Goal: Task Accomplishment & Management: Use online tool/utility

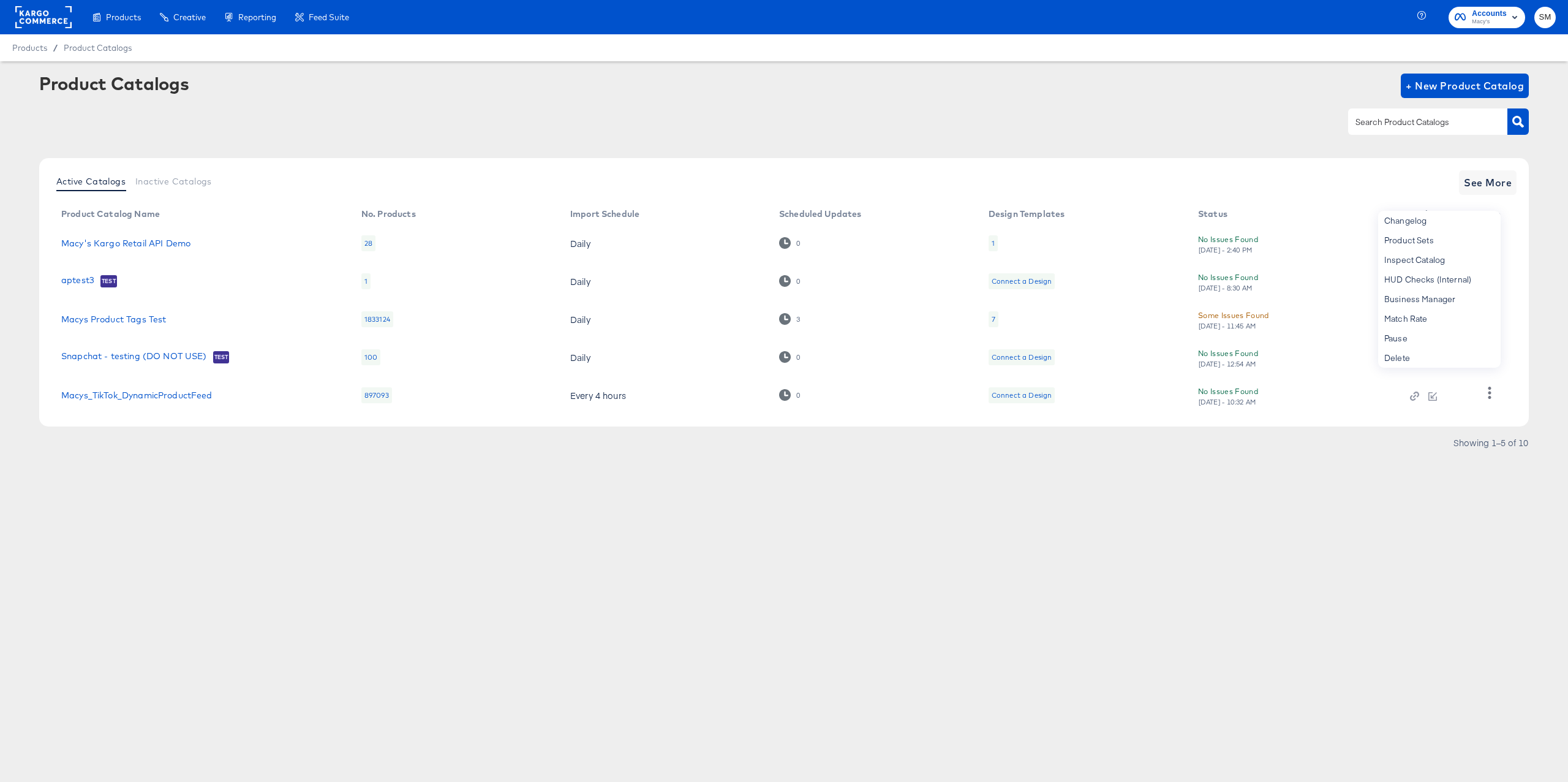
click at [65, 23] on rect at bounding box center [43, 17] width 56 height 22
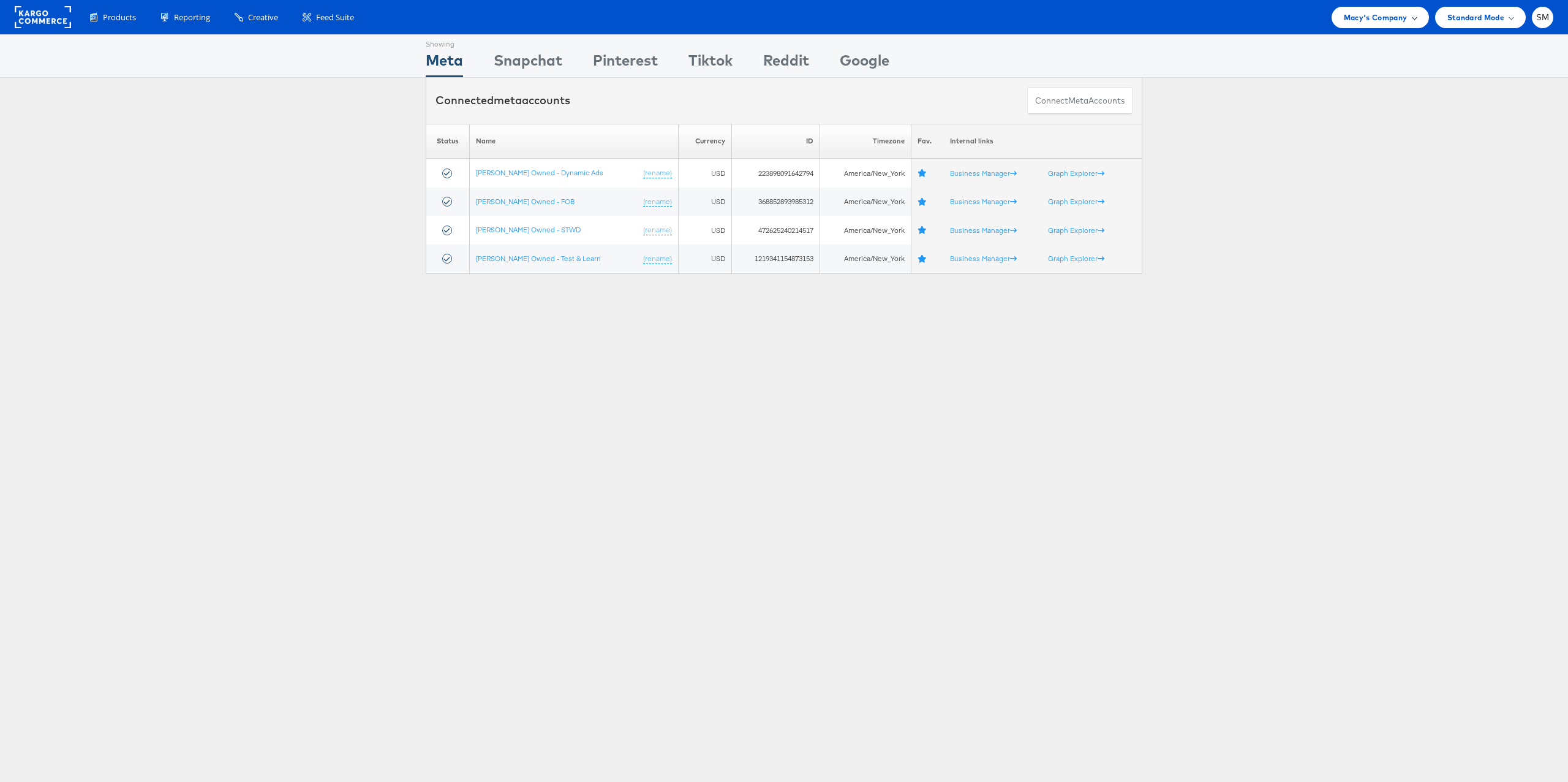
click at [1362, 23] on div "Macy's Company" at bounding box center [1381, 17] width 98 height 22
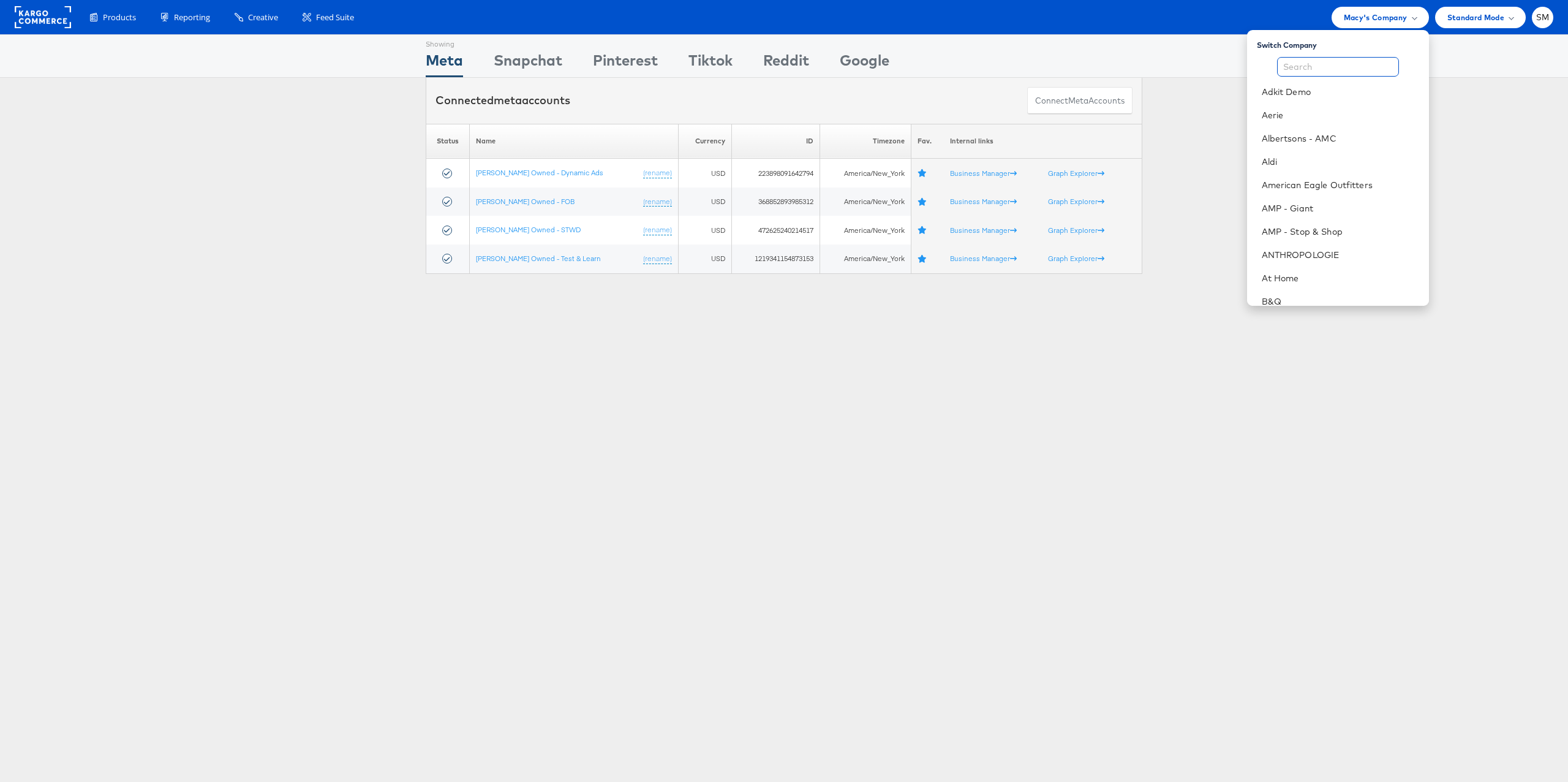
click at [1349, 68] on input "text" at bounding box center [1338, 67] width 122 height 20
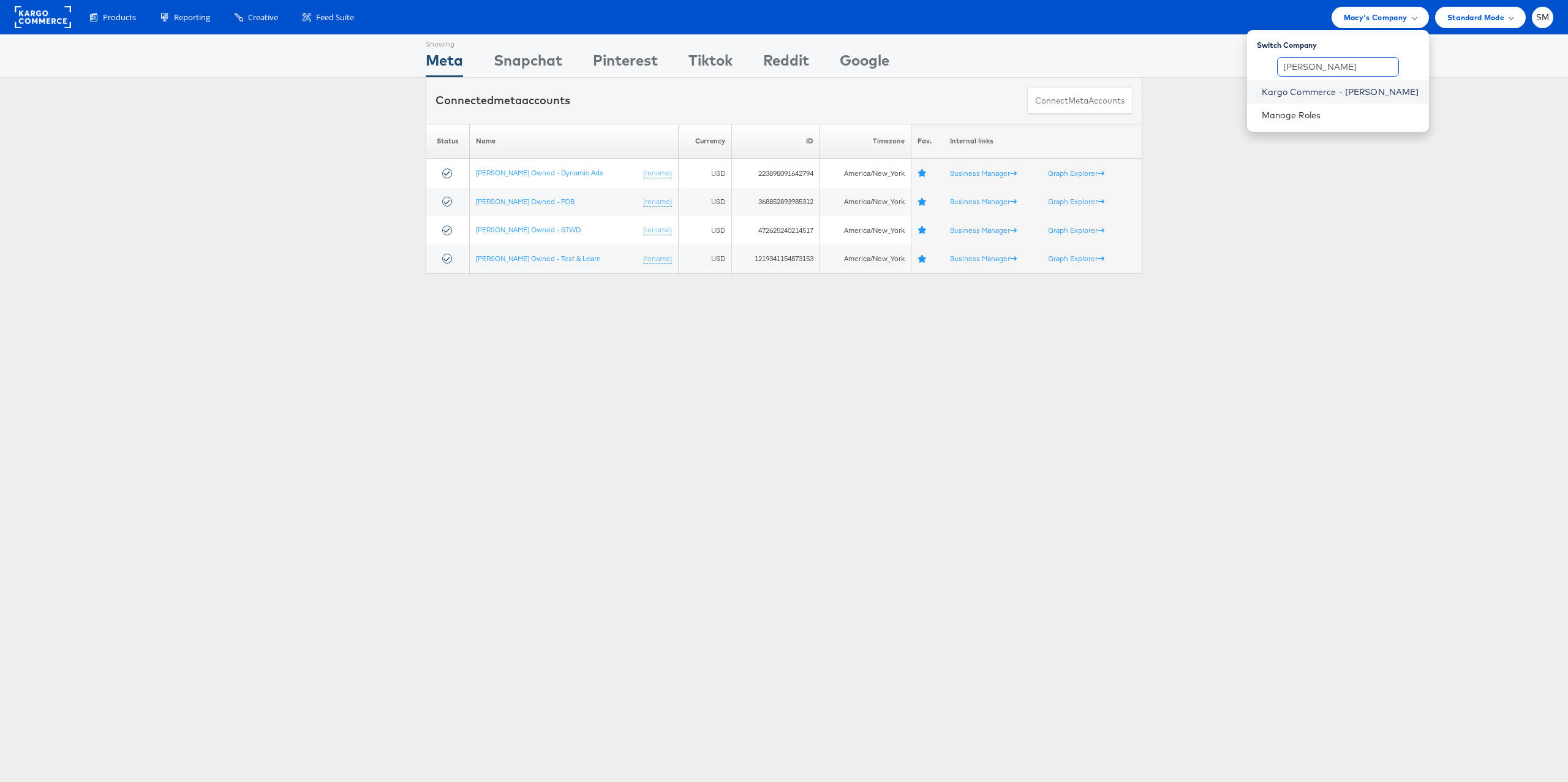
type input "stephen"
click at [1351, 94] on link "Kargo Commerce - [PERSON_NAME]" at bounding box center [1340, 92] width 157 height 13
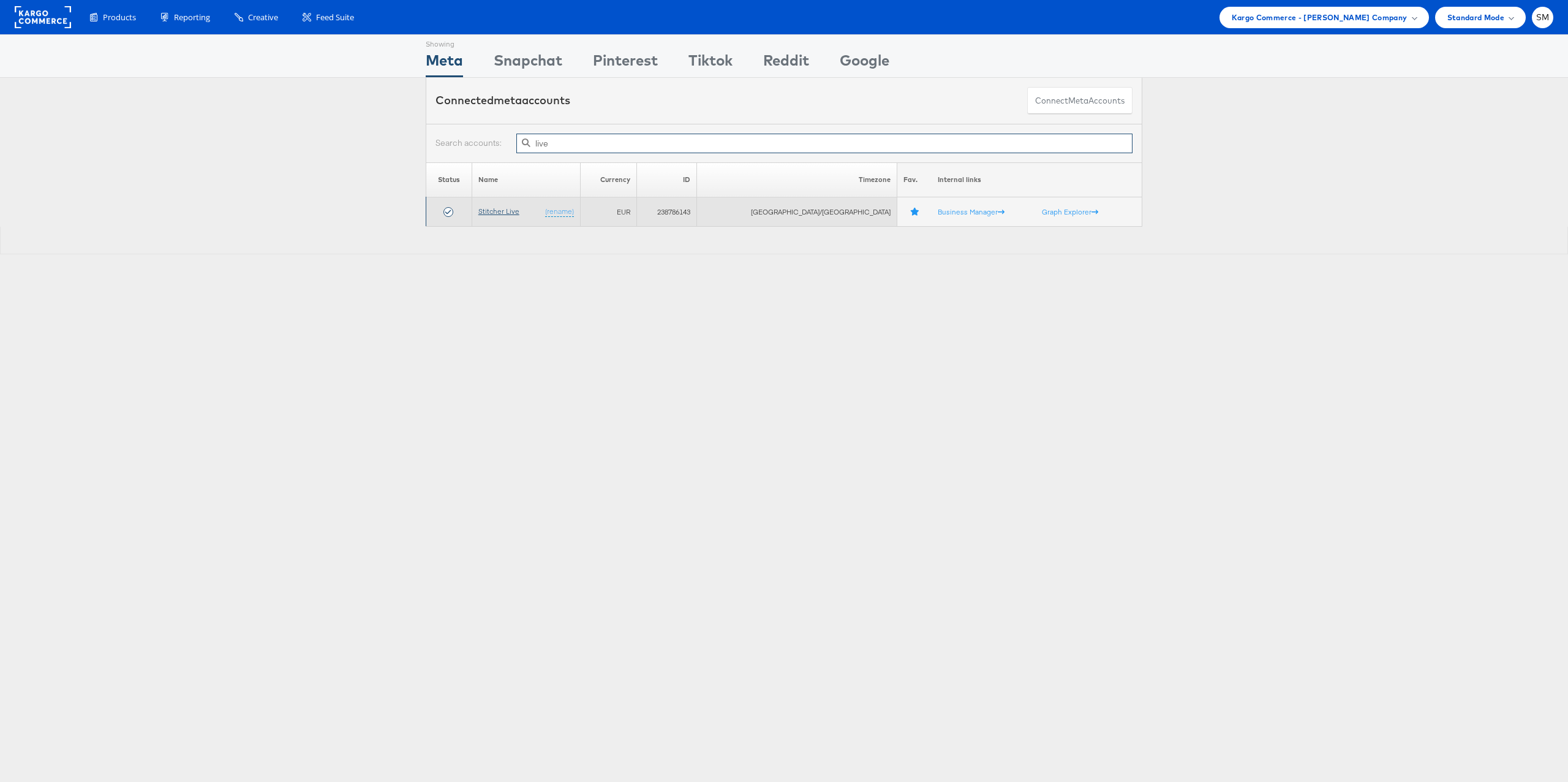
type input "live"
click at [504, 212] on link "Stitcher Live" at bounding box center [499, 211] width 41 height 9
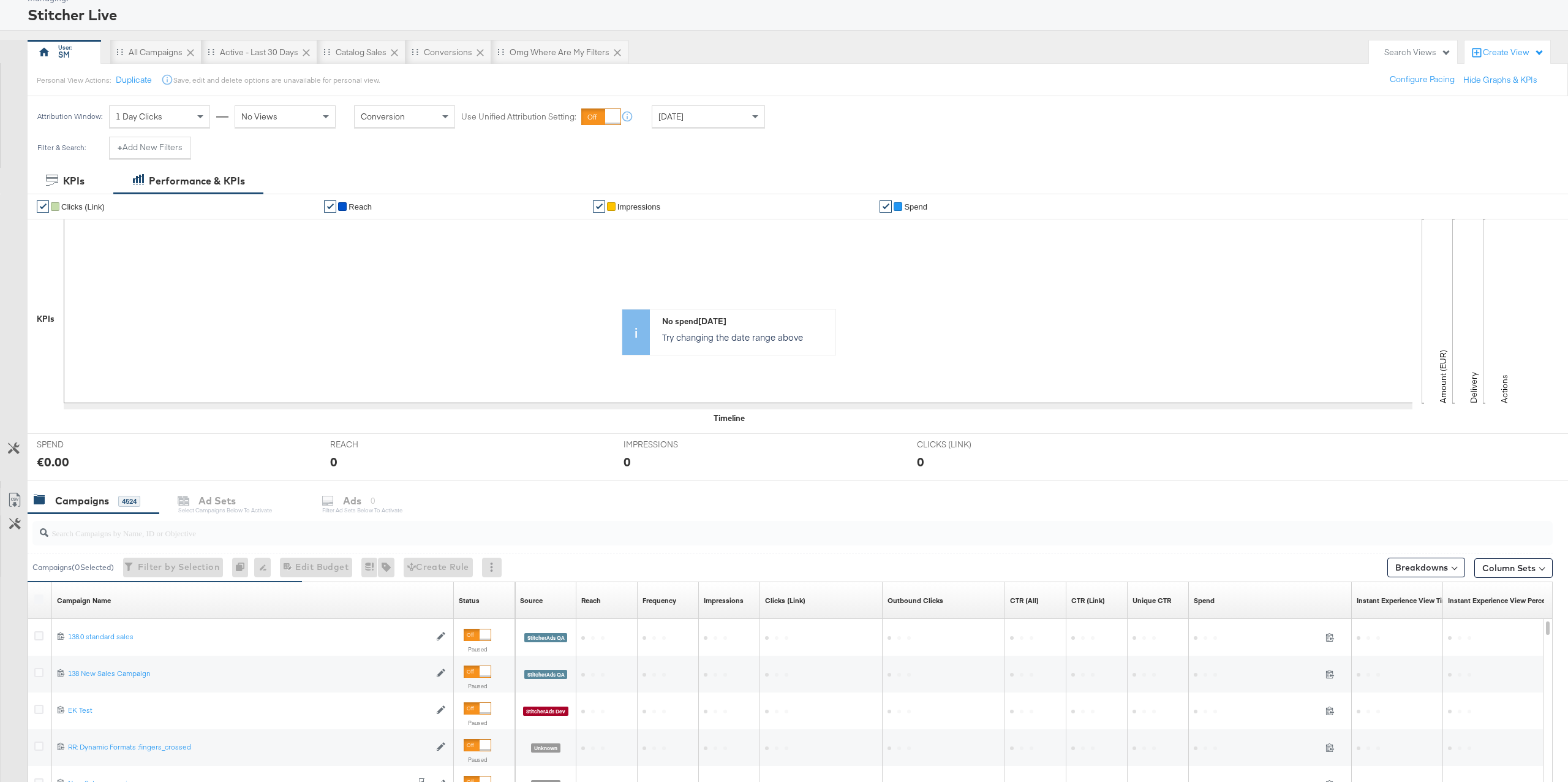
scroll to position [96, 0]
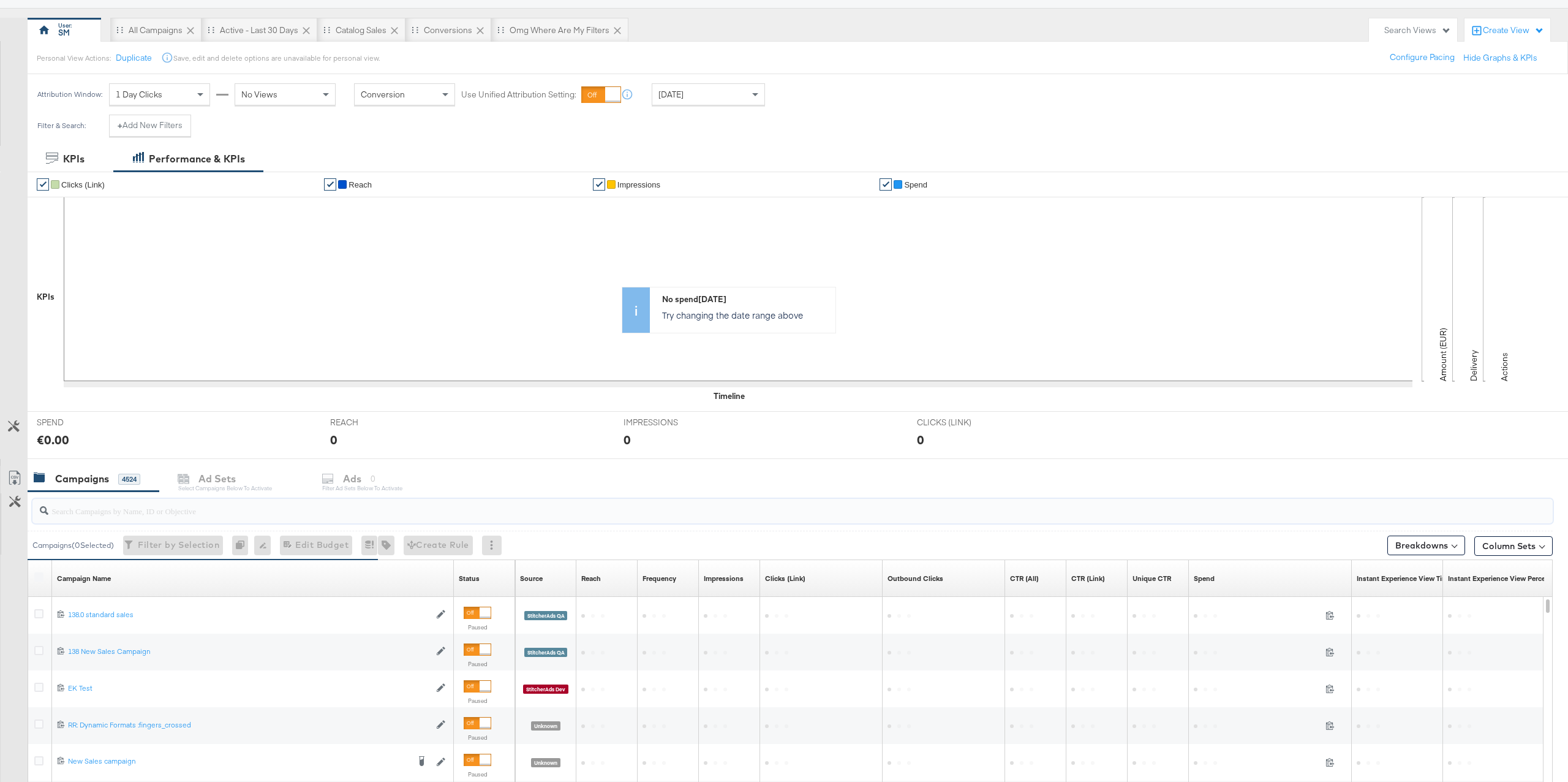
click at [184, 514] on input "search" at bounding box center [730, 506] width 1362 height 23
paste input "6852911413565"
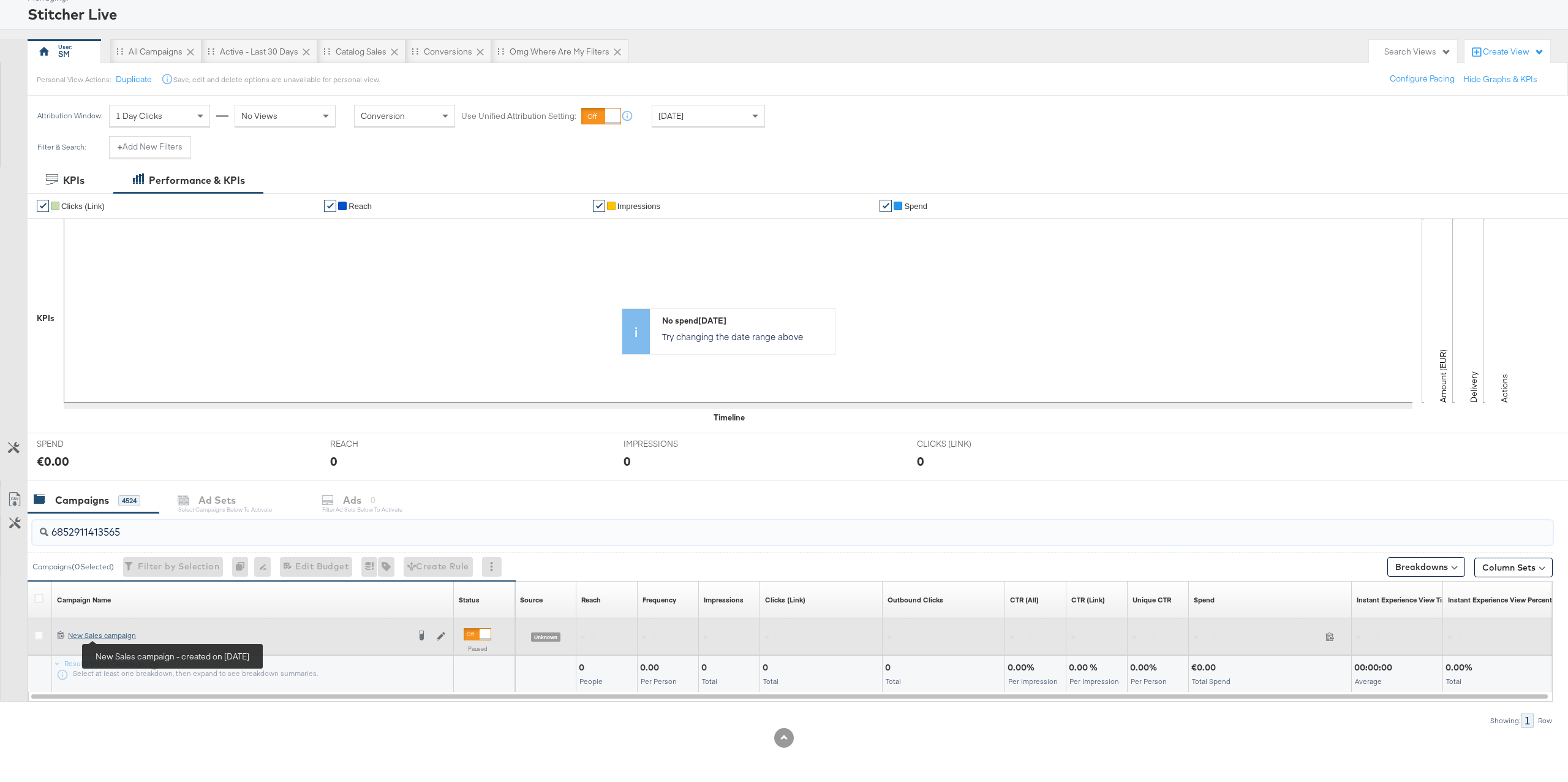
type input "6852911413565"
click at [125, 638] on div "New Sales campaign New Sales campaign" at bounding box center [238, 635] width 341 height 10
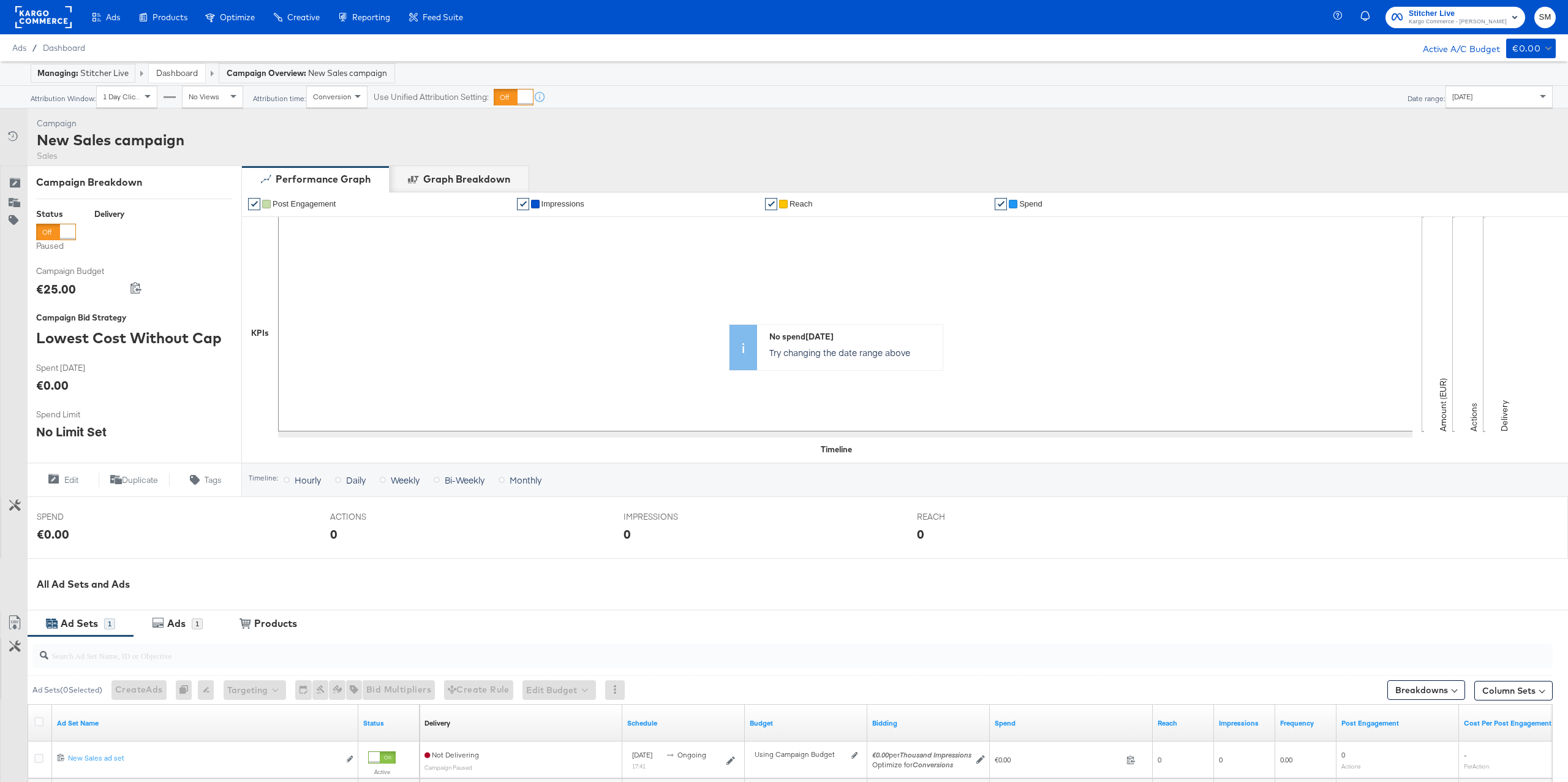
scroll to position [154, 0]
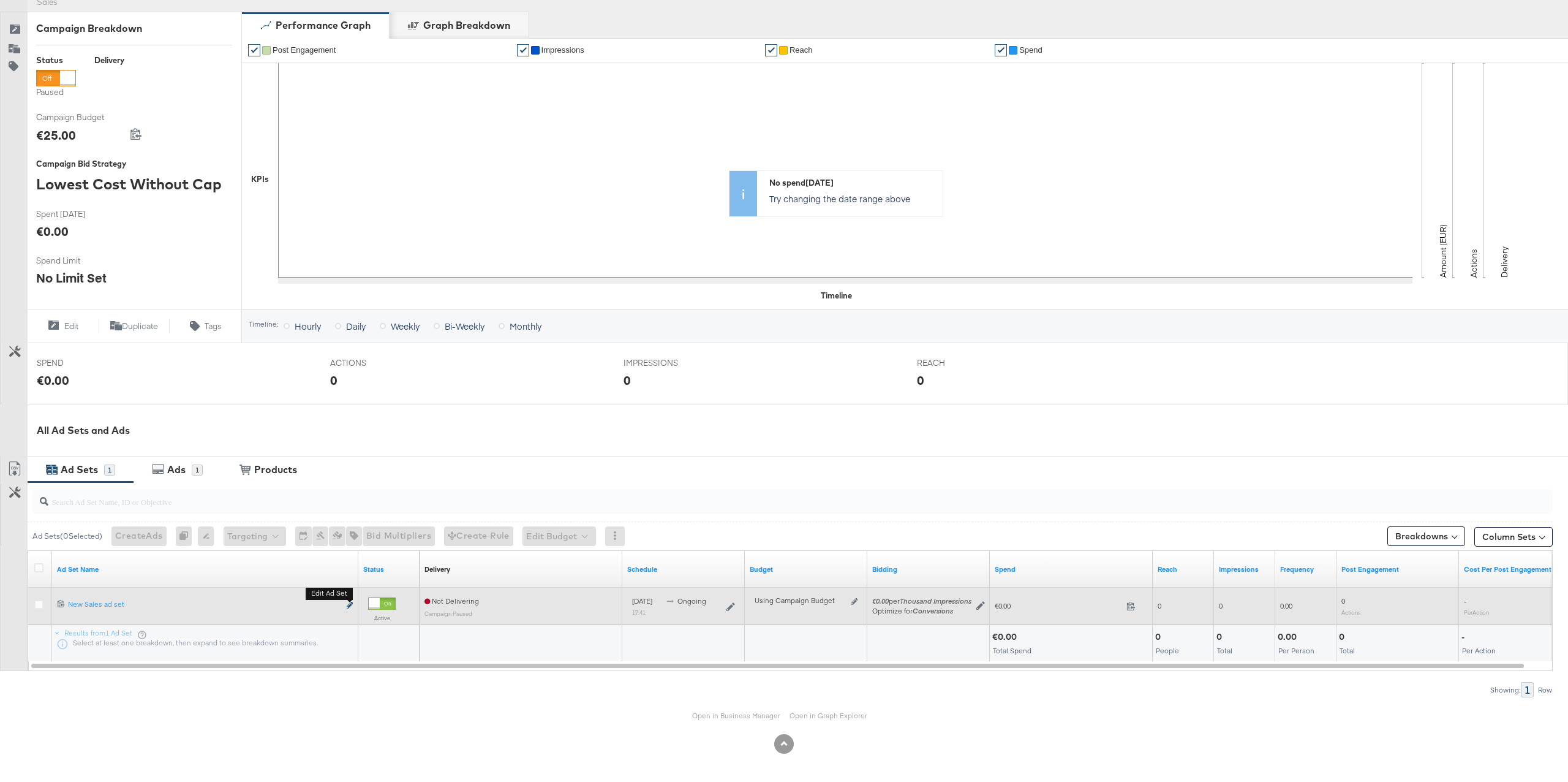
click at [350, 605] on icon "link" at bounding box center [350, 604] width 6 height 6
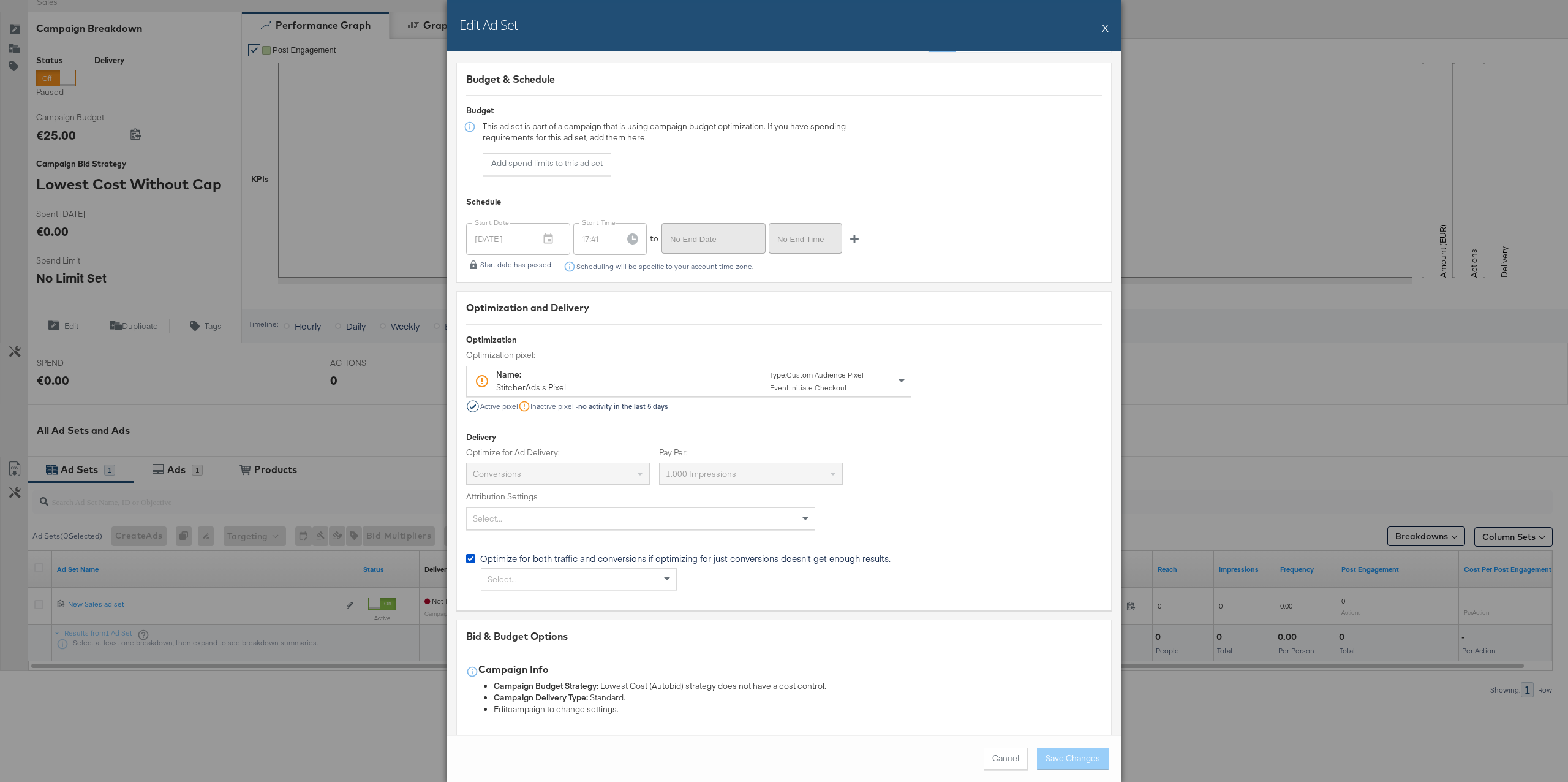
scroll to position [2153, 0]
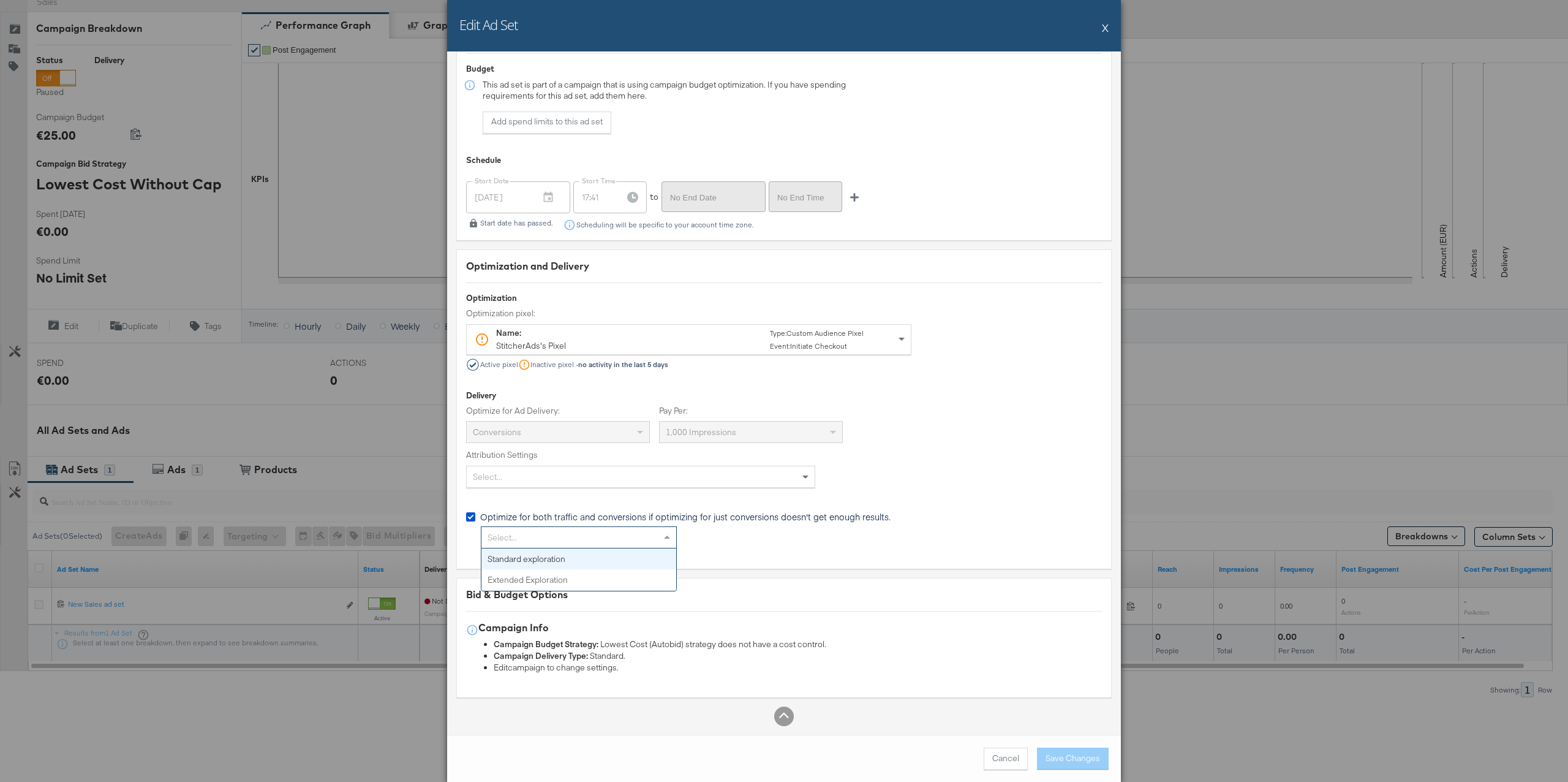
click at [630, 542] on div "Select..." at bounding box center [579, 536] width 195 height 21
click at [710, 534] on div "Select... Standard exploration Extended Exploration" at bounding box center [784, 537] width 636 height 22
click at [717, 510] on div "Optimize for both traffic and conversions if optimizing for just conversions do…" at bounding box center [686, 510] width 410 height 0
click at [0, 0] on div "Optimize for both traffic and conversions if optimizing for just conversions do…" at bounding box center [0, 0] width 0 height 0
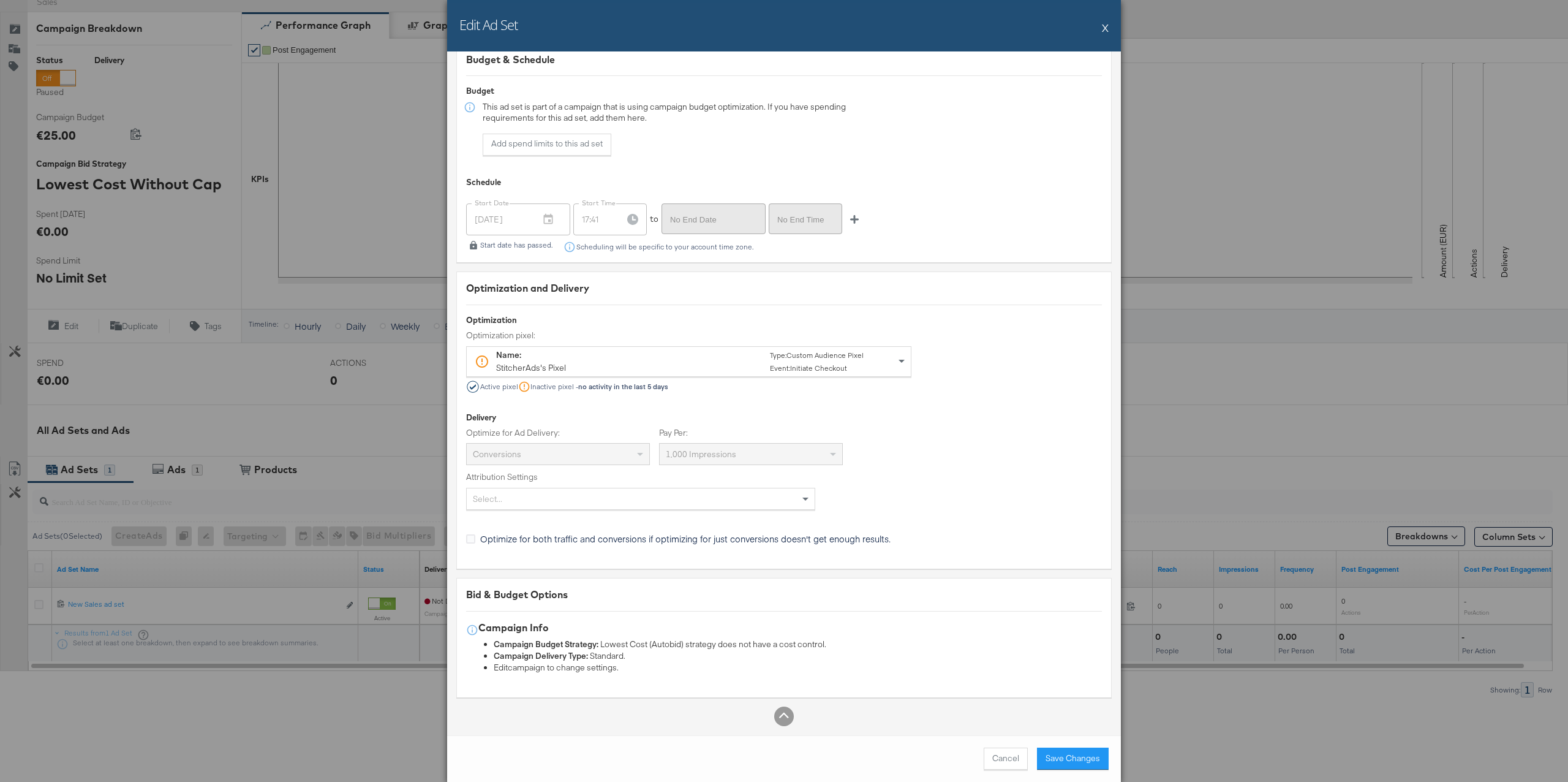
scroll to position [0, 0]
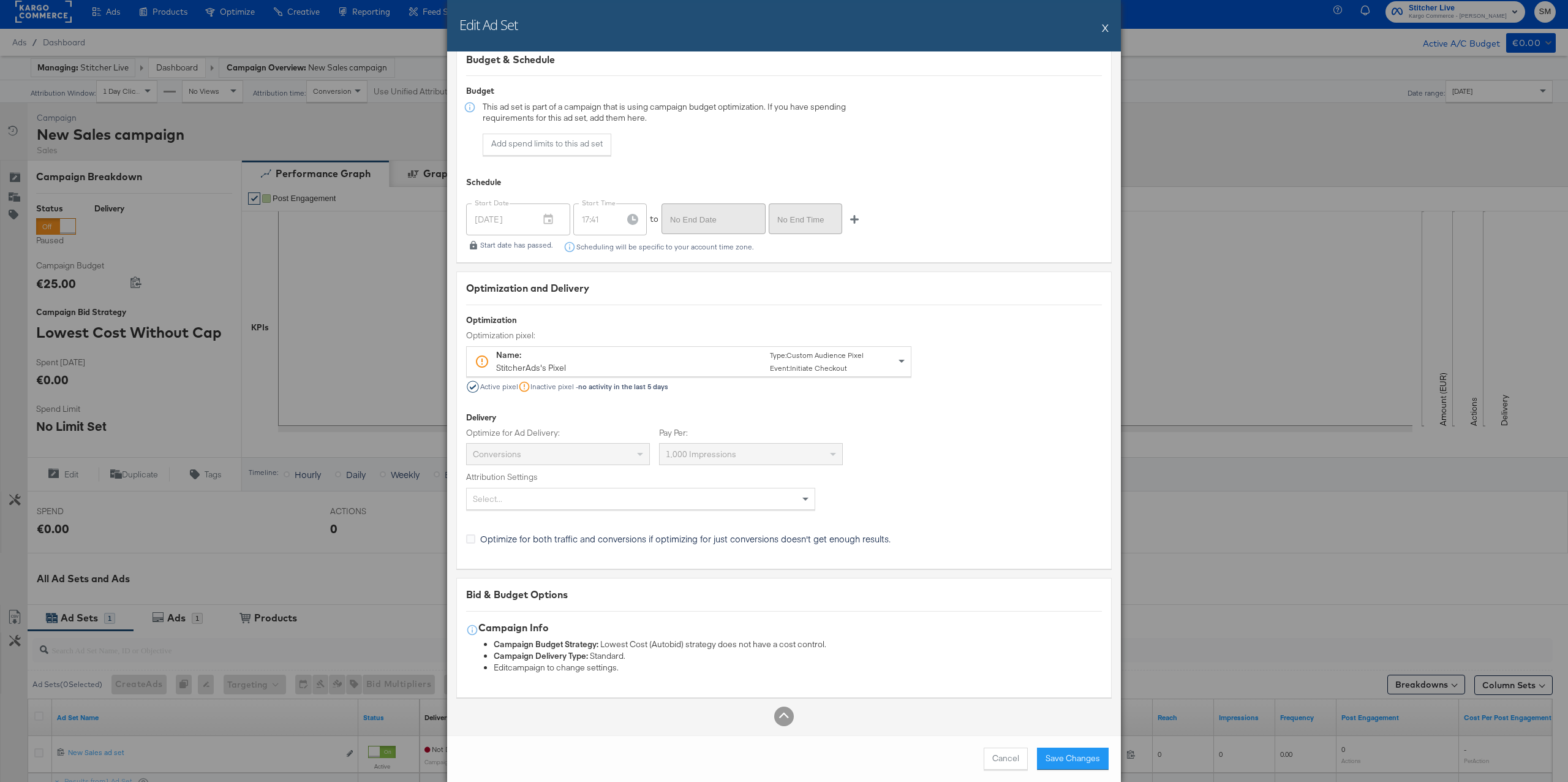
drag, startPoint x: 1001, startPoint y: 755, endPoint x: 664, endPoint y: 624, distance: 361.6
click at [1001, 754] on button "Cancel" at bounding box center [1005, 759] width 44 height 22
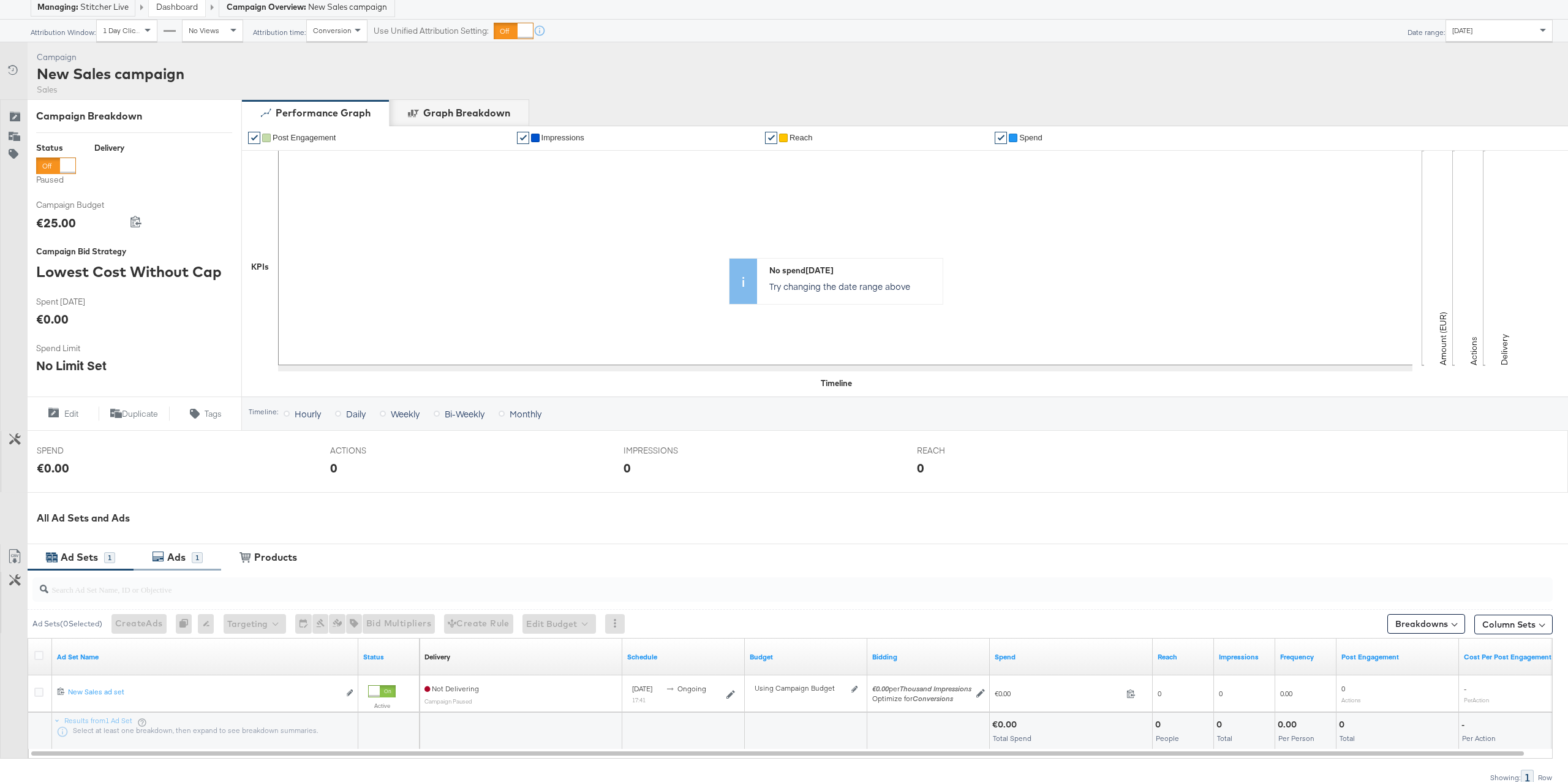
drag, startPoint x: 191, startPoint y: 563, endPoint x: 207, endPoint y: 554, distance: 18.4
click at [192, 563] on div "Ads 1" at bounding box center [183, 557] width 39 height 14
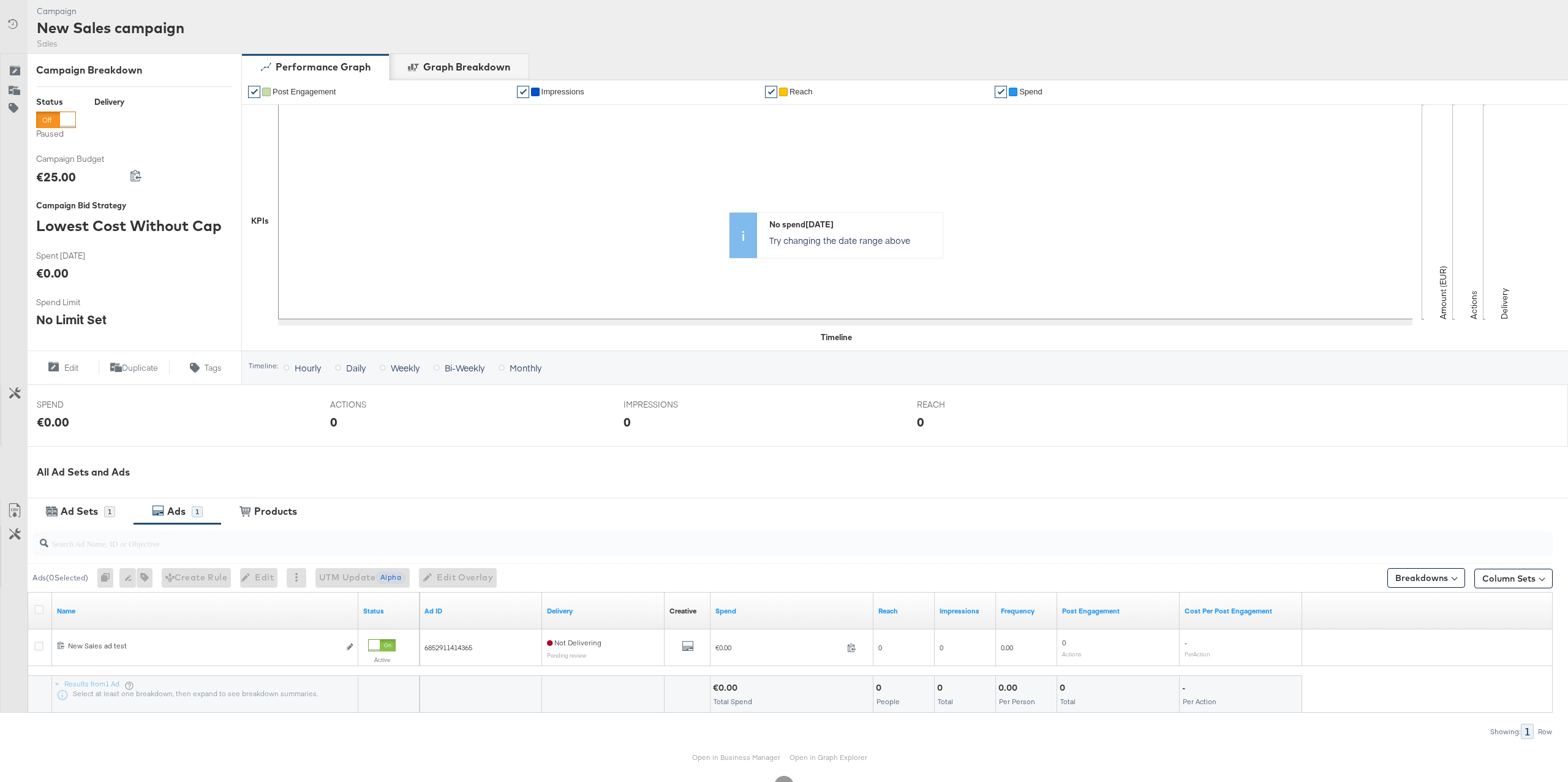
scroll to position [154, 0]
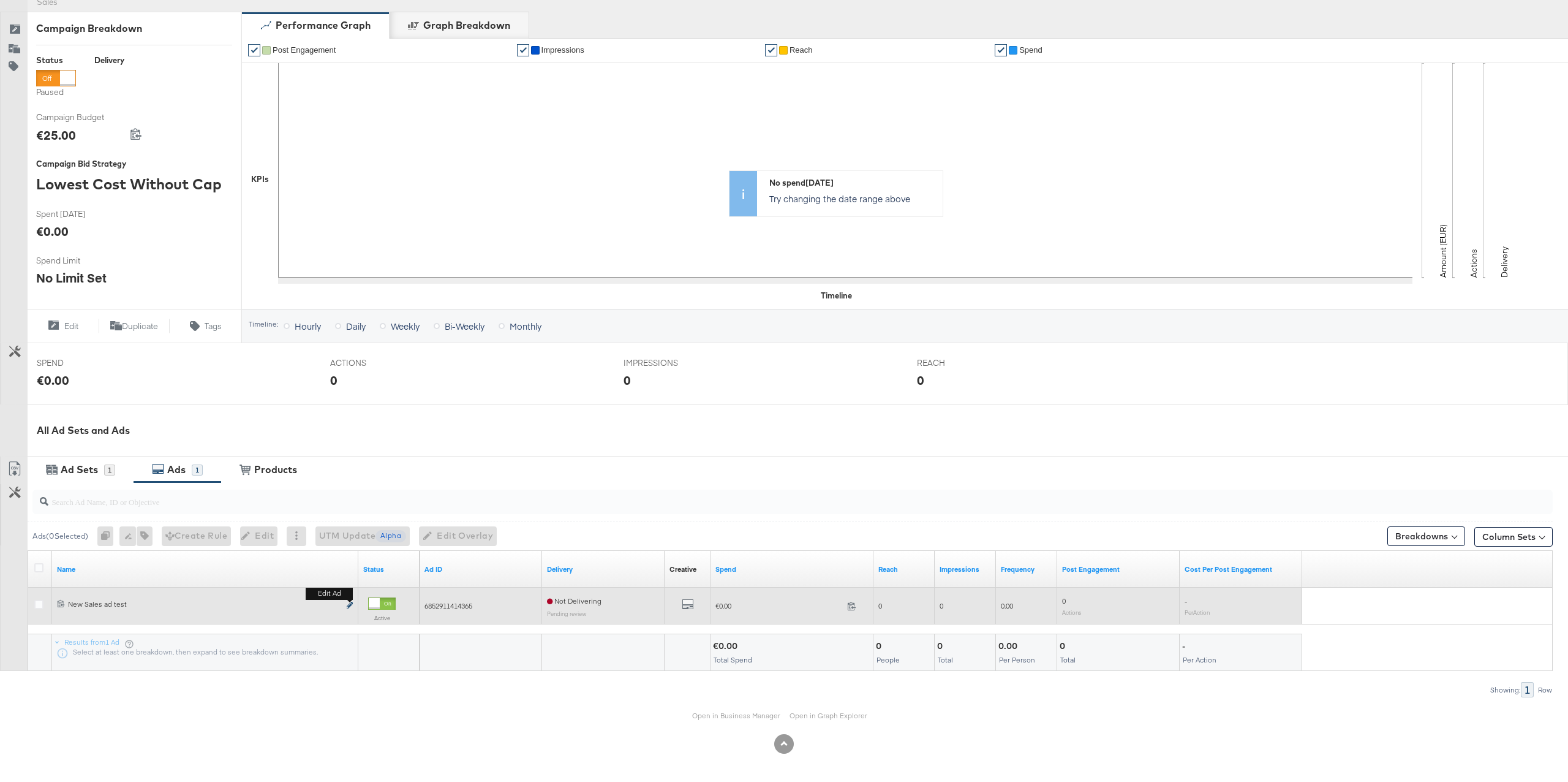
click at [350, 606] on icon "link" at bounding box center [350, 604] width 6 height 6
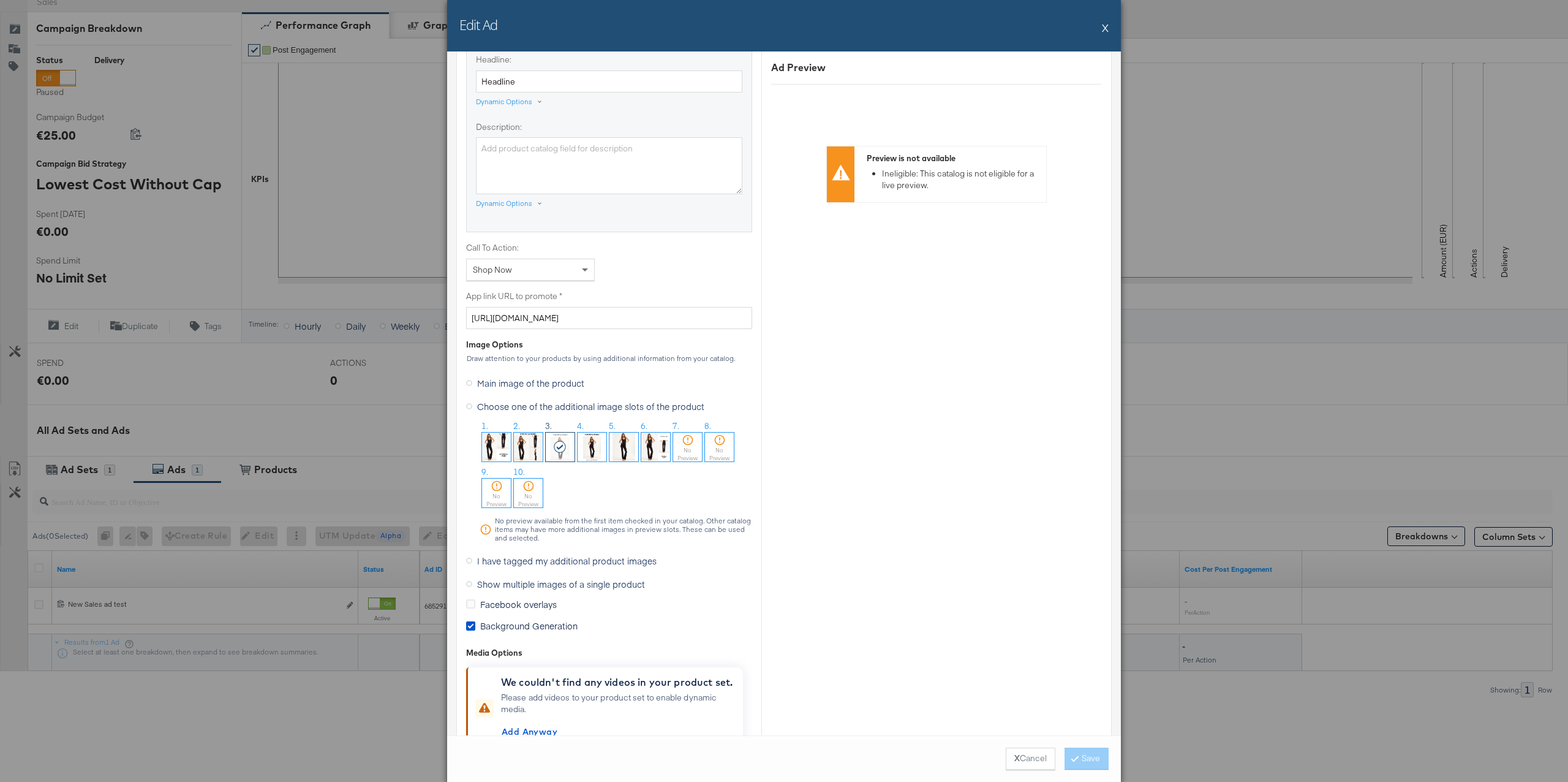
scroll to position [715, 0]
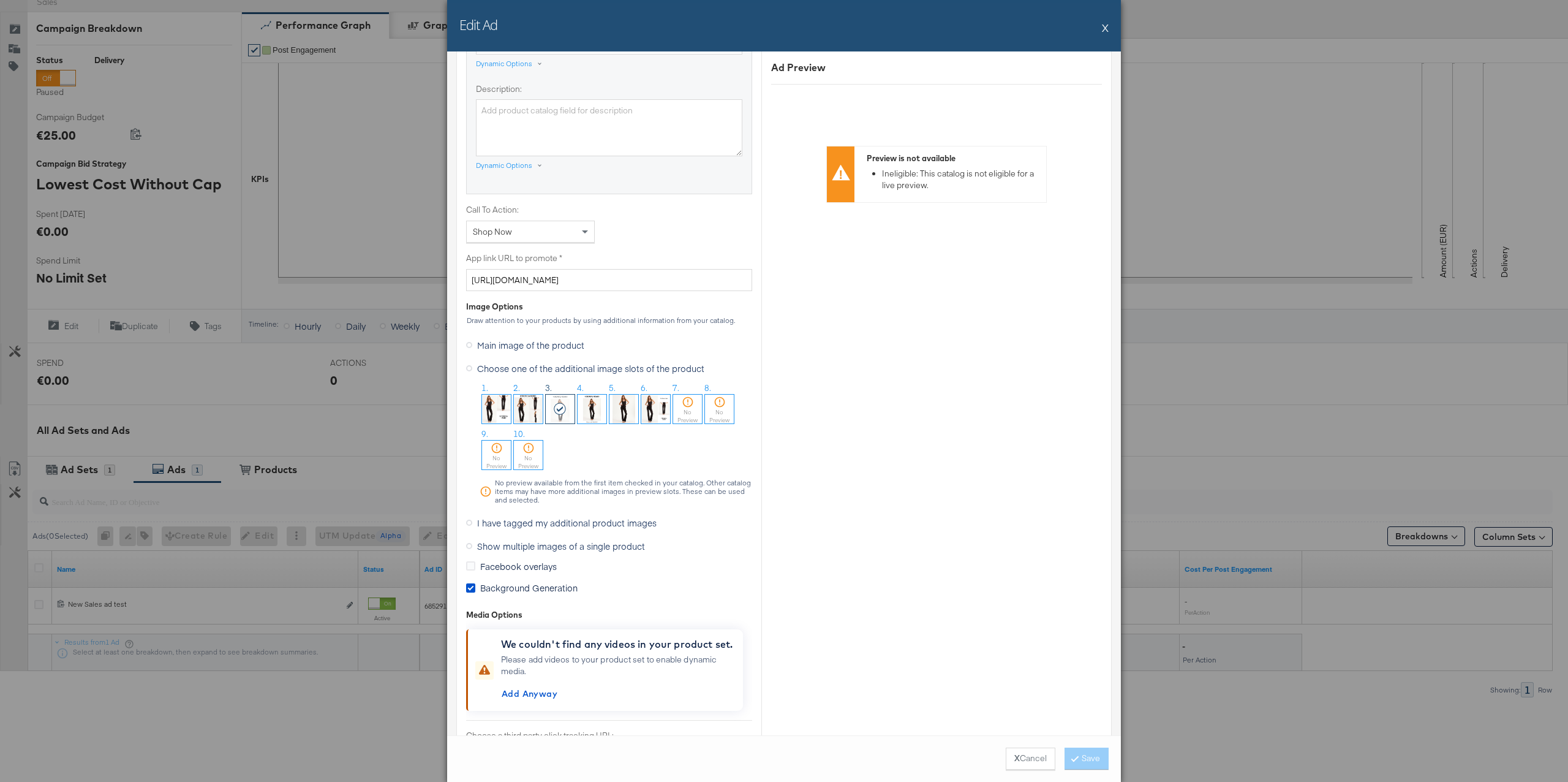
click at [621, 410] on img at bounding box center [624, 409] width 29 height 29
click at [1085, 760] on button "Save" at bounding box center [1087, 759] width 44 height 22
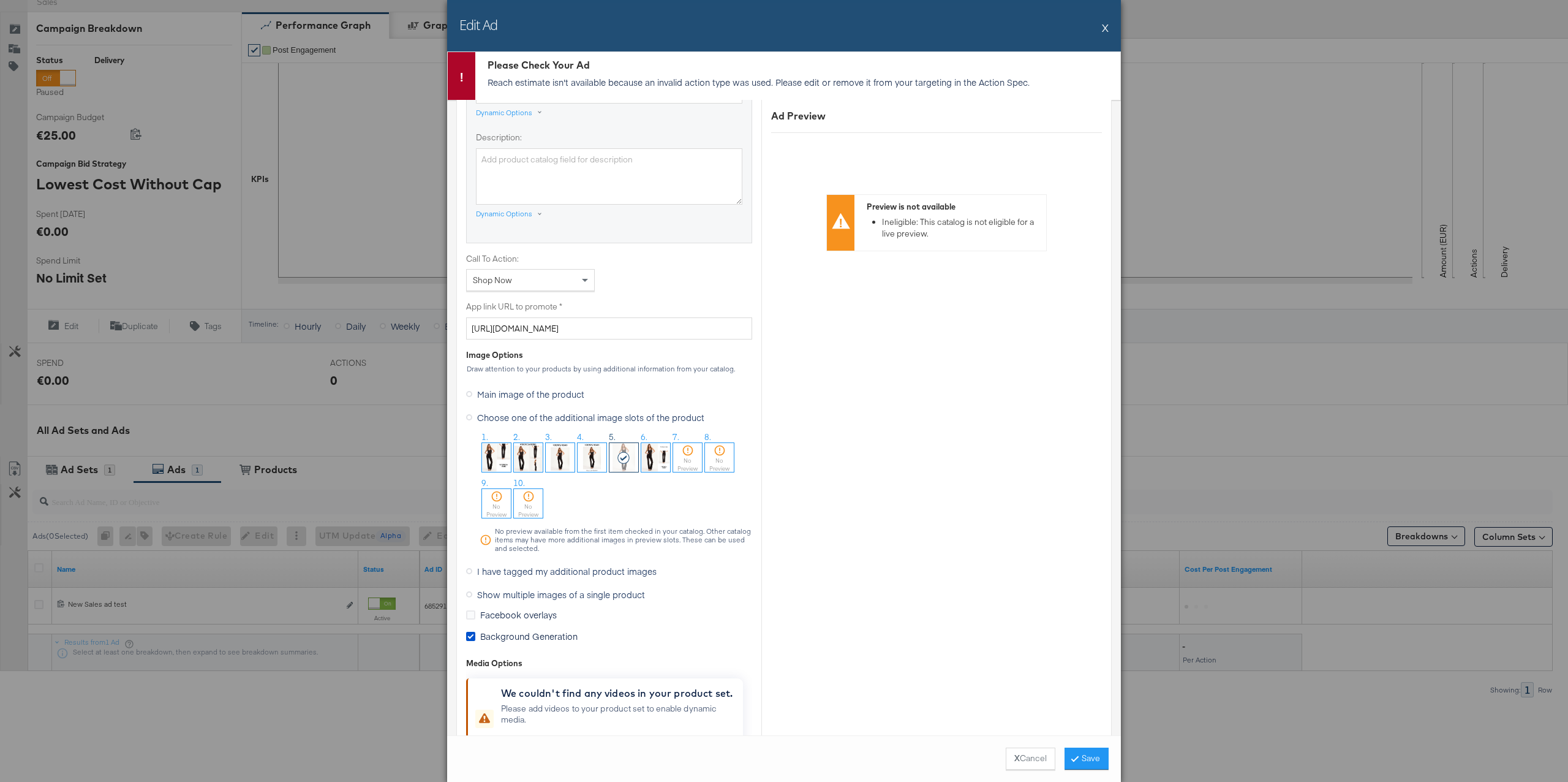
click at [699, 85] on p "Reach estimate isn't available because an invalid action type was used. Please …" at bounding box center [801, 82] width 627 height 13
drag, startPoint x: 1023, startPoint y: 756, endPoint x: 788, endPoint y: 693, distance: 243.3
click at [1023, 756] on button "X Cancel" at bounding box center [1031, 759] width 50 height 22
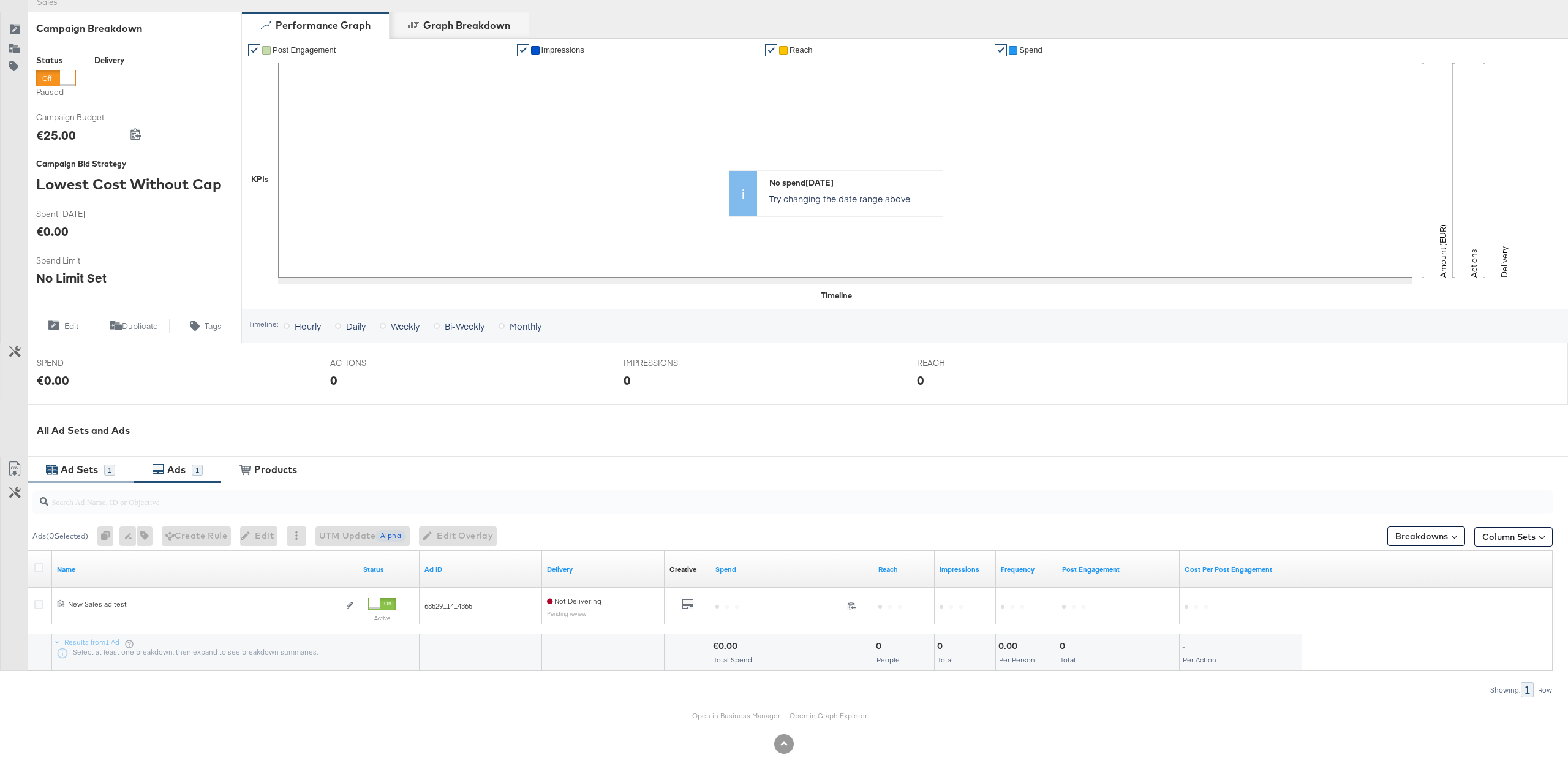
click at [92, 472] on div "Ad Sets" at bounding box center [79, 470] width 37 height 14
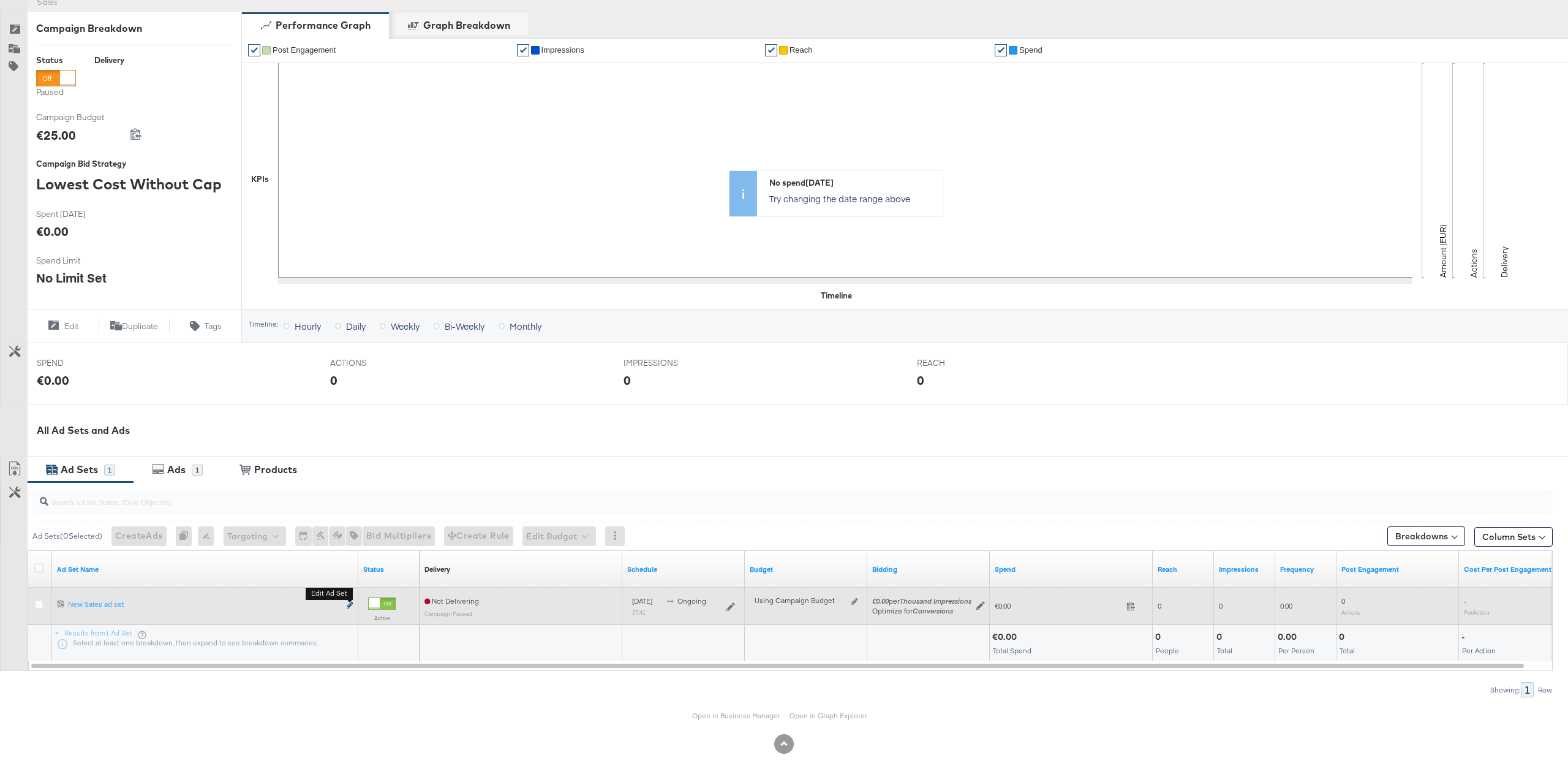
click at [352, 602] on icon "link" at bounding box center [350, 604] width 6 height 6
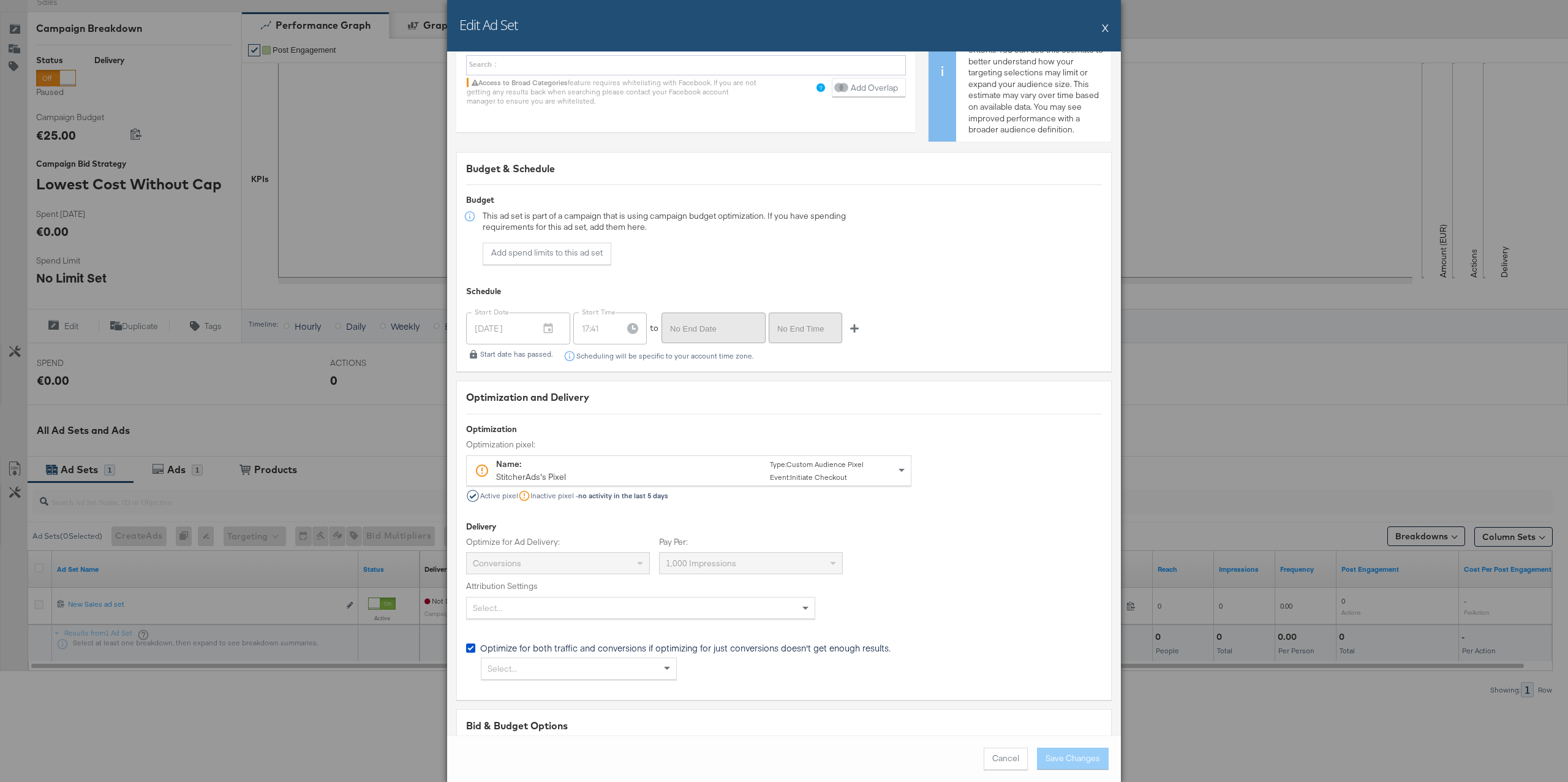
scroll to position [2023, 0]
click at [760, 640] on div "Optimize for both traffic and conversions if optimizing for just conversions do…" at bounding box center [686, 640] width 410 height 0
click at [0, 0] on div "Optimize for both traffic and conversions if optimizing for just conversions do…" at bounding box center [0, 0] width 0 height 0
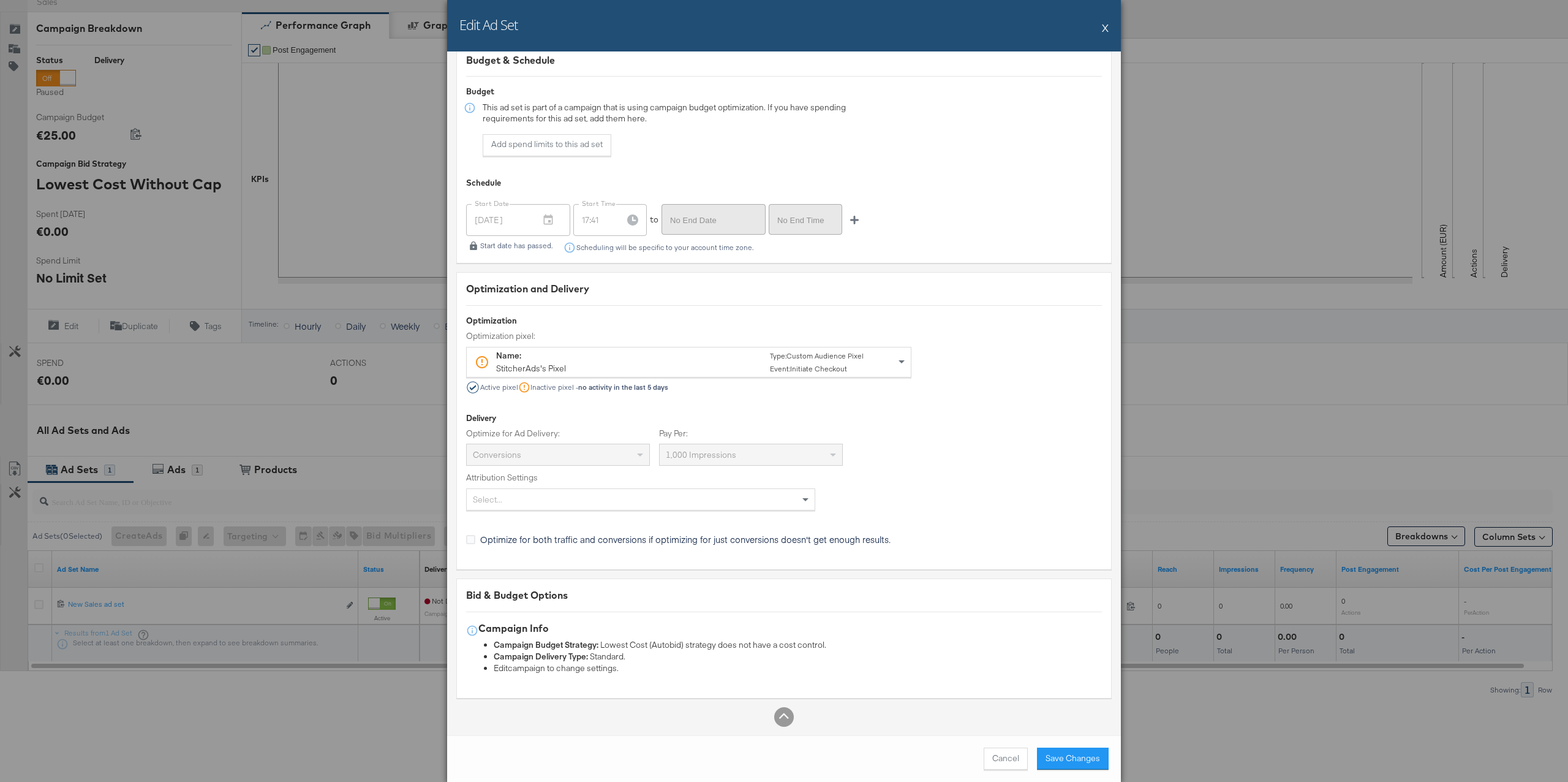
scroll to position [2131, 0]
click at [1083, 766] on button "Save Changes" at bounding box center [1072, 759] width 71 height 22
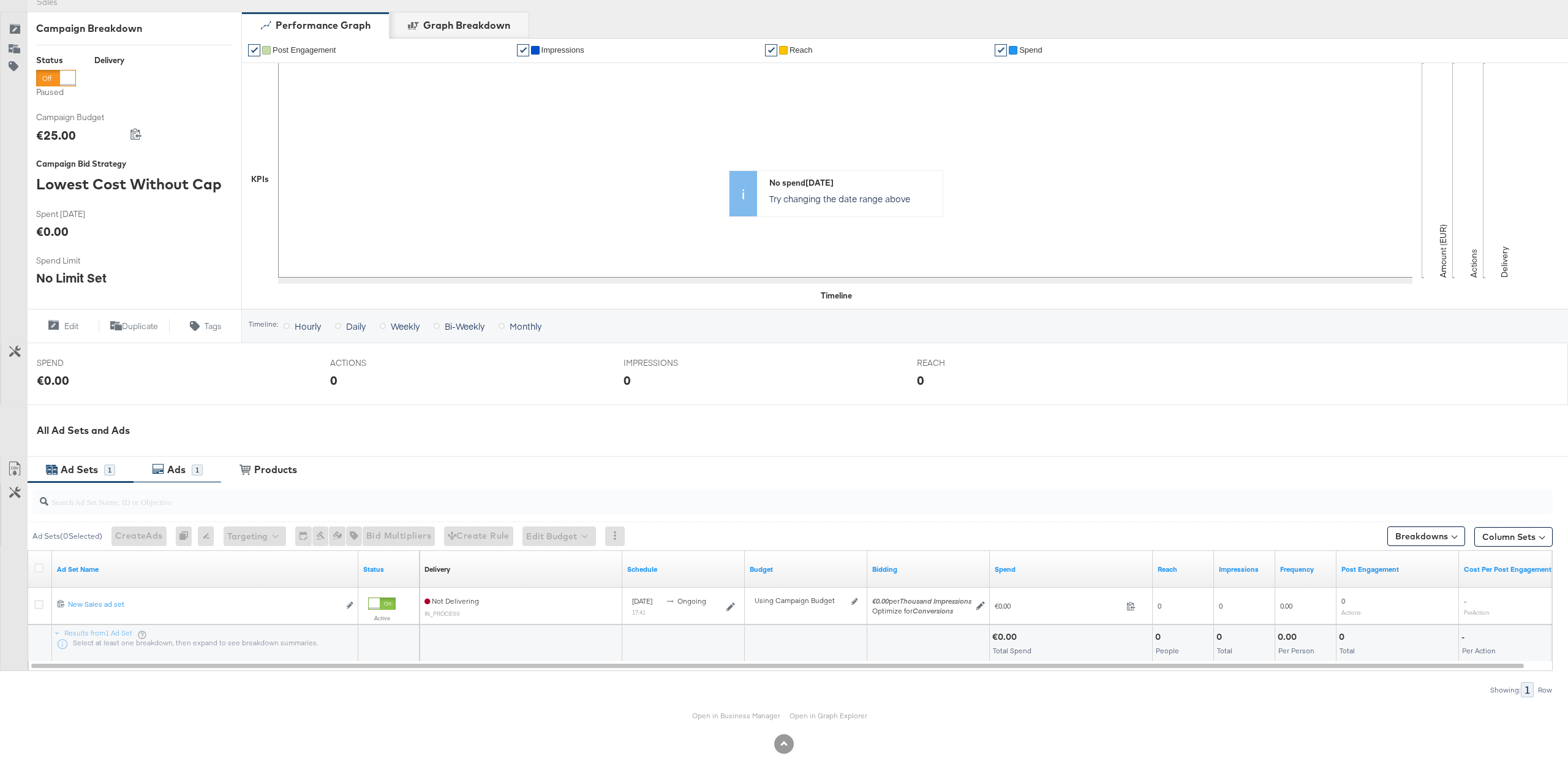
click at [204, 466] on div "Ads 1" at bounding box center [177, 469] width 88 height 26
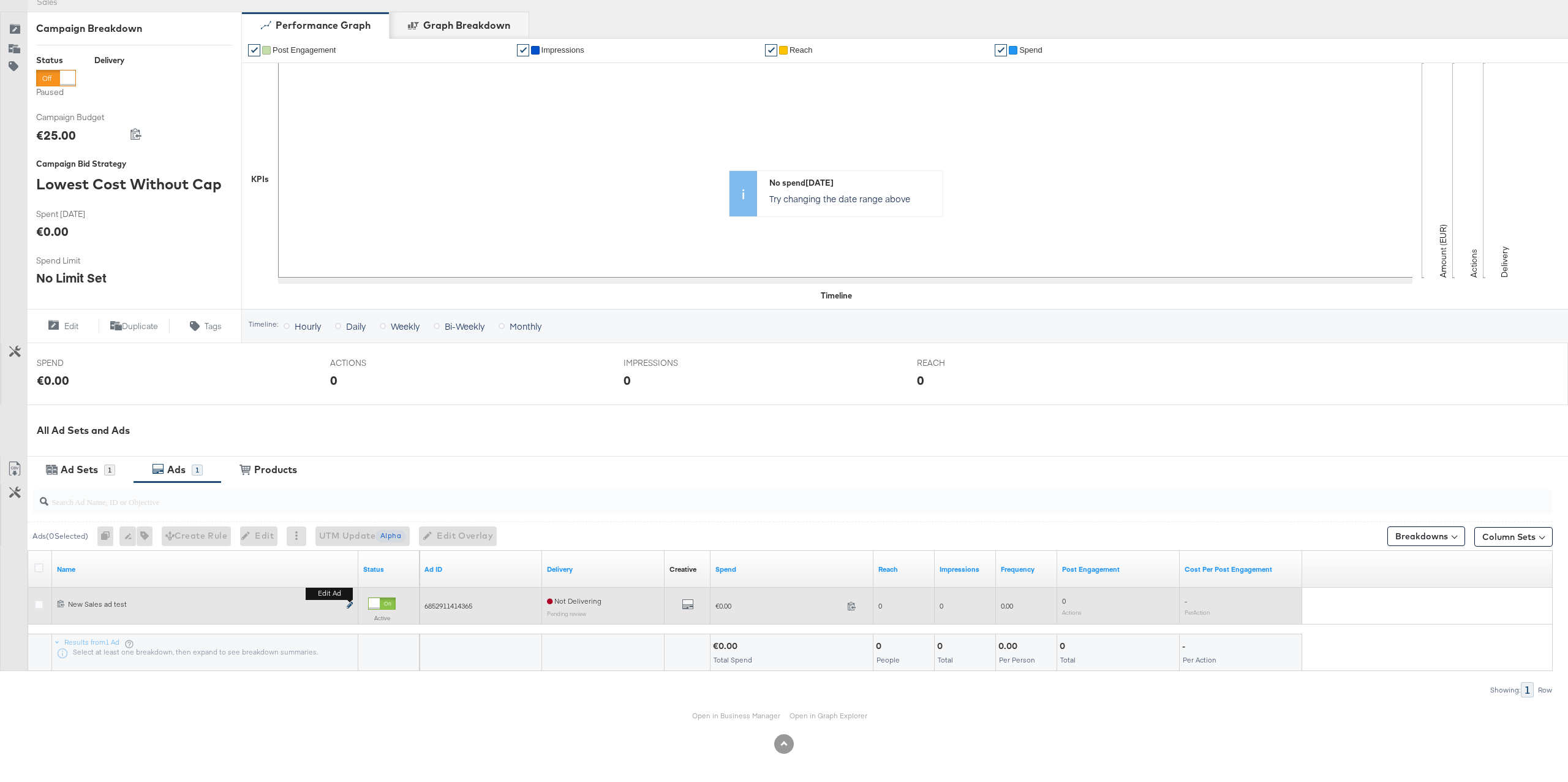
click at [351, 607] on icon "link" at bounding box center [350, 604] width 6 height 6
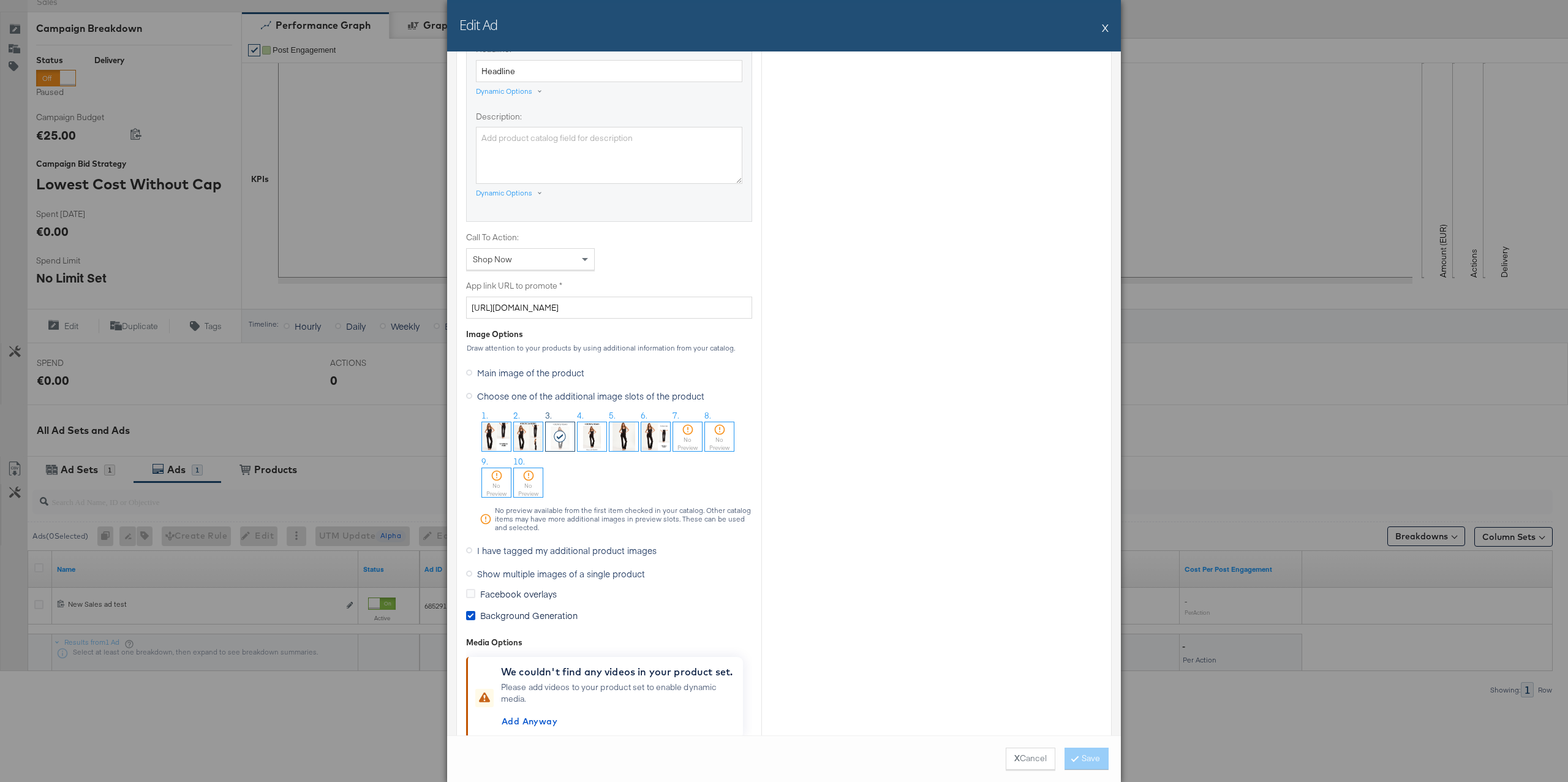
scroll to position [751, 0]
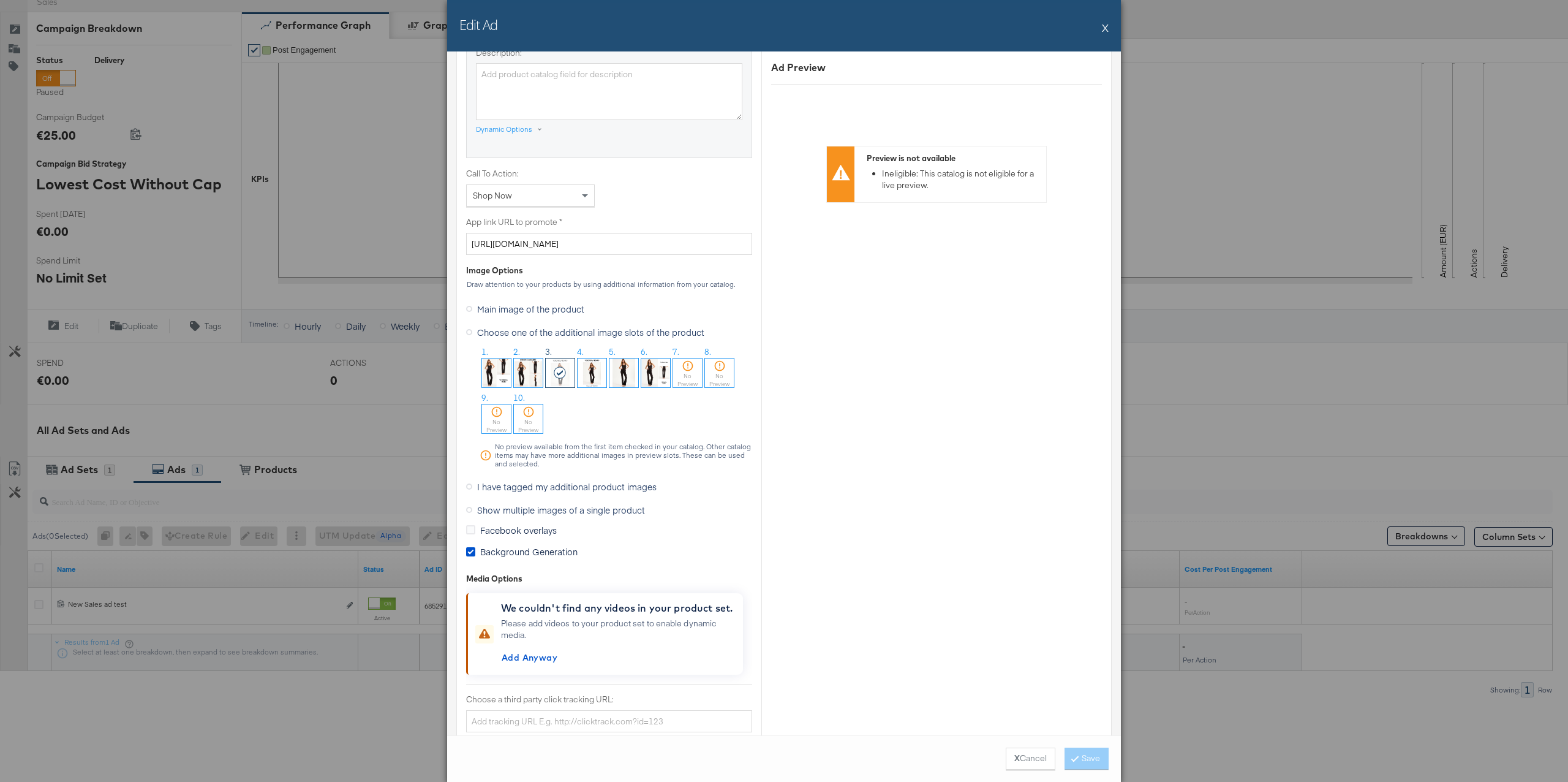
click at [620, 377] on img at bounding box center [624, 373] width 29 height 29
click at [565, 554] on span "Background Generation" at bounding box center [529, 552] width 98 height 13
click at [0, 0] on input "Background Generation" at bounding box center [0, 0] width 0 height 0
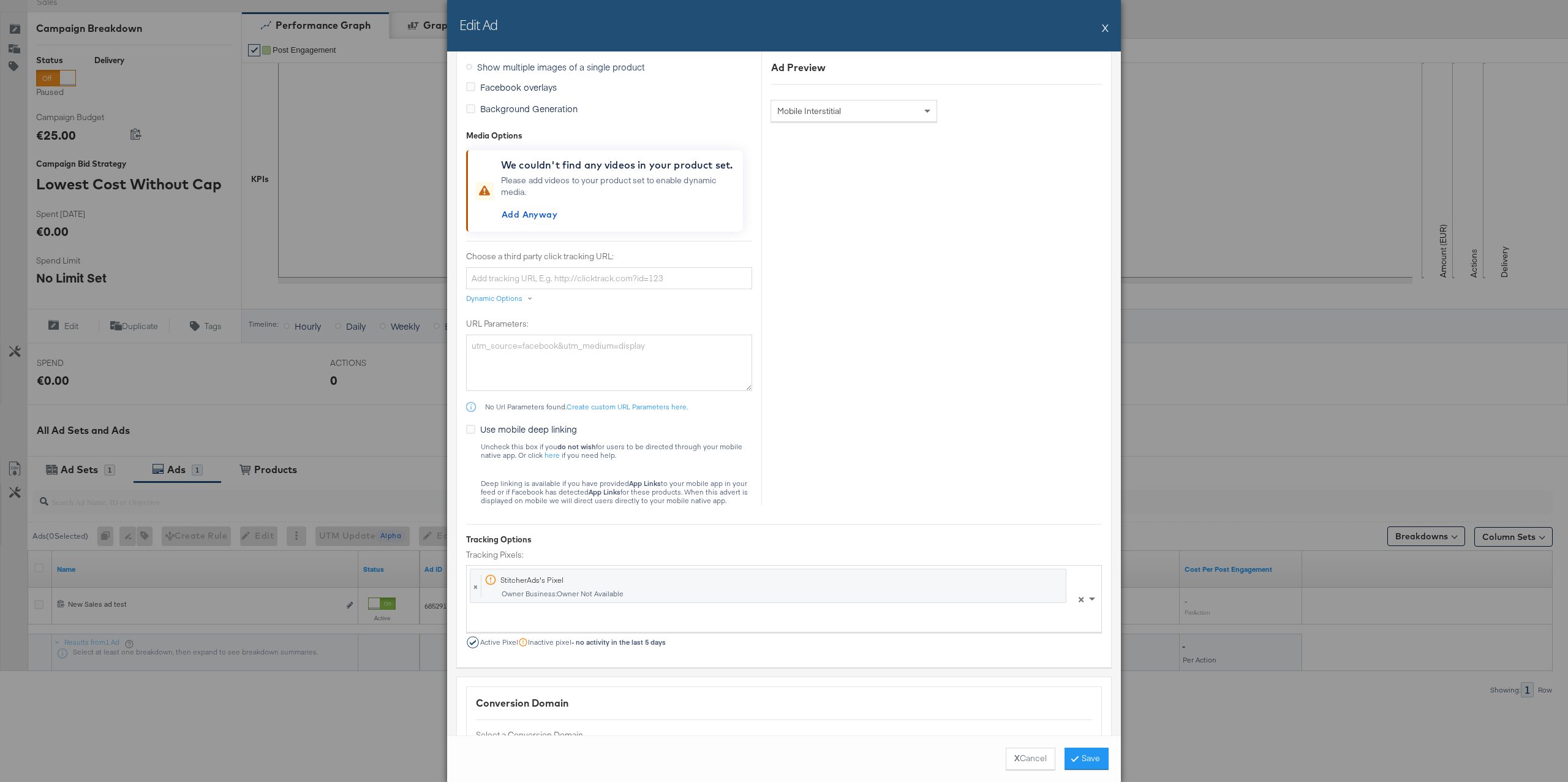
scroll to position [1215, 0]
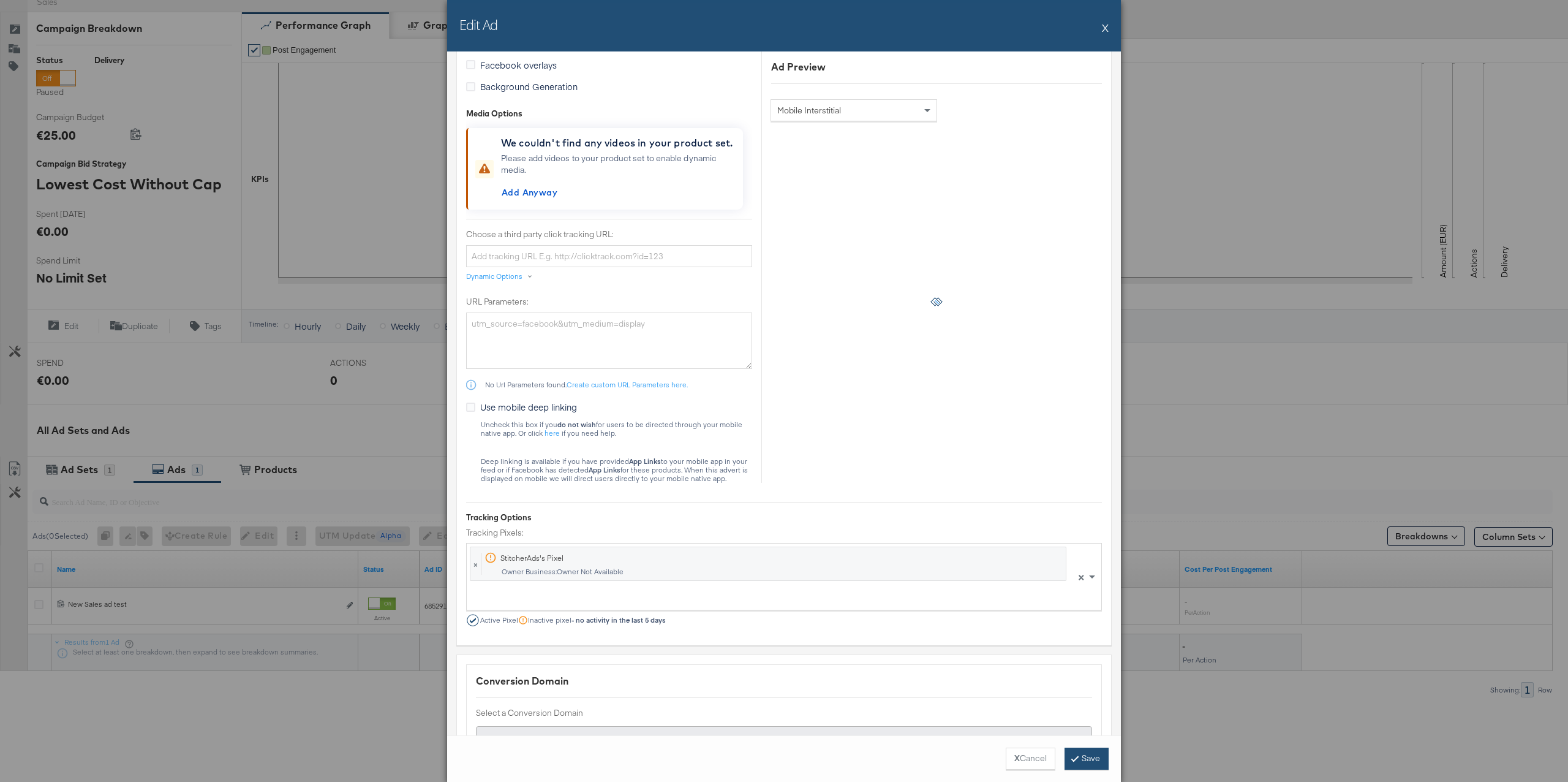
click at [1092, 762] on button "Save" at bounding box center [1087, 759] width 44 height 22
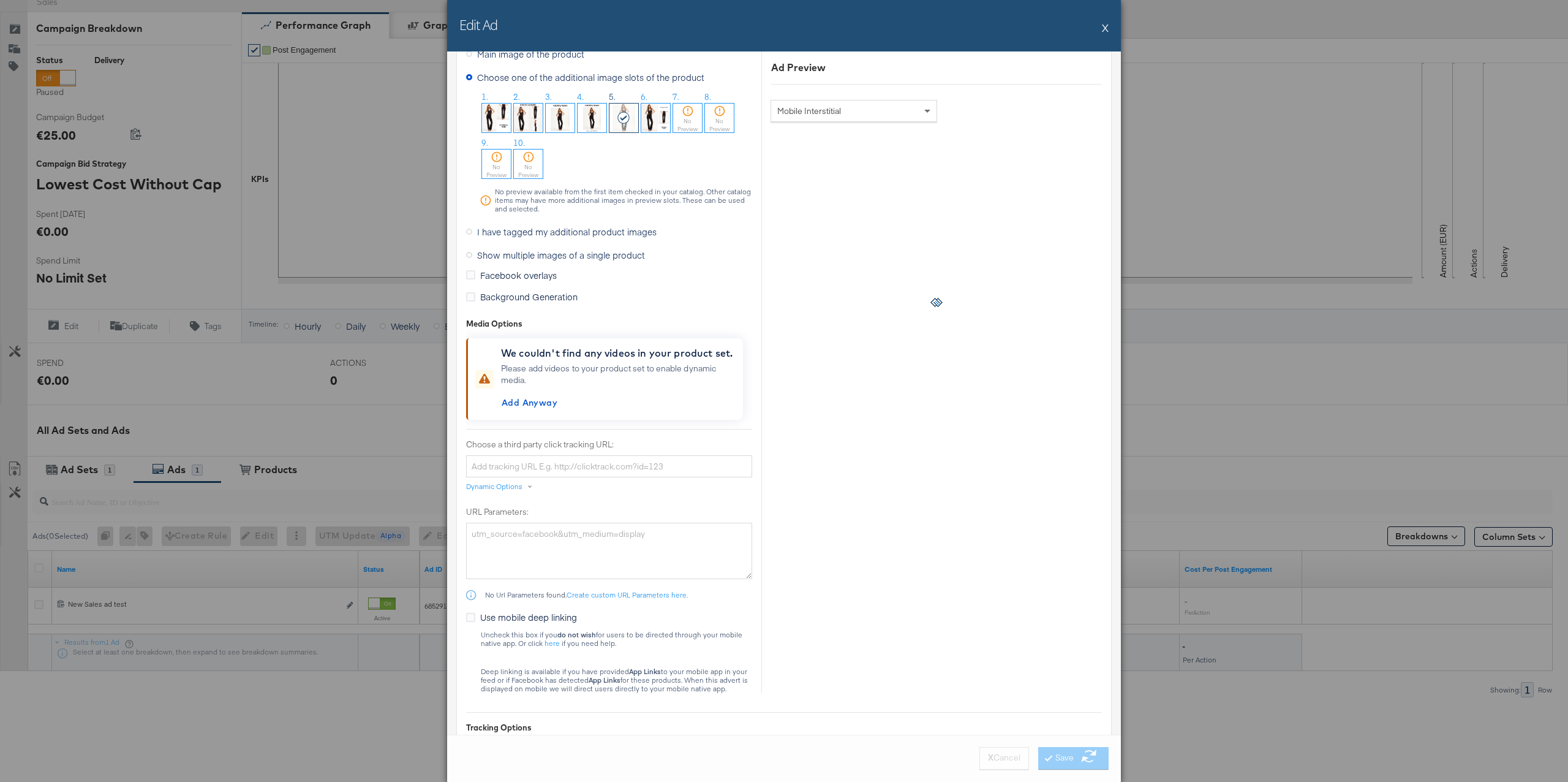
scroll to position [996, 0]
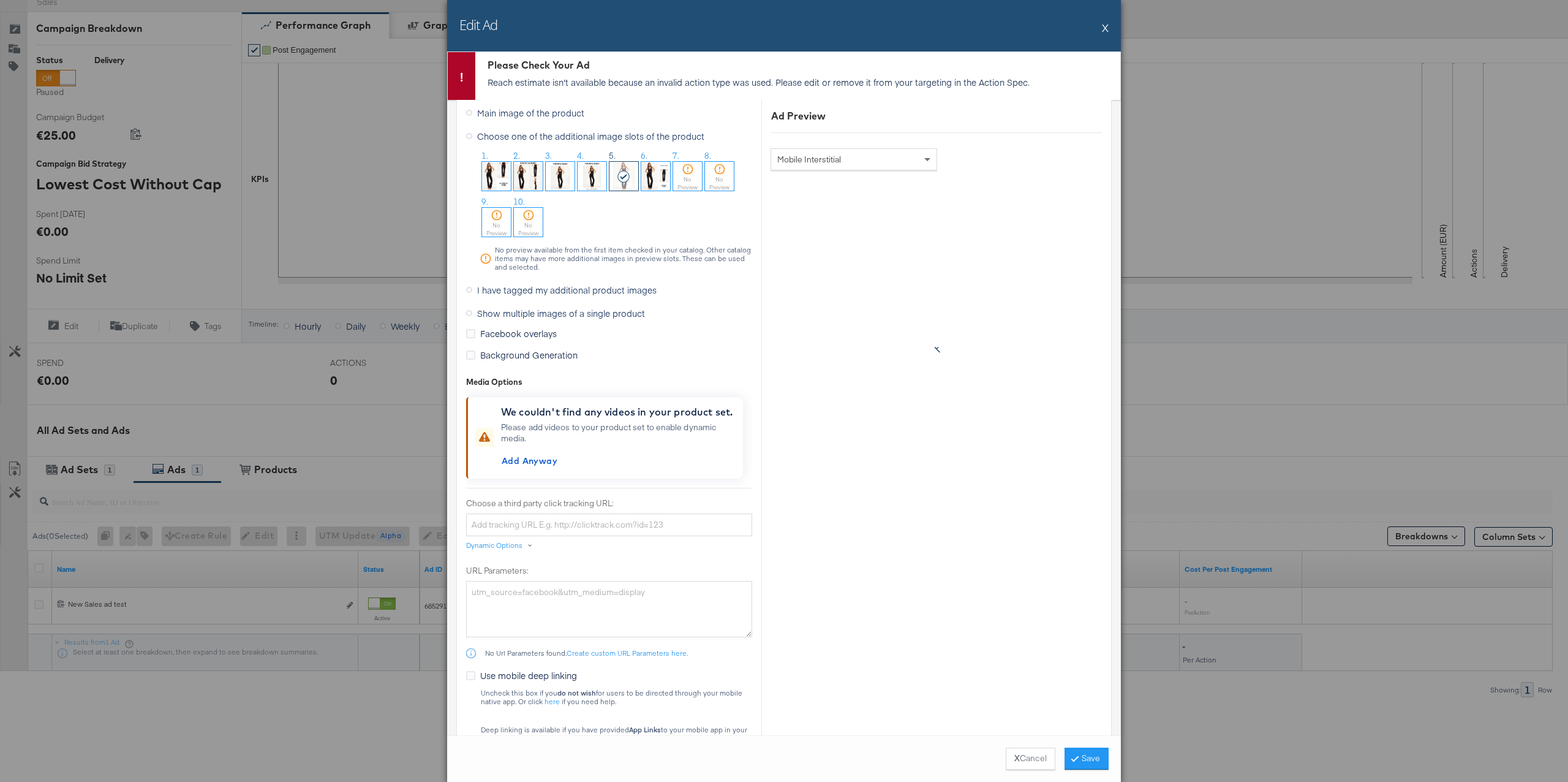
drag, startPoint x: 1031, startPoint y: 762, endPoint x: 886, endPoint y: 701, distance: 157.3
click at [1031, 762] on button "X Cancel" at bounding box center [1031, 759] width 50 height 22
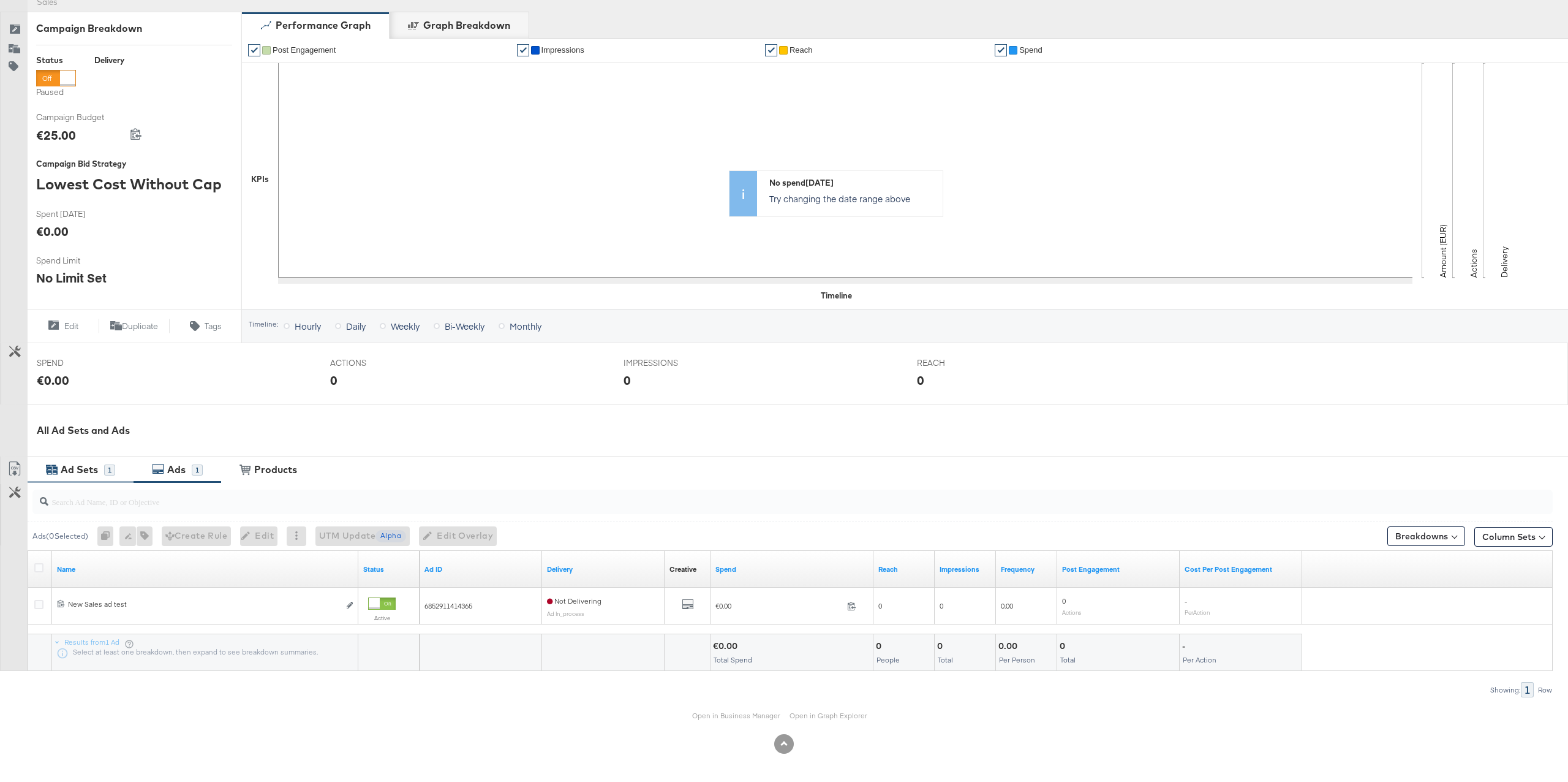
click at [103, 482] on div "Ad Sets 1" at bounding box center [80, 469] width 106 height 26
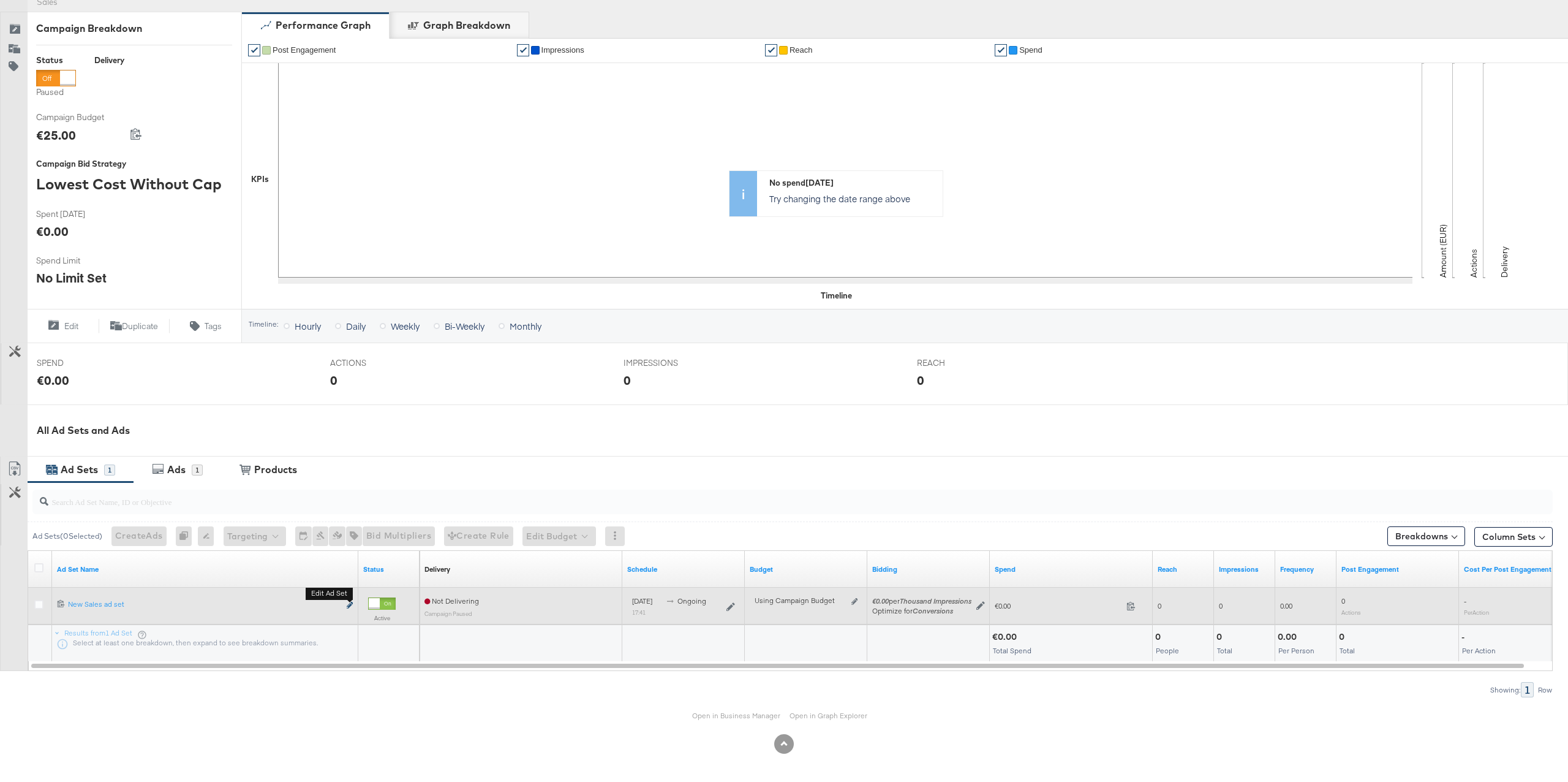
click at [352, 605] on icon "link" at bounding box center [350, 604] width 6 height 6
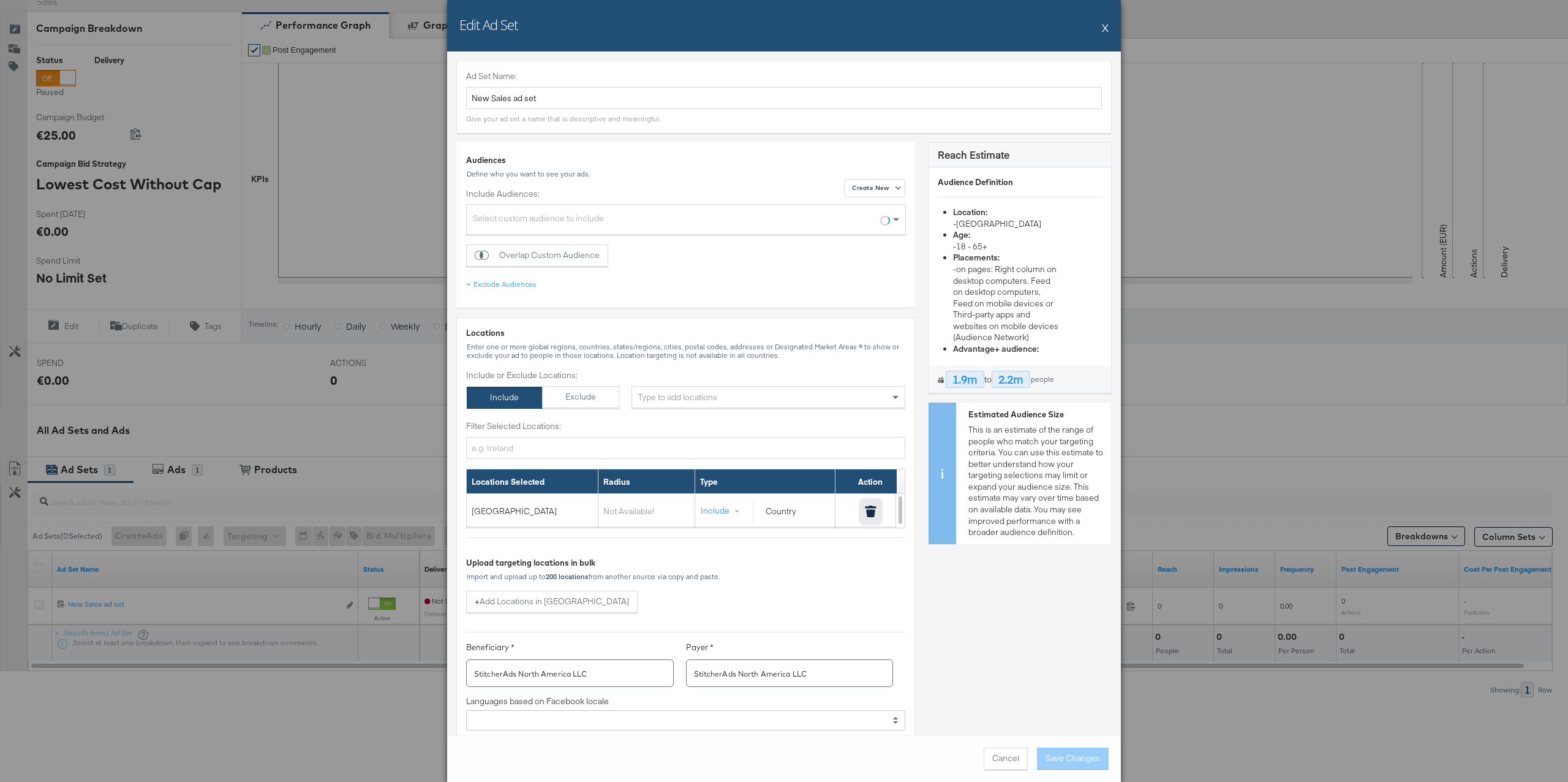
click at [874, 514] on icon "button" at bounding box center [871, 513] width 9 height 8
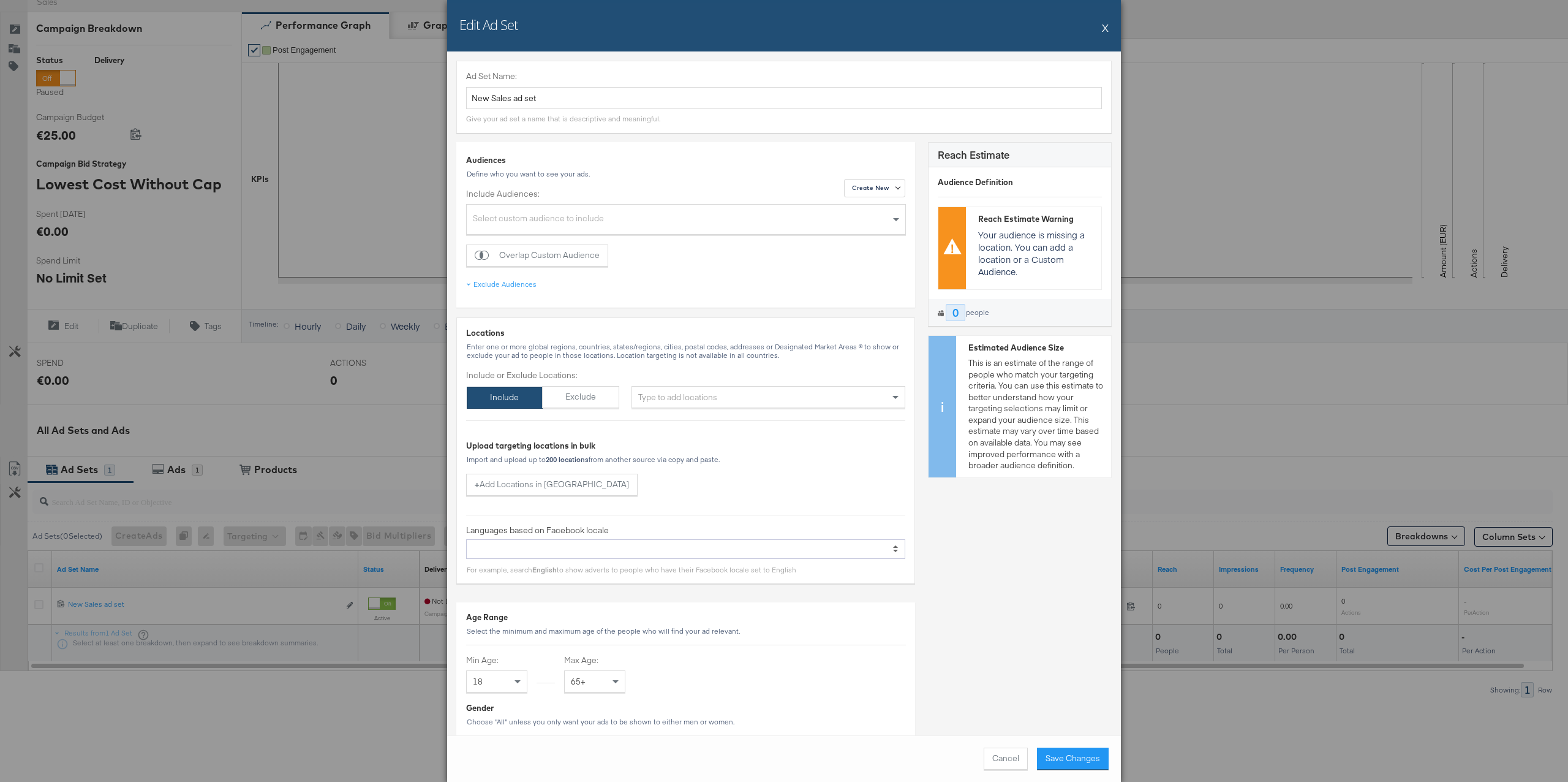
click at [644, 220] on div "Select custom audience to include" at bounding box center [686, 220] width 439 height 26
click at [618, 267] on div "ergre" at bounding box center [650, 269] width 355 height 12
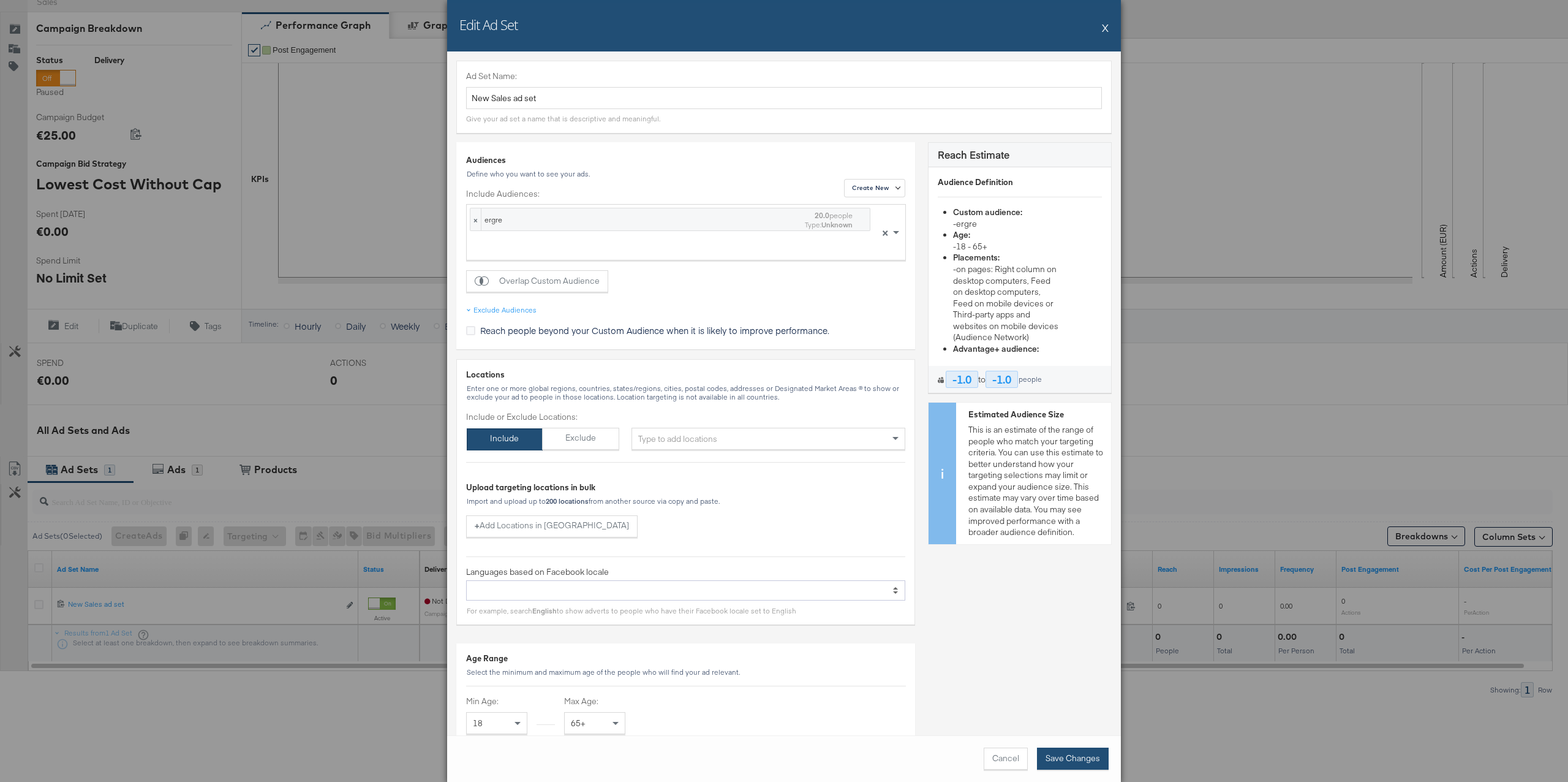
drag, startPoint x: 1078, startPoint y: 759, endPoint x: 1044, endPoint y: 723, distance: 49.5
click at [1078, 759] on button "Save Changes" at bounding box center [1072, 759] width 71 height 22
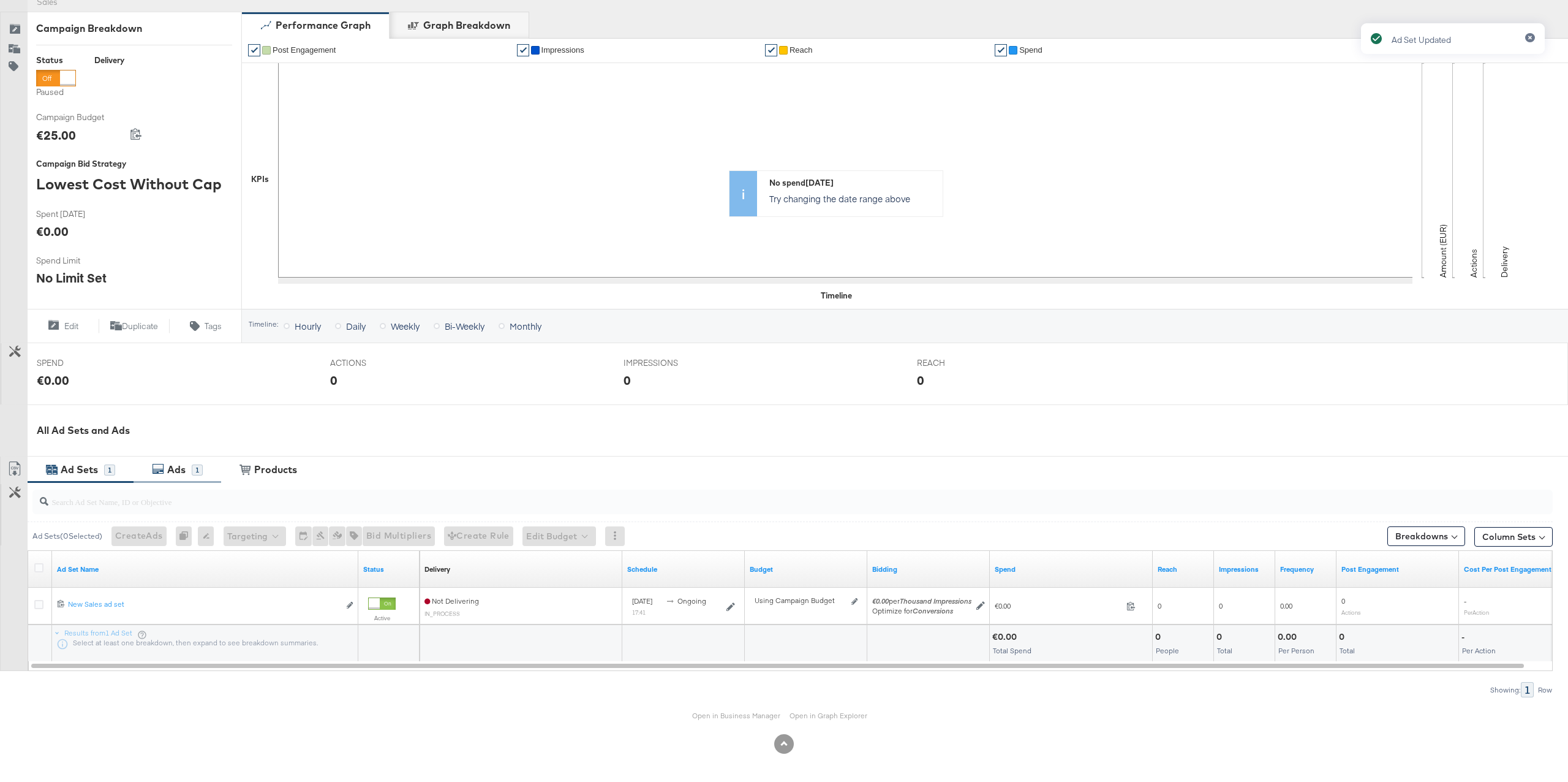
click at [199, 478] on div "Ads 1" at bounding box center [177, 469] width 88 height 26
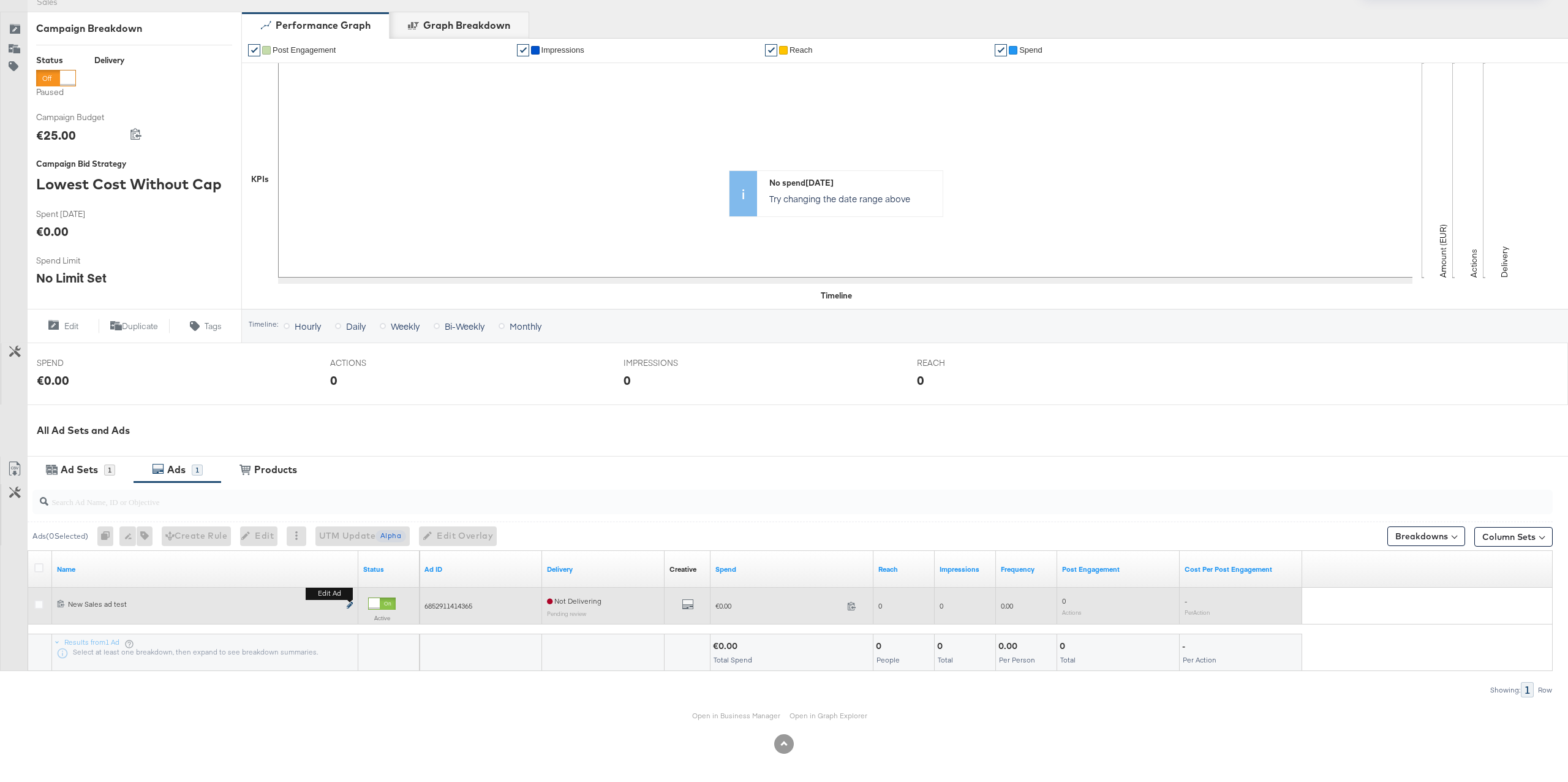
click at [348, 604] on icon "link" at bounding box center [350, 604] width 6 height 6
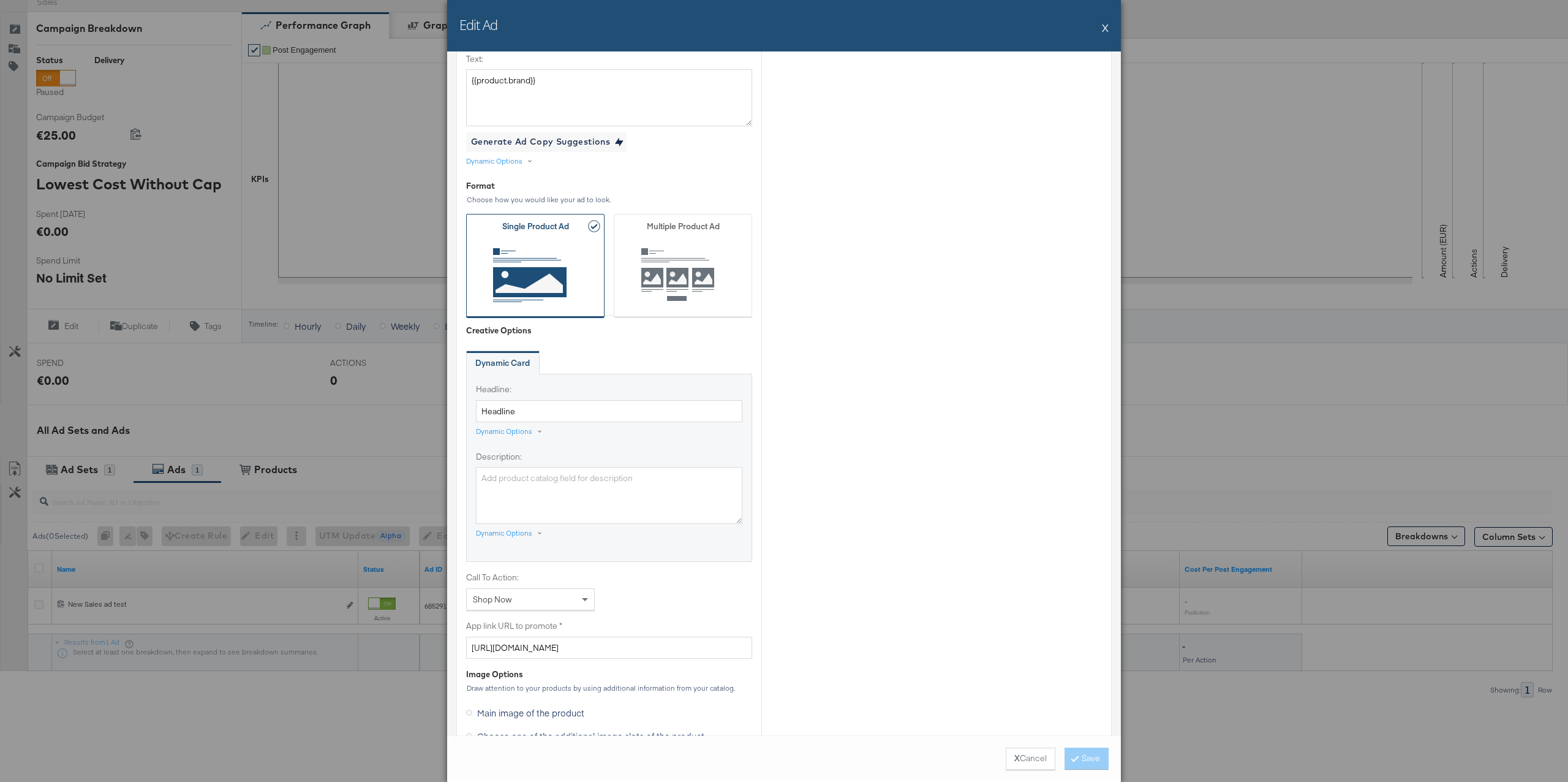
scroll to position [491, 0]
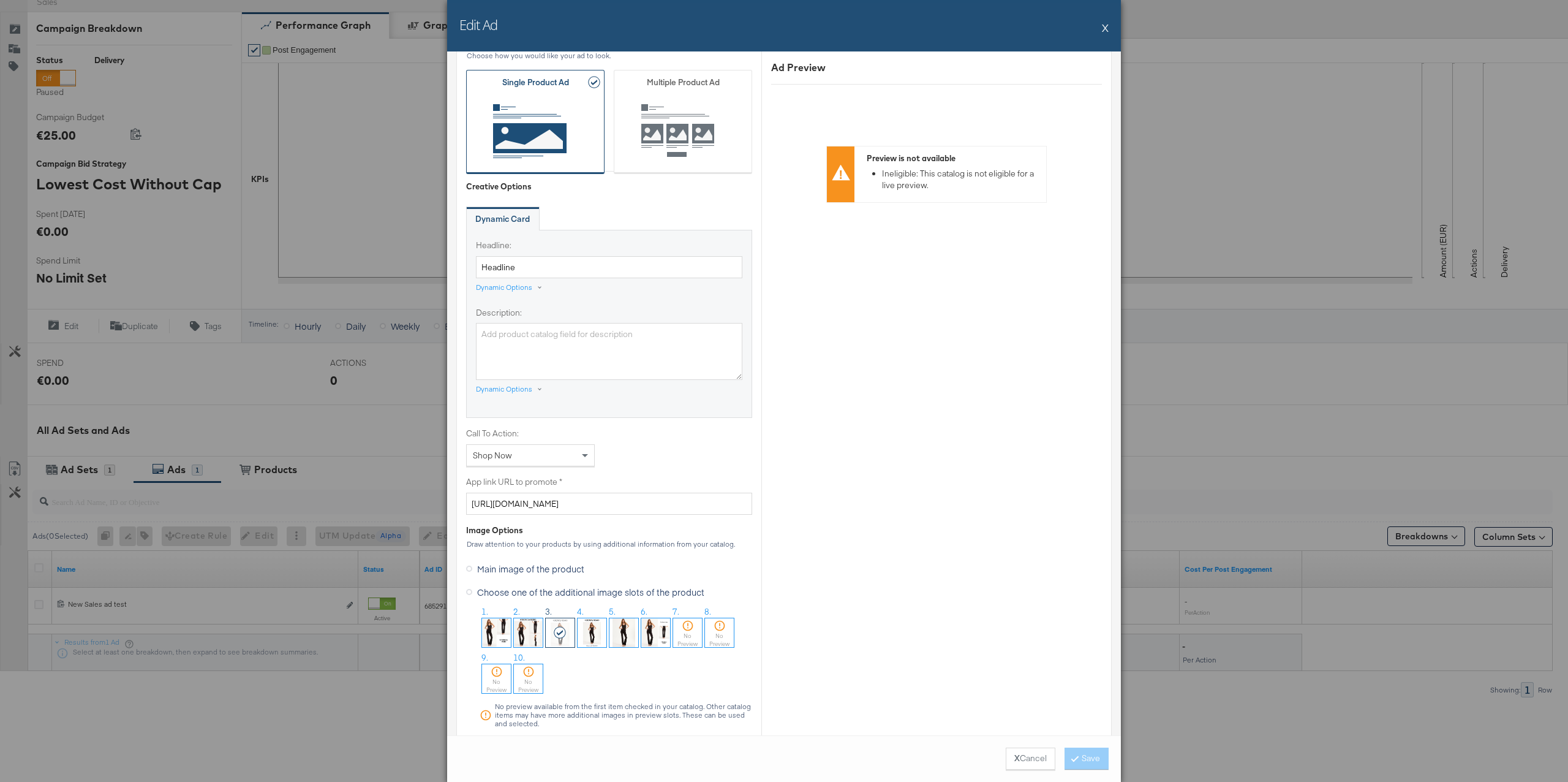
click at [629, 628] on img at bounding box center [624, 632] width 29 height 29
click at [1075, 755] on icon at bounding box center [1075, 758] width 4 height 7
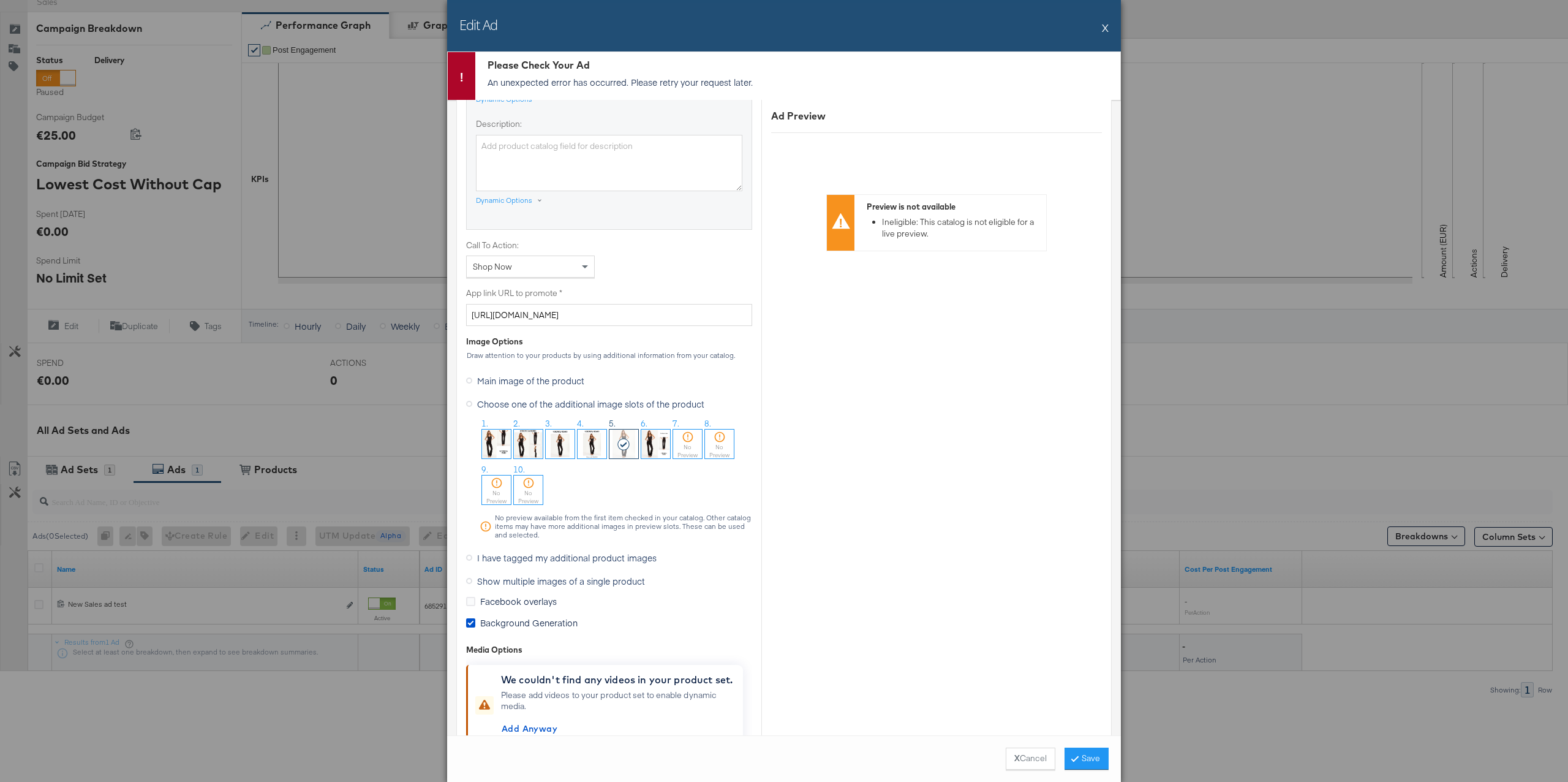
scroll to position [816, 0]
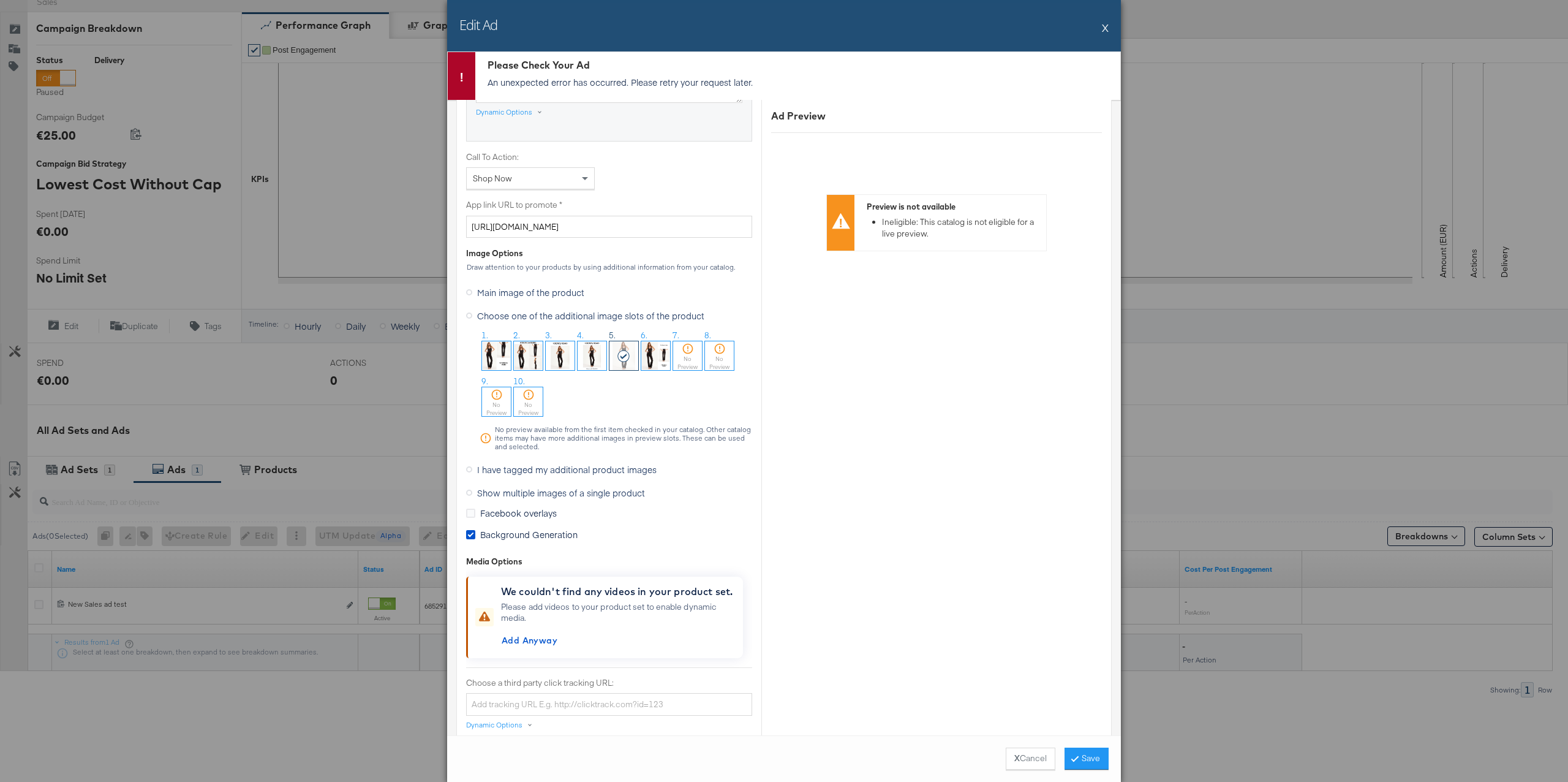
click at [553, 533] on span "Background Generation" at bounding box center [529, 535] width 98 height 13
click at [0, 0] on input "Background Generation" at bounding box center [0, 0] width 0 height 0
click at [1078, 760] on button "Save" at bounding box center [1087, 759] width 44 height 22
click at [1041, 754] on button "X Cancel" at bounding box center [1031, 759] width 50 height 22
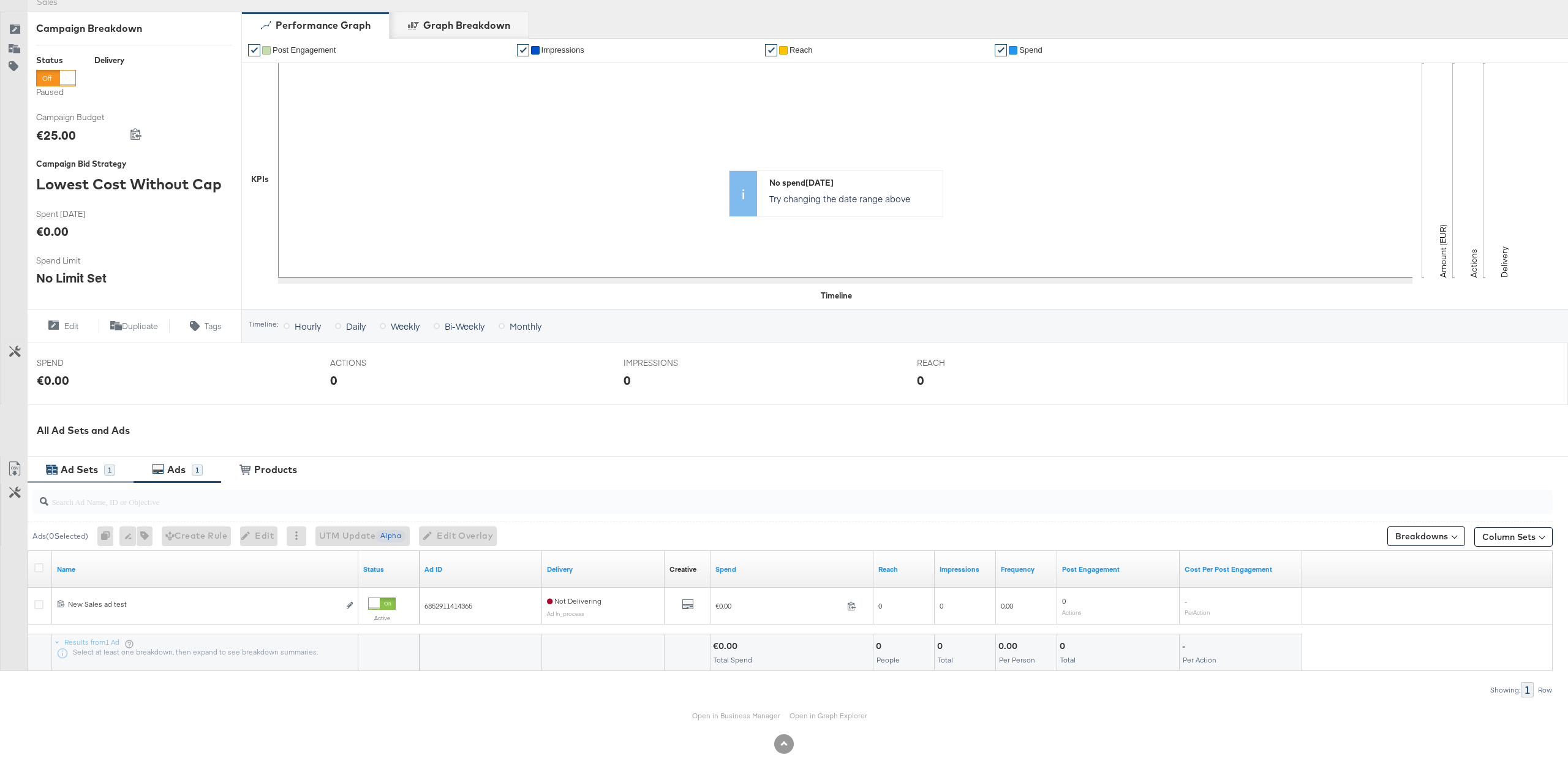
click at [116, 463] on div "Ad Sets 1" at bounding box center [80, 469] width 106 height 26
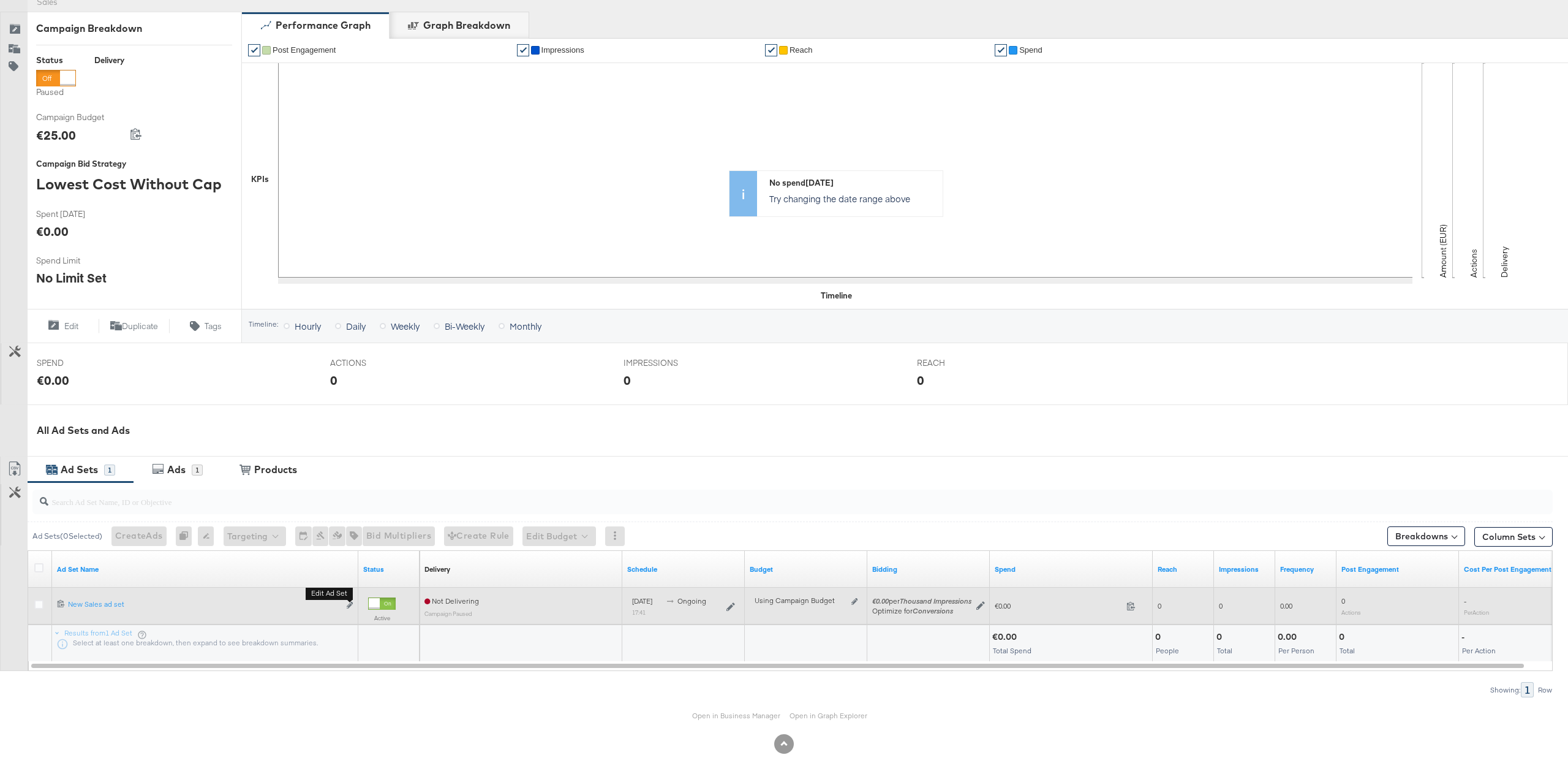
click at [353, 603] on button "Edit ad set" at bounding box center [350, 605] width 7 height 13
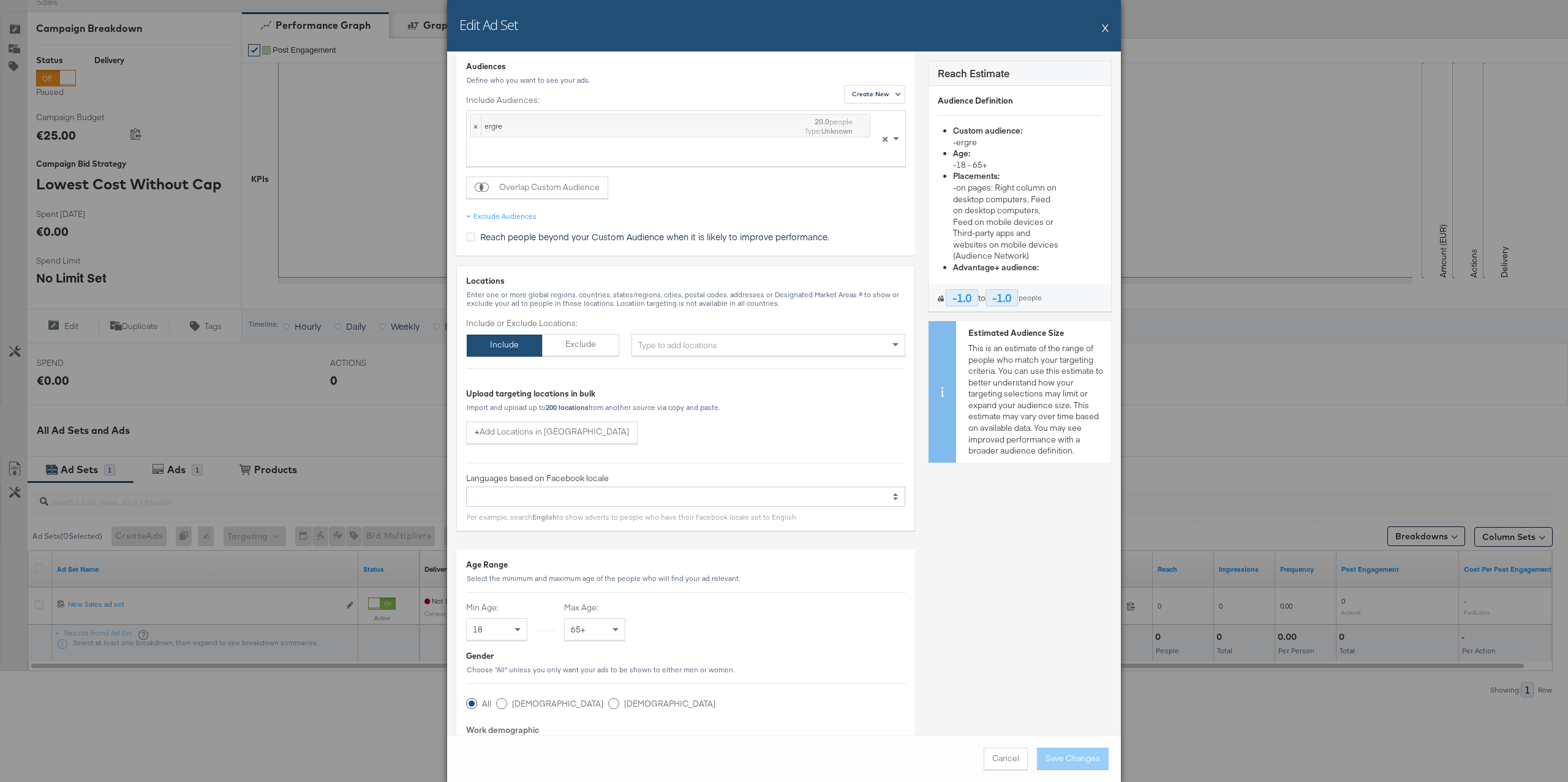
scroll to position [182, 0]
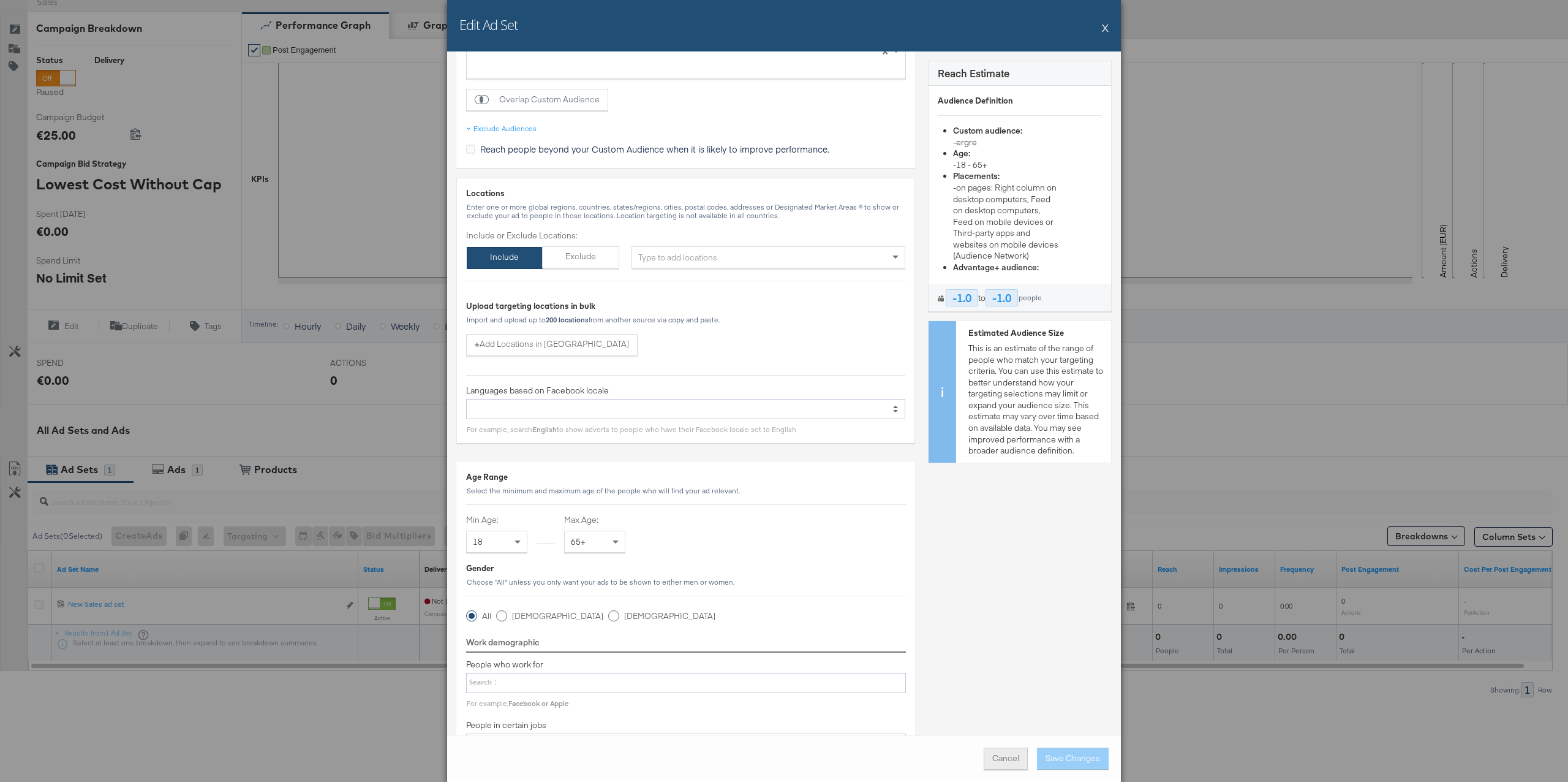
click at [1008, 762] on button "Cancel" at bounding box center [1005, 759] width 44 height 22
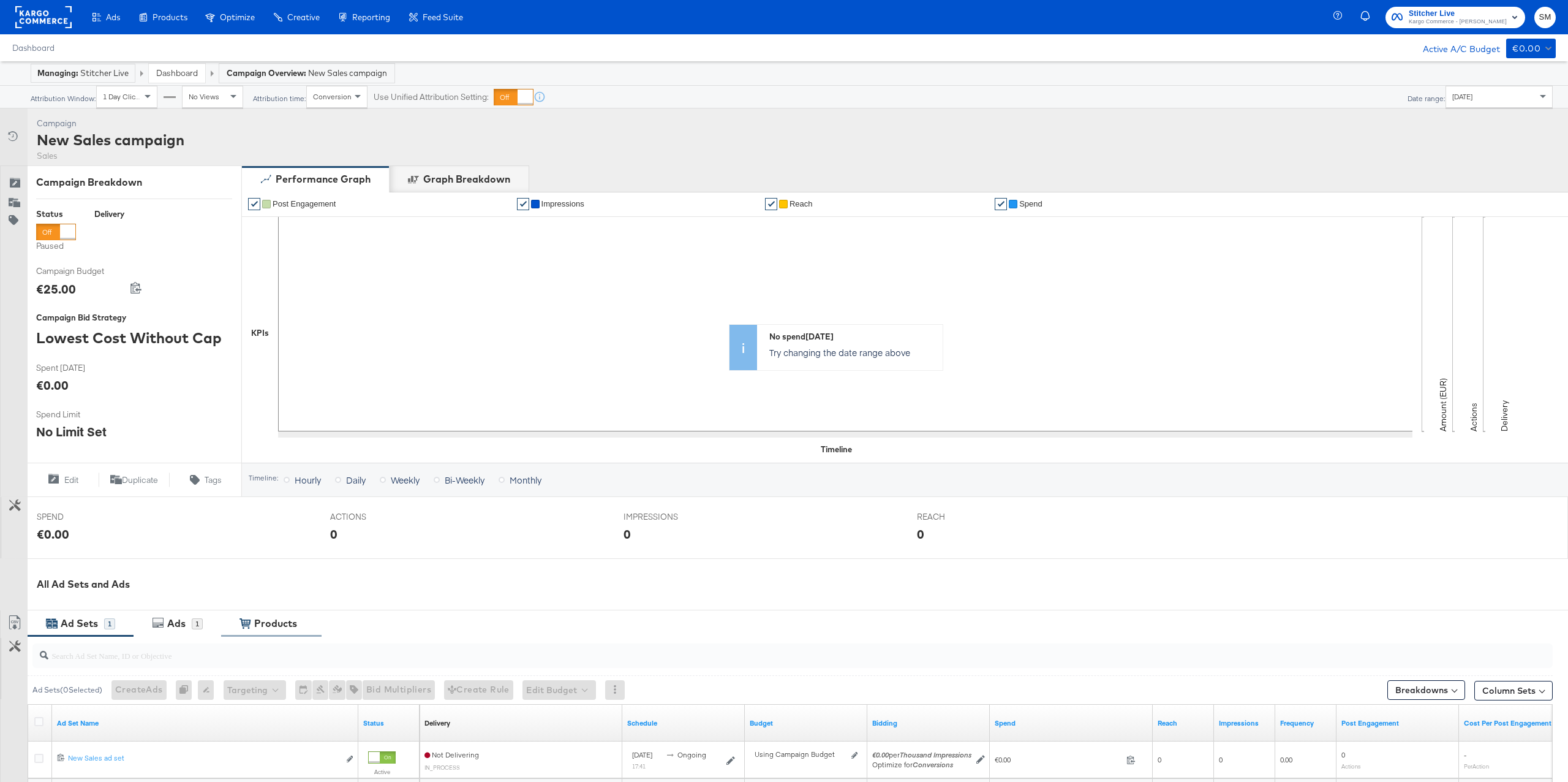
scroll to position [39, 0]
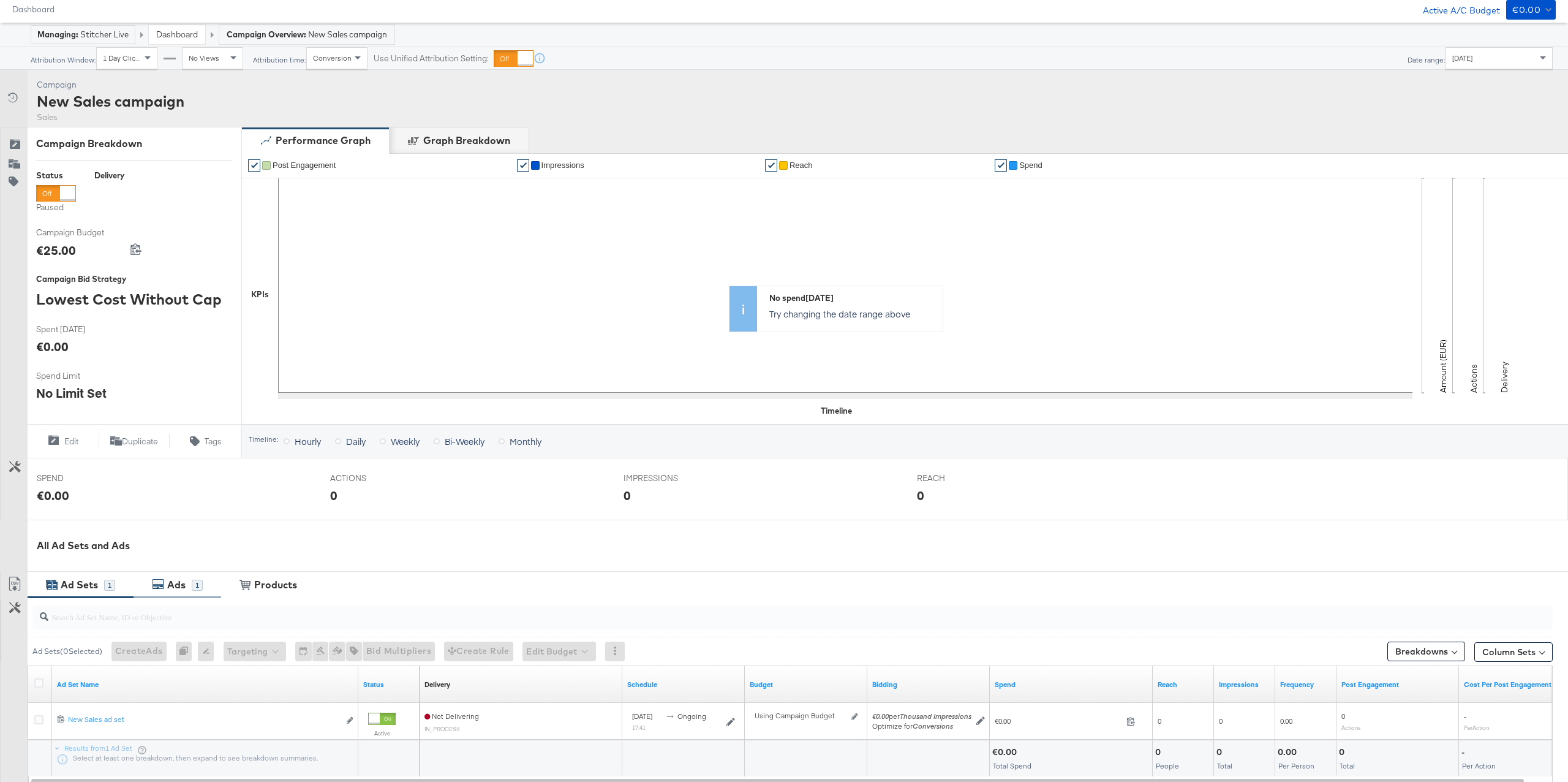
click at [199, 588] on div "1" at bounding box center [197, 585] width 11 height 11
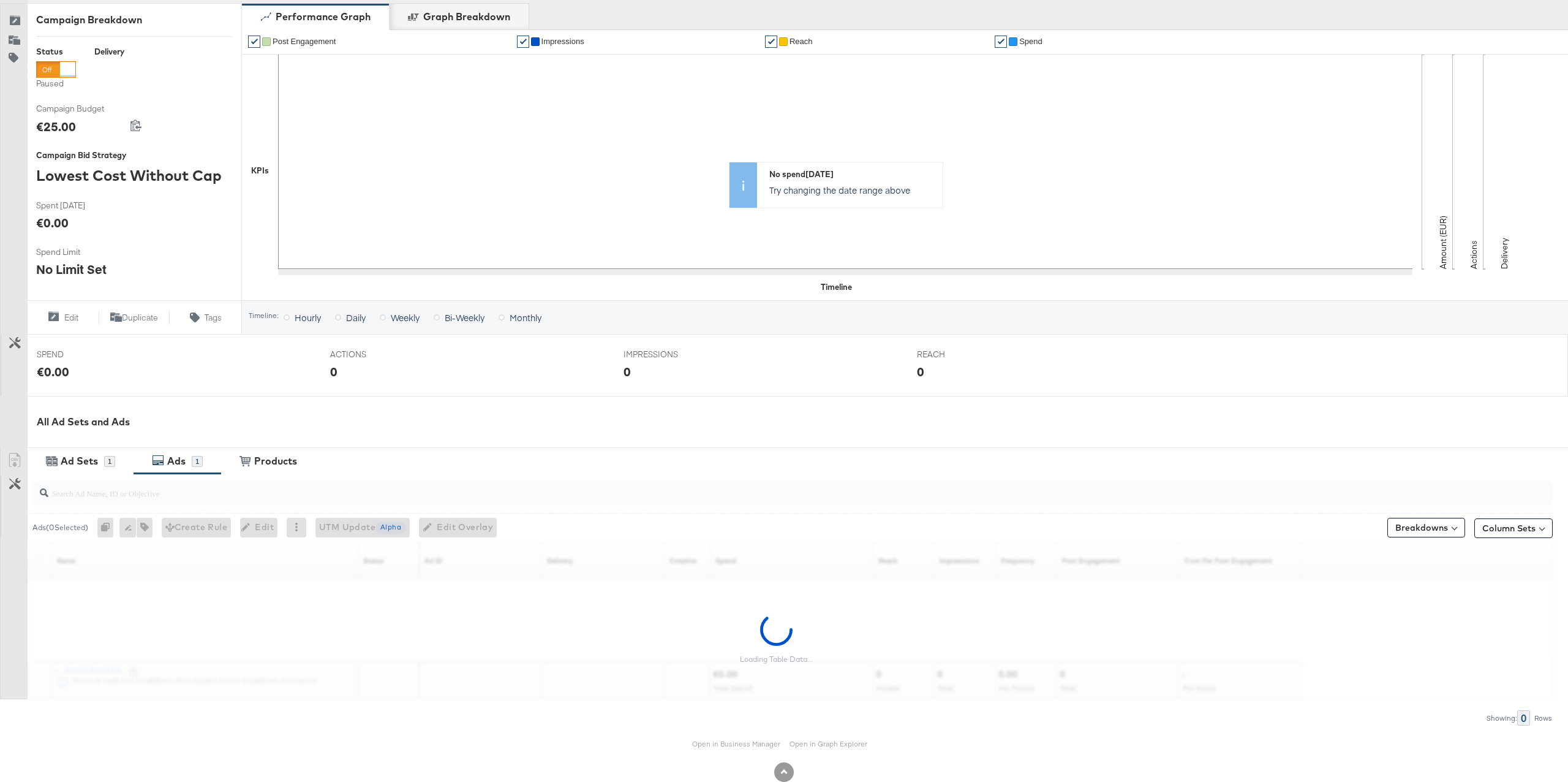
scroll to position [154, 0]
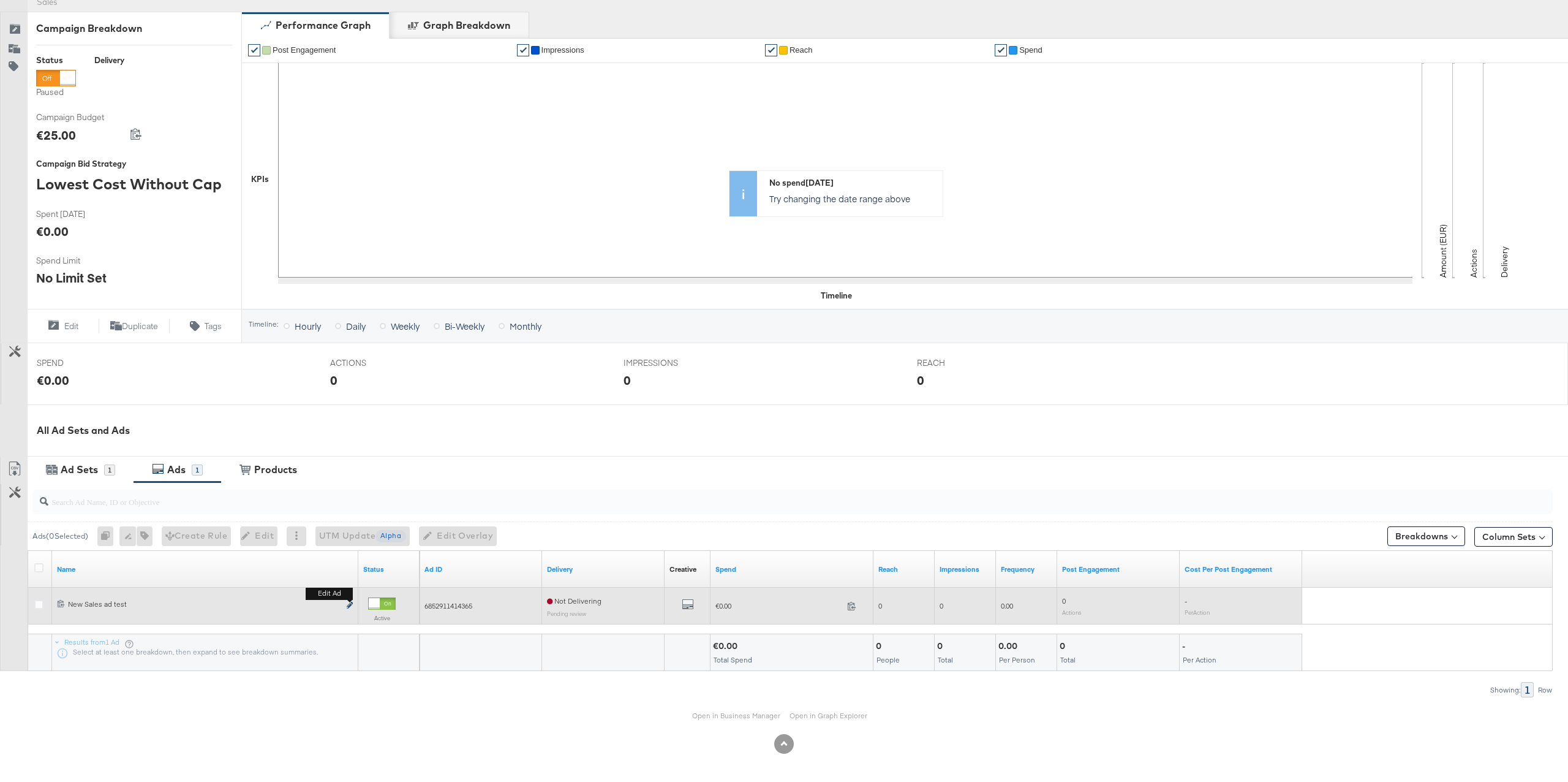
click at [350, 607] on icon "link" at bounding box center [350, 604] width 6 height 6
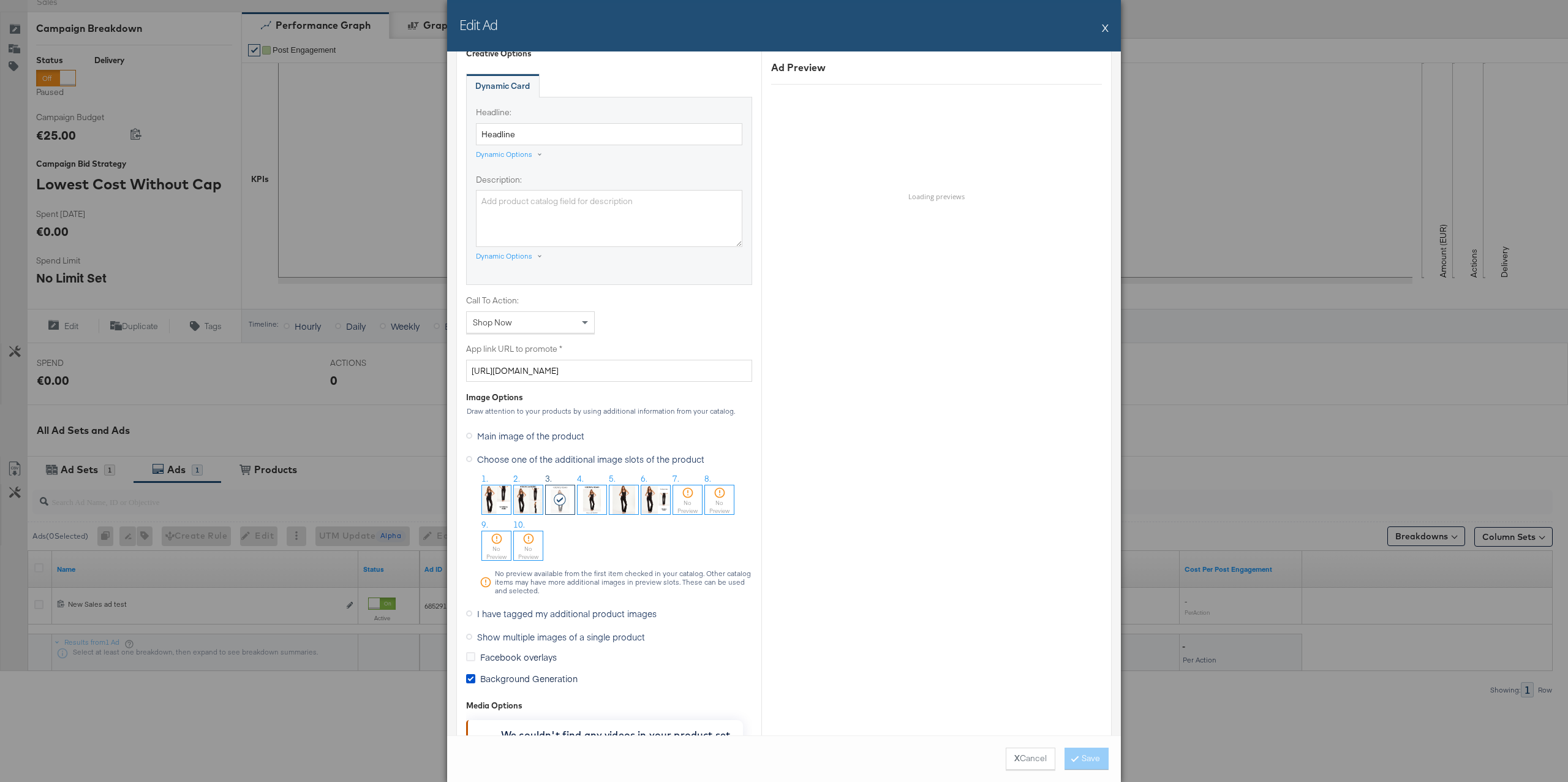
scroll to position [683, 0]
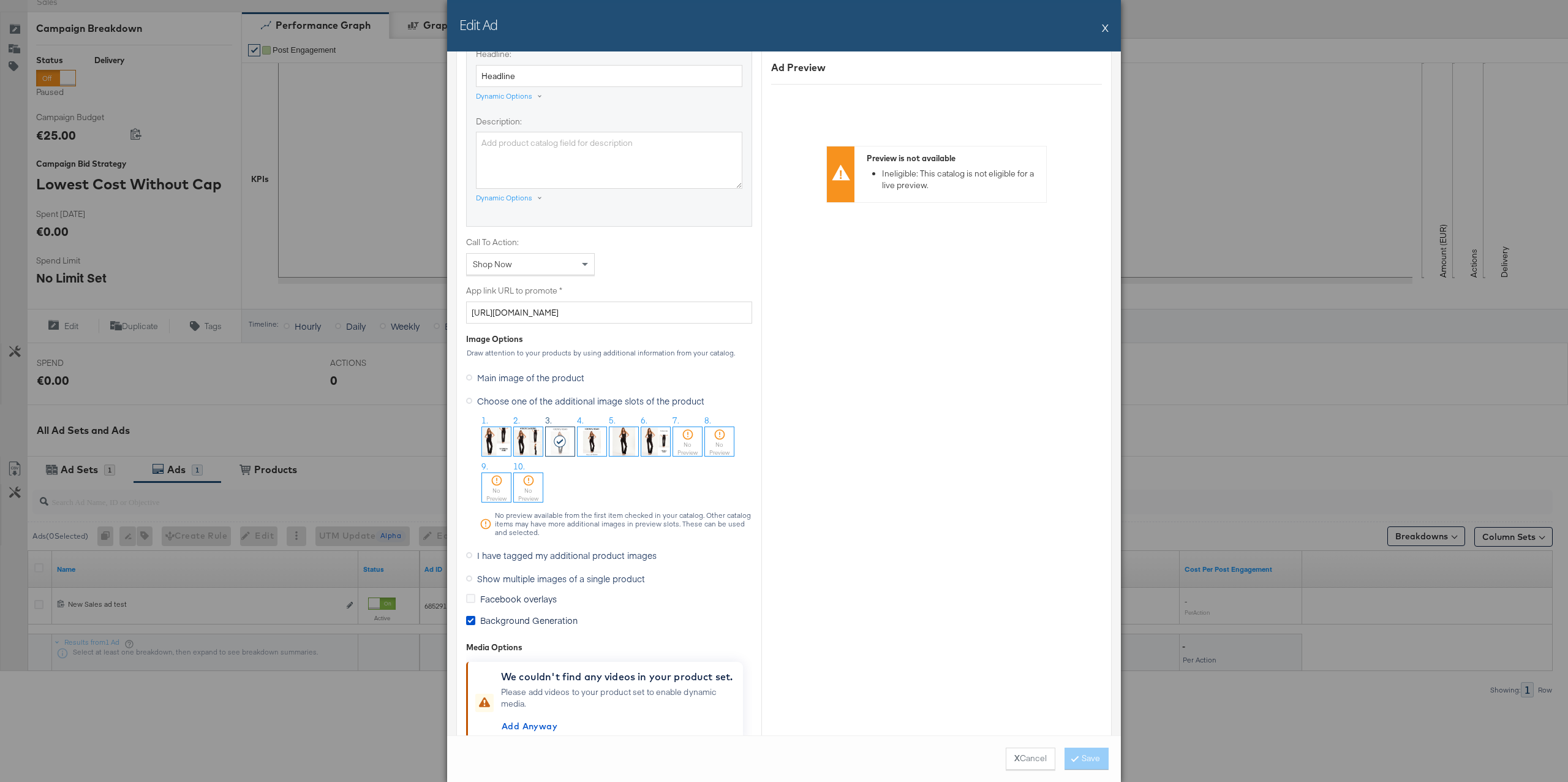
click at [623, 450] on img at bounding box center [624, 442] width 29 height 29
click at [556, 622] on span "Background Generation" at bounding box center [529, 620] width 98 height 13
click at [0, 0] on input "Background Generation" at bounding box center [0, 0] width 0 height 0
click at [1079, 760] on button "Save" at bounding box center [1087, 759] width 44 height 22
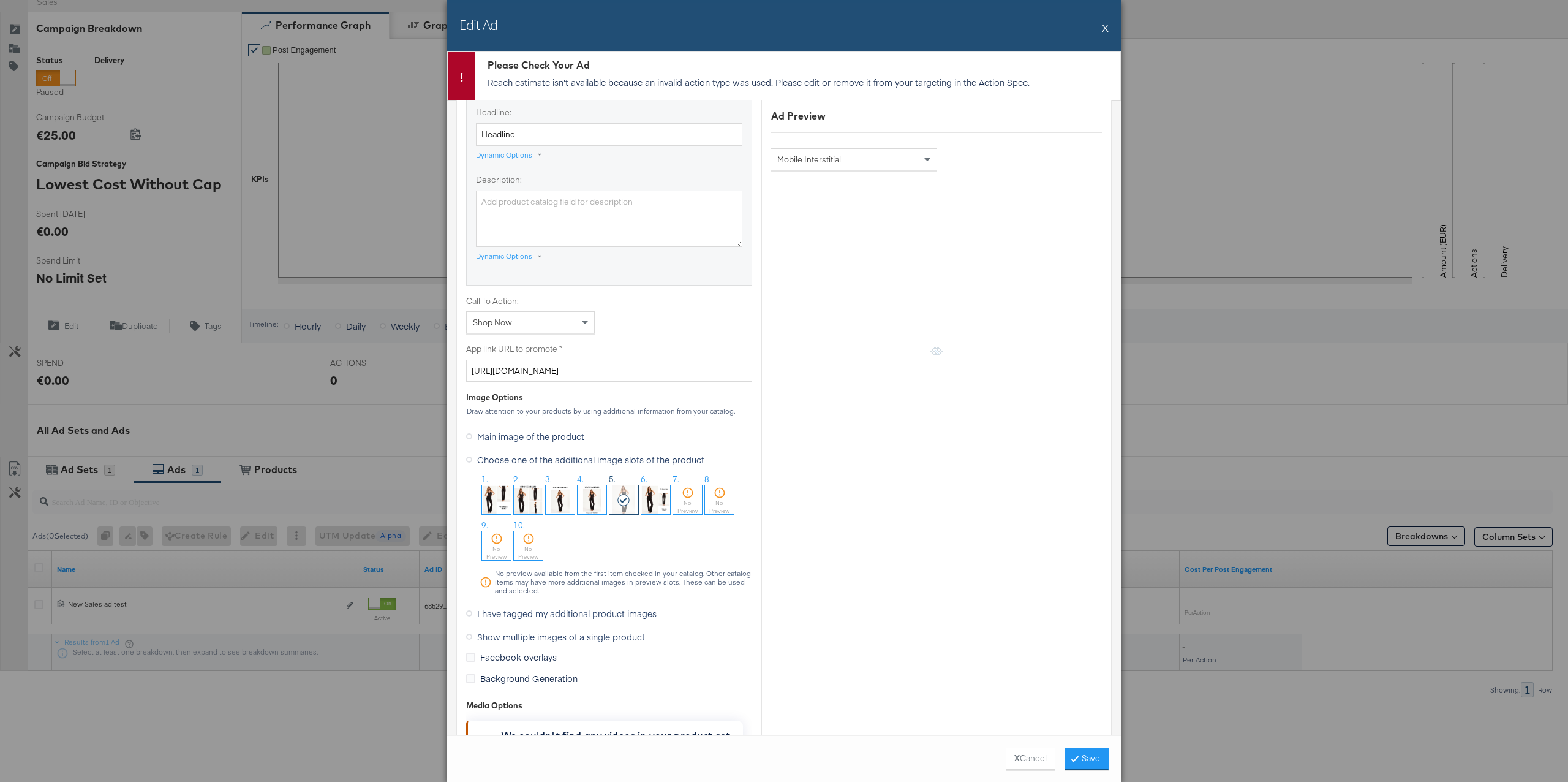
scroll to position [670, 0]
click at [690, 85] on p "Reach estimate isn't available because an invalid action type was used. Please …" at bounding box center [801, 82] width 627 height 13
click at [714, 84] on p "Reach estimate isn't available because an invalid action type was used. Please …" at bounding box center [801, 82] width 627 height 13
drag, startPoint x: 733, startPoint y: 83, endPoint x: 688, endPoint y: 85, distance: 45.0
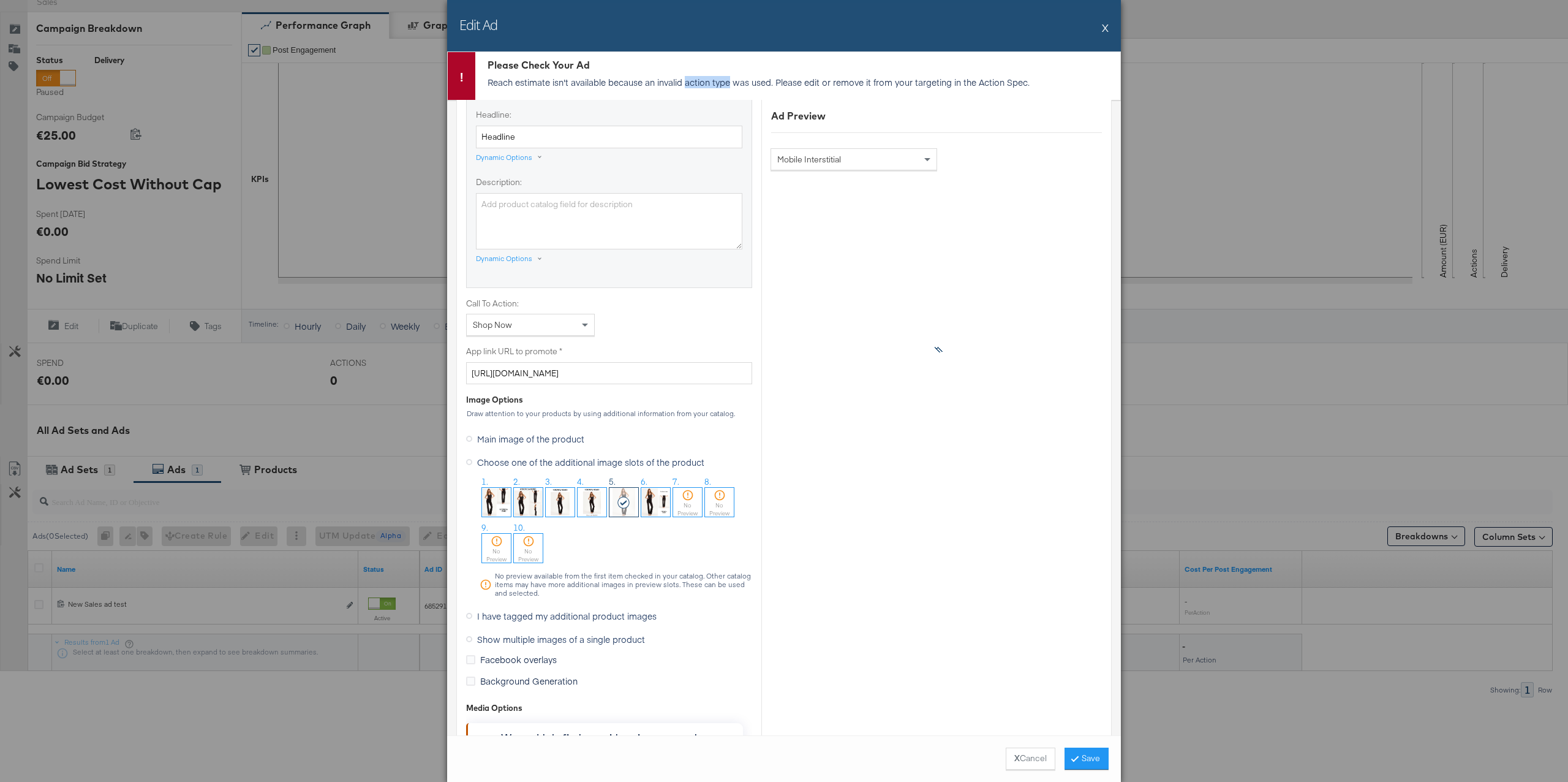
click at [688, 85] on p "Reach estimate isn't available because an invalid action type was used. Please …" at bounding box center [801, 82] width 627 height 13
copy p "action type"
click at [1102, 30] on button "X" at bounding box center [1105, 27] width 6 height 24
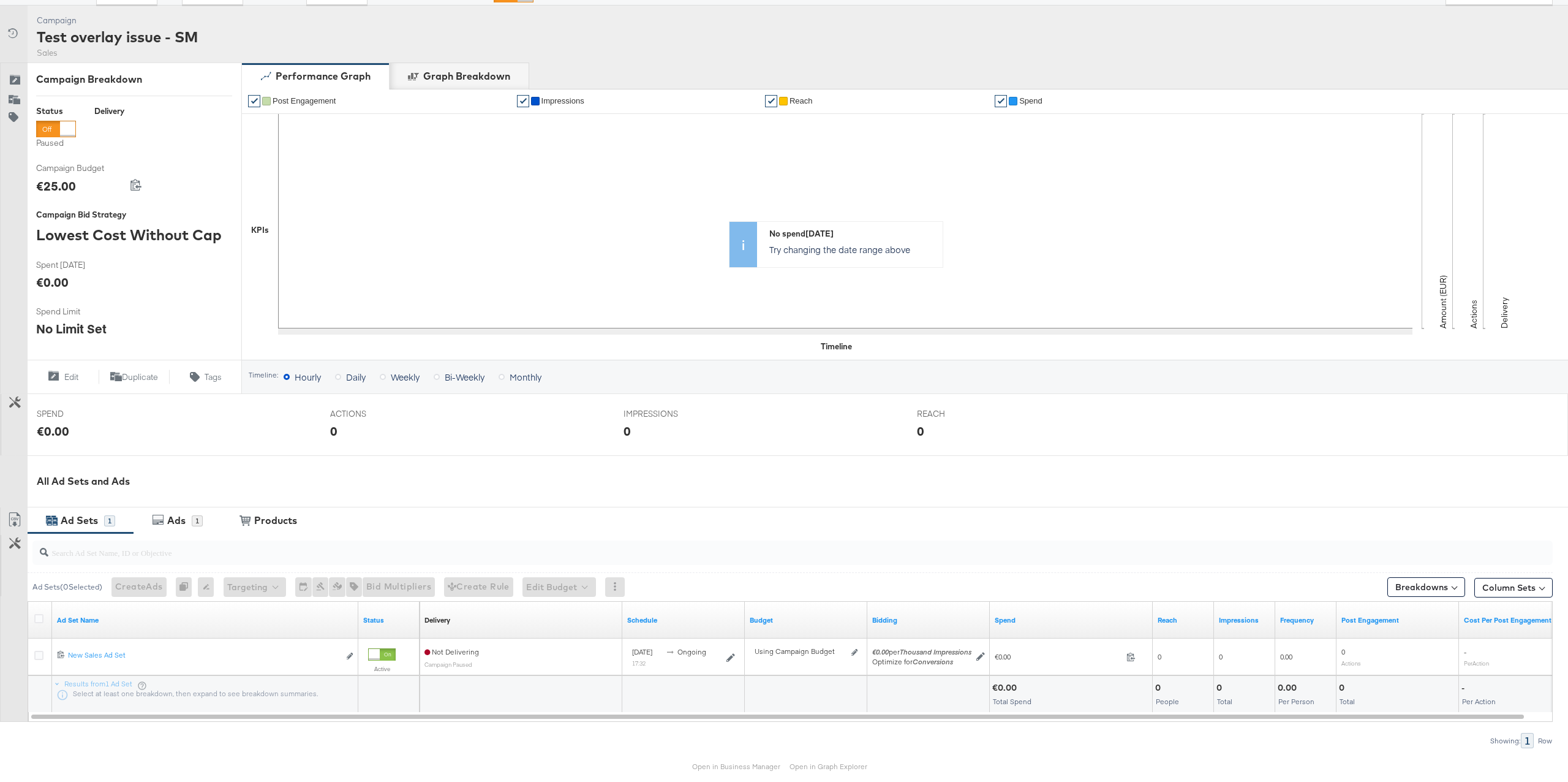
scroll to position [113, 0]
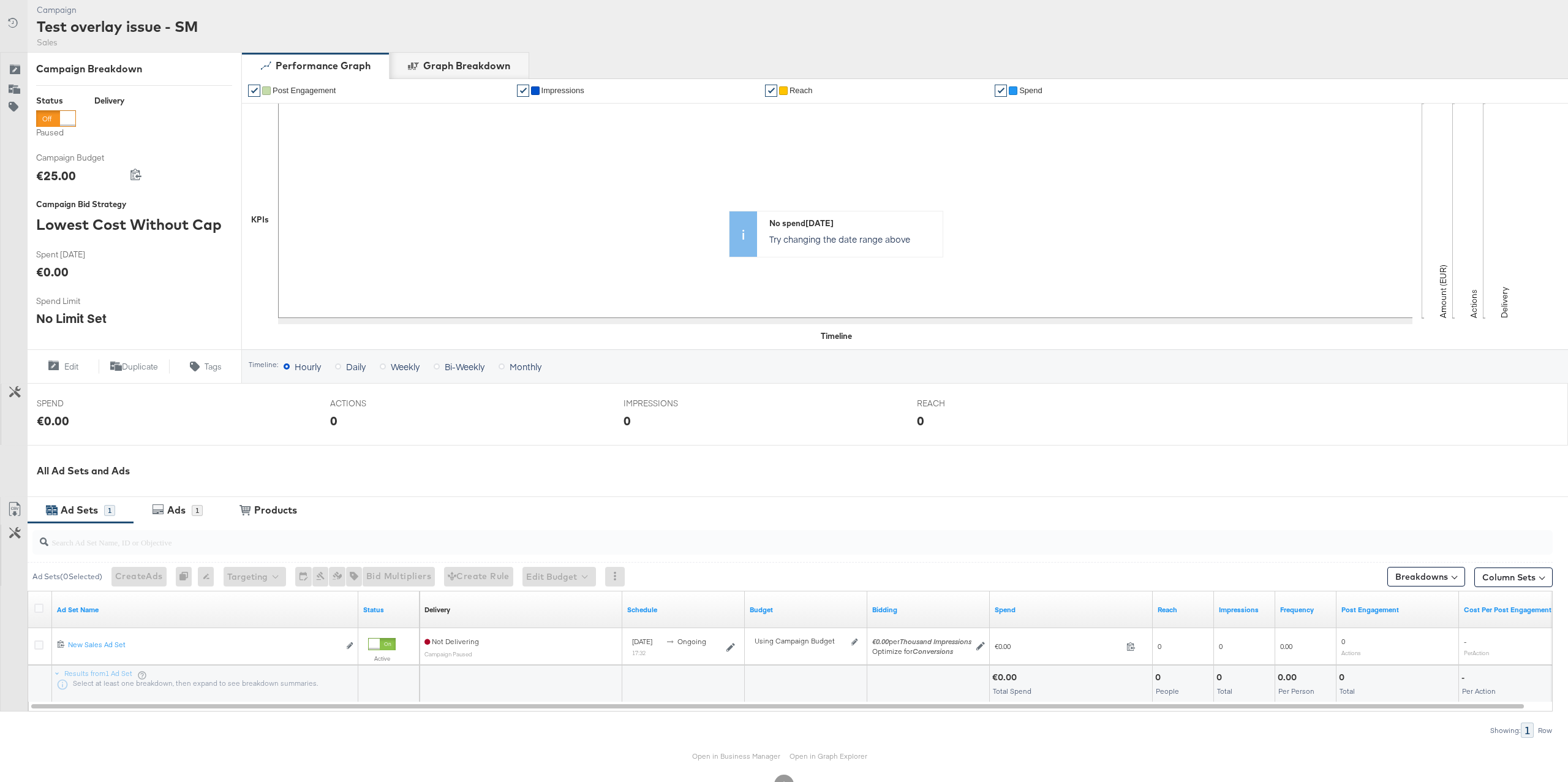
drag, startPoint x: 197, startPoint y: 510, endPoint x: 336, endPoint y: 477, distance: 142.9
click at [197, 510] on div "1" at bounding box center [197, 510] width 11 height 11
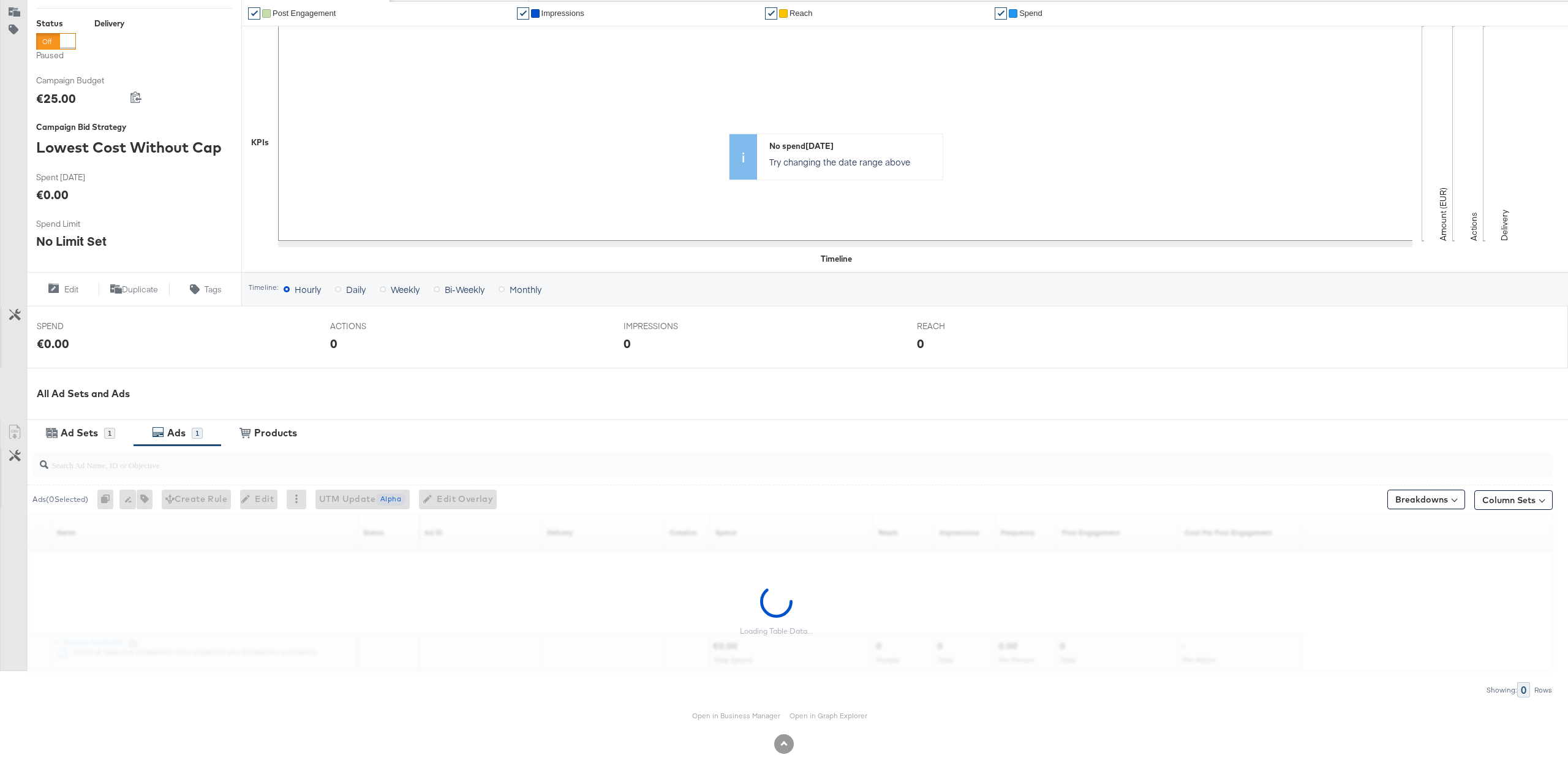
scroll to position [154, 0]
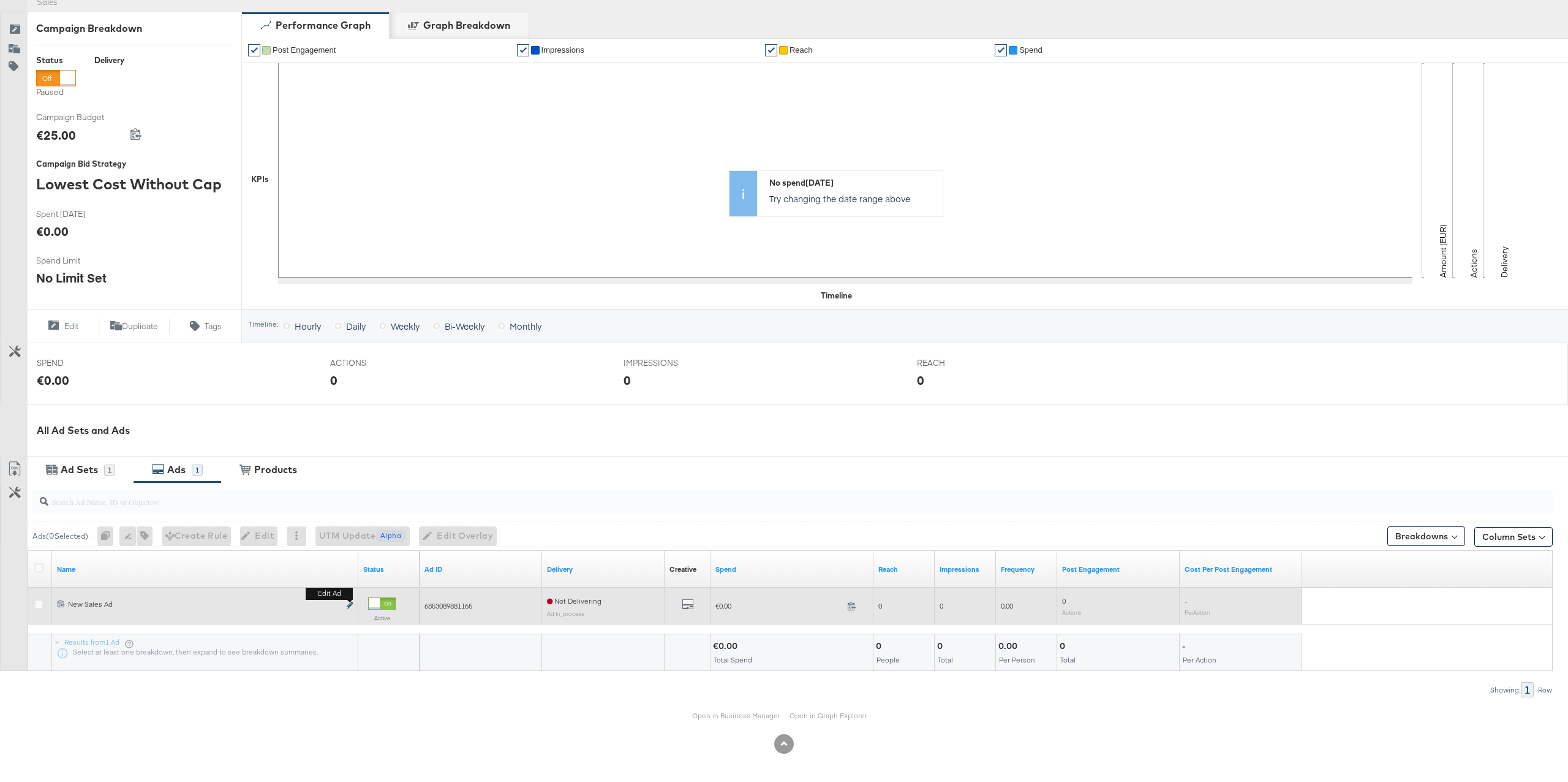
click at [351, 600] on b "Edit ad" at bounding box center [329, 593] width 47 height 13
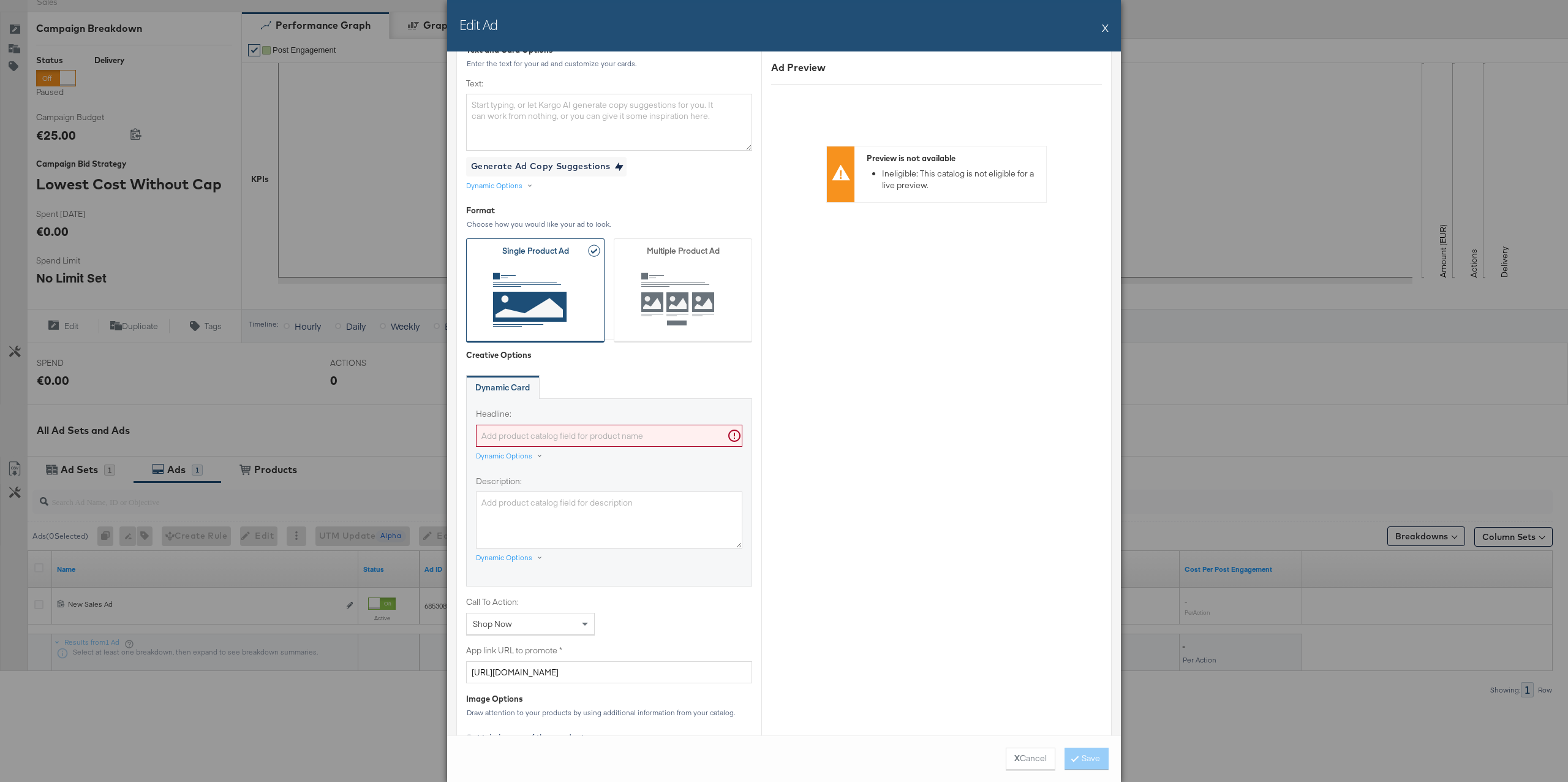
scroll to position [324, 0]
click at [518, 455] on div "Dynamic Options" at bounding box center [504, 453] width 56 height 10
click at [503, 503] on div "Name" at bounding box center [499, 502] width 29 height 18
type input "{{[DOMAIN_NAME]}}"
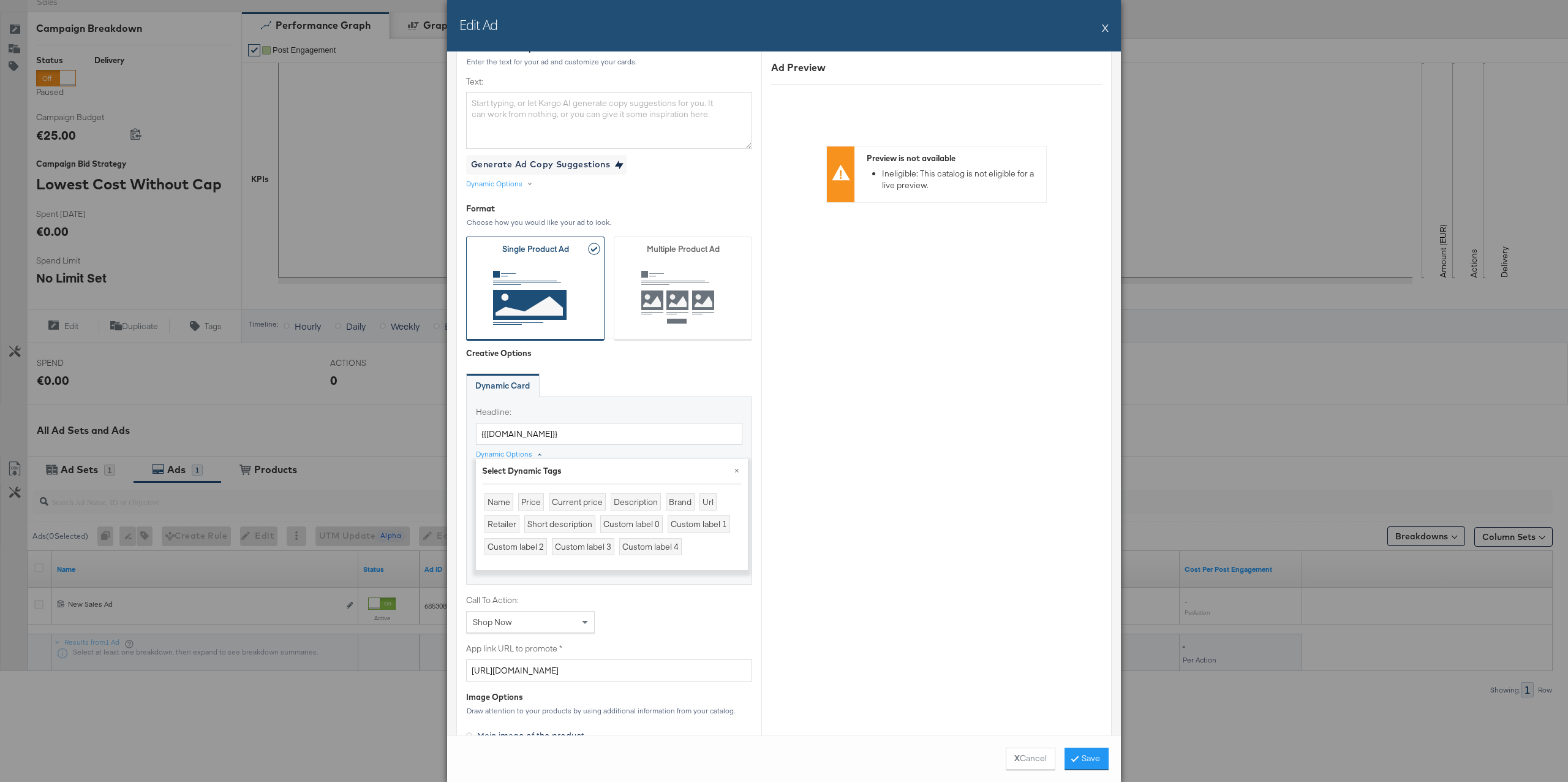
click at [631, 408] on label "Headline:" at bounding box center [609, 412] width 266 height 12
click at [631, 423] on input "{{[DOMAIN_NAME]}}" at bounding box center [609, 433] width 266 height 23
click at [740, 470] on button "×" at bounding box center [737, 470] width 22 height 22
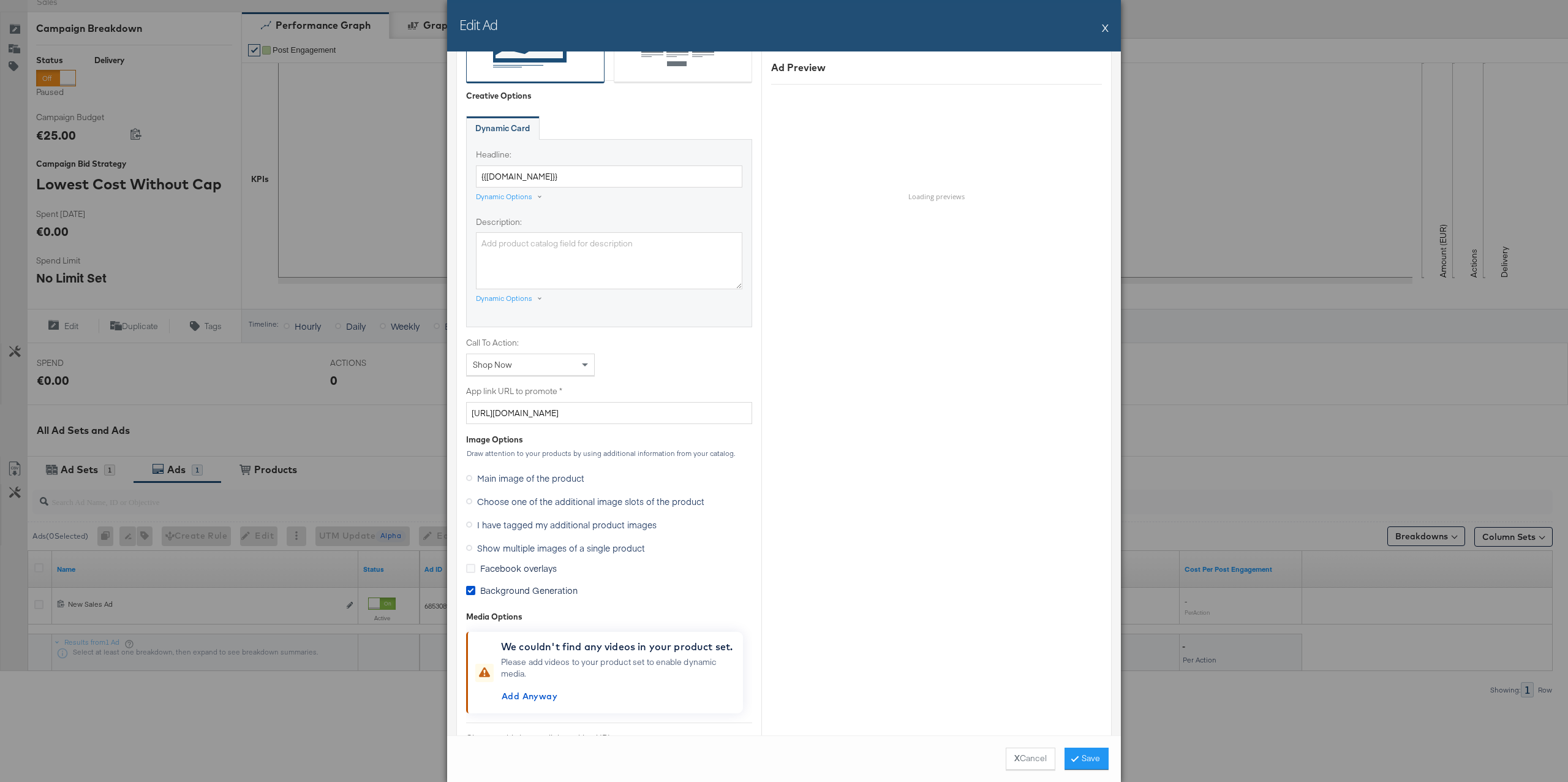
scroll to position [600, 0]
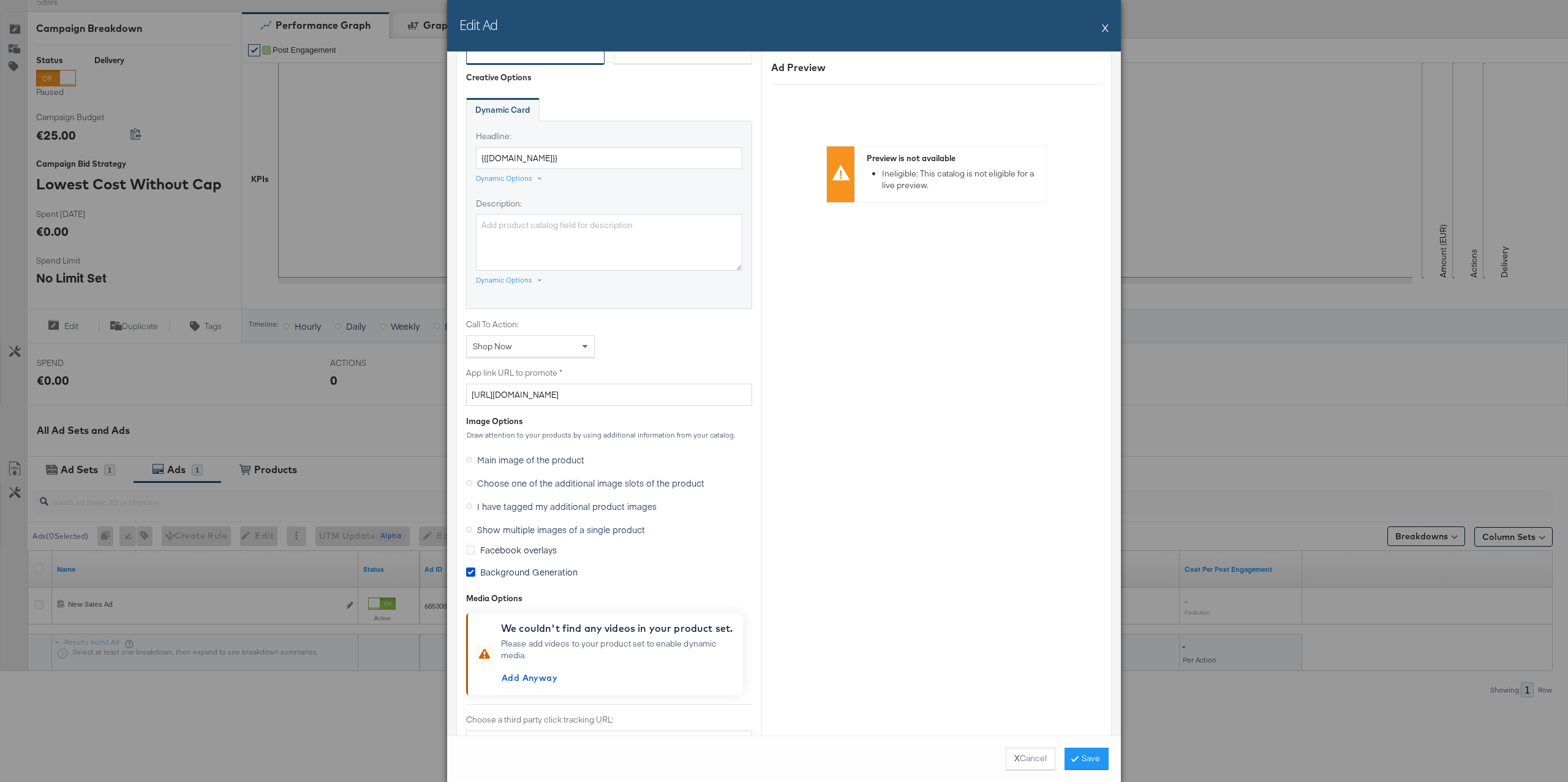
drag, startPoint x: 546, startPoint y: 573, endPoint x: 554, endPoint y: 555, distance: 19.7
click at [546, 573] on span "Background Generation" at bounding box center [529, 572] width 98 height 13
click at [0, 0] on input "Background Generation" at bounding box center [0, 0] width 0 height 0
click at [554, 504] on span "I have tagged my additional product images" at bounding box center [566, 506] width 180 height 13
click at [0, 0] on input "I have tagged my additional product images" at bounding box center [0, 0] width 0 height 0
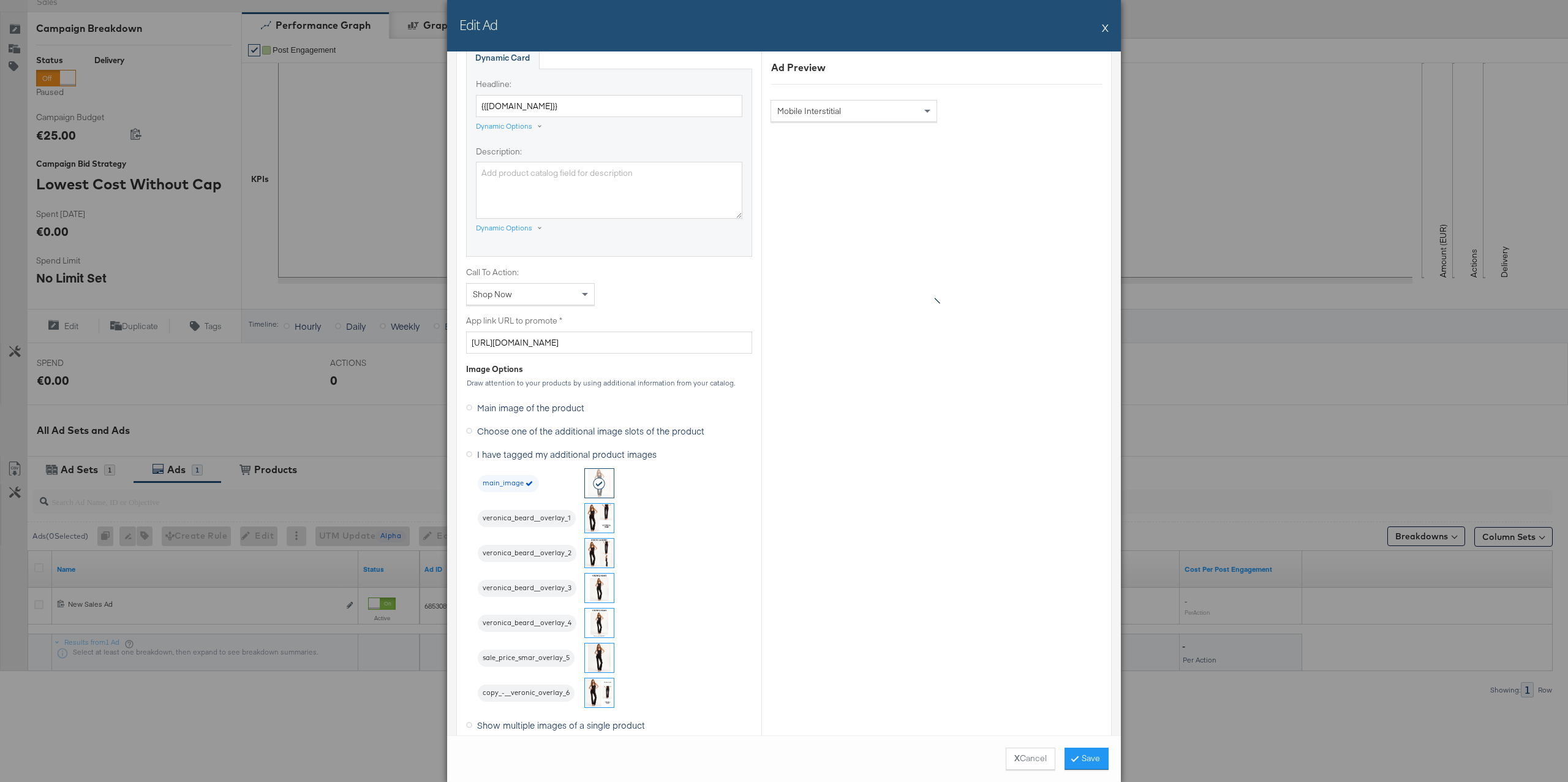
scroll to position [656, 0]
click at [601, 644] on img at bounding box center [600, 654] width 29 height 29
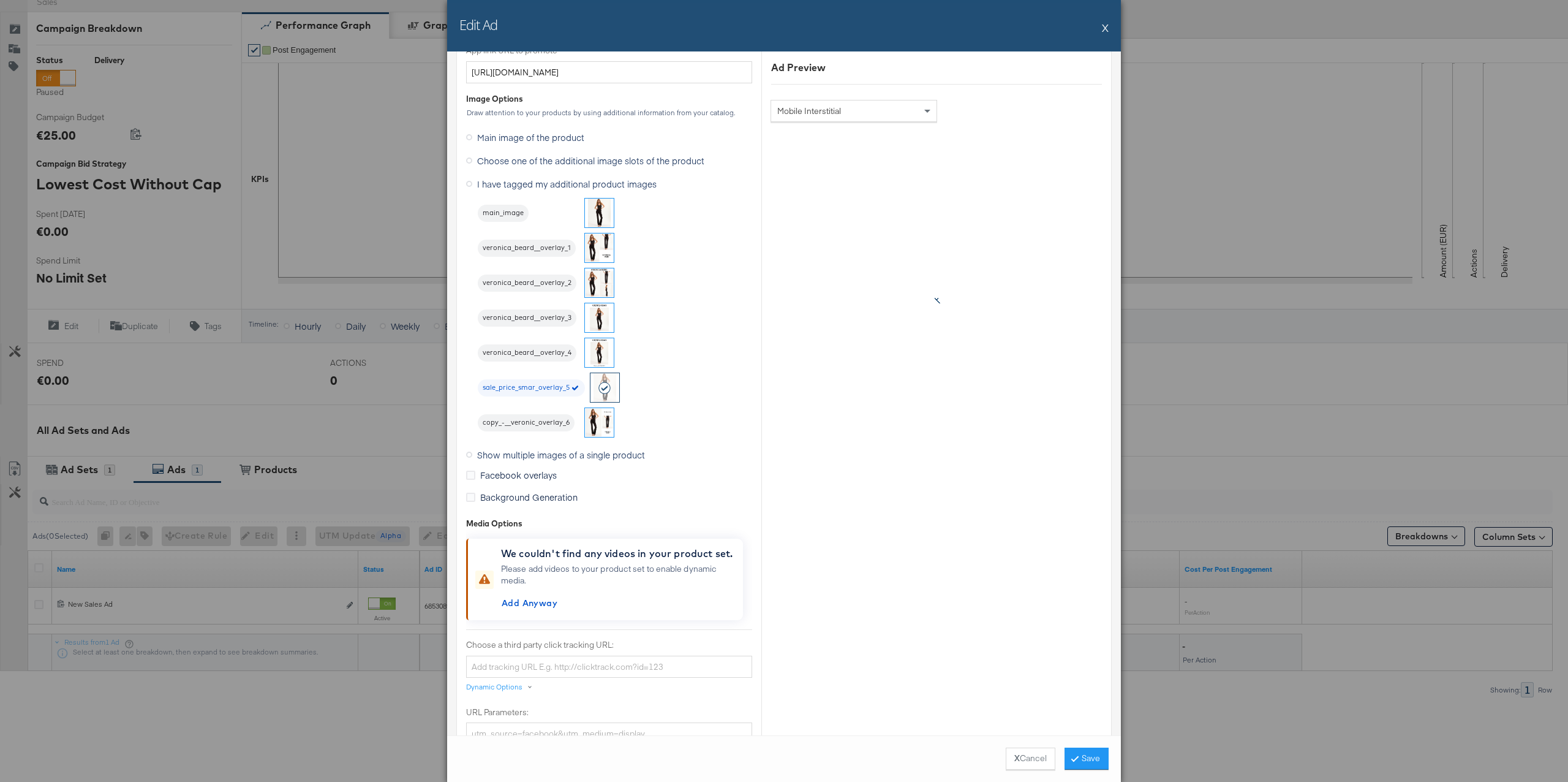
scroll to position [923, 0]
click at [1089, 757] on button "Save" at bounding box center [1087, 759] width 44 height 22
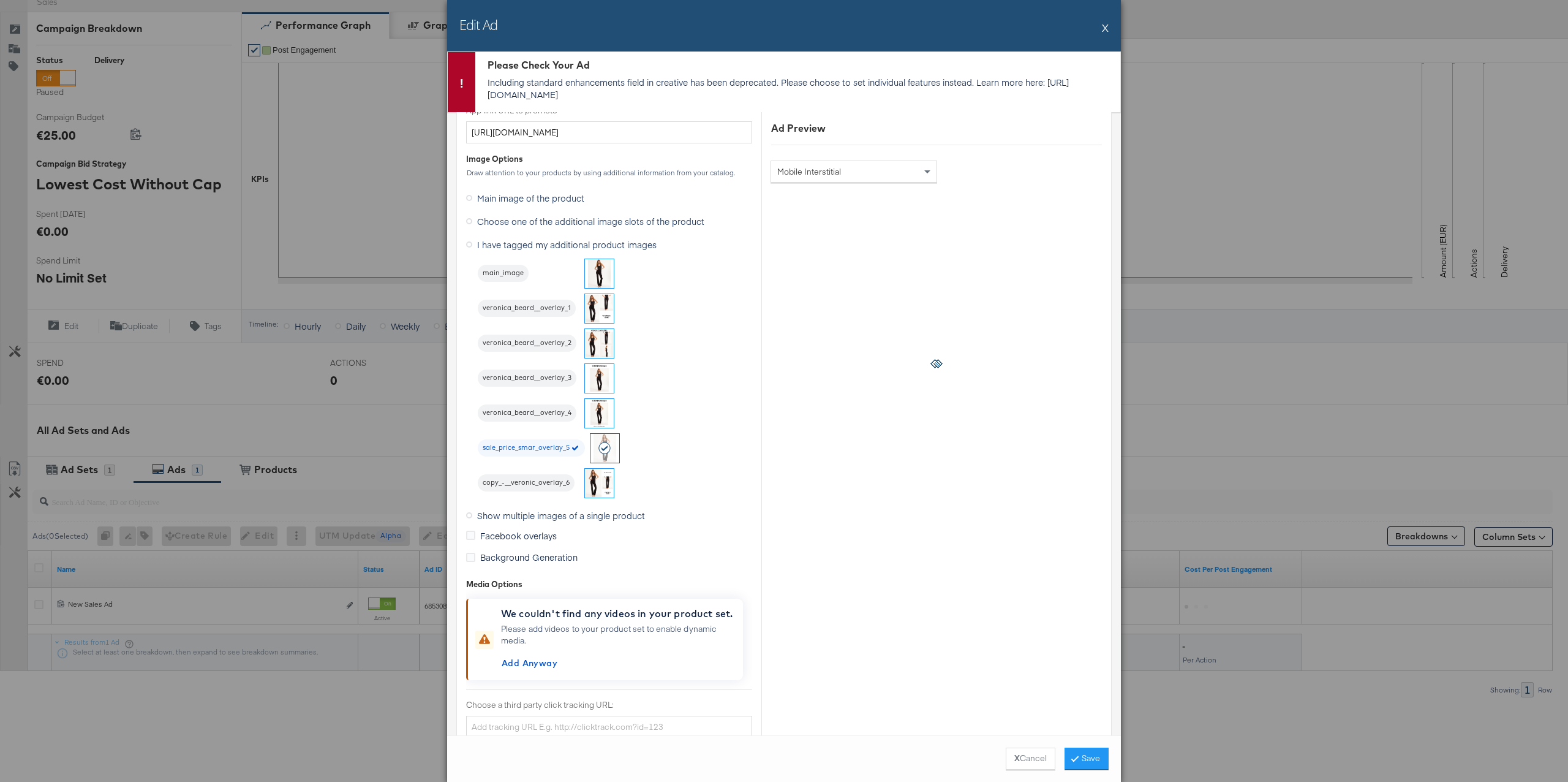
click at [1106, 28] on button "X" at bounding box center [1105, 27] width 6 height 24
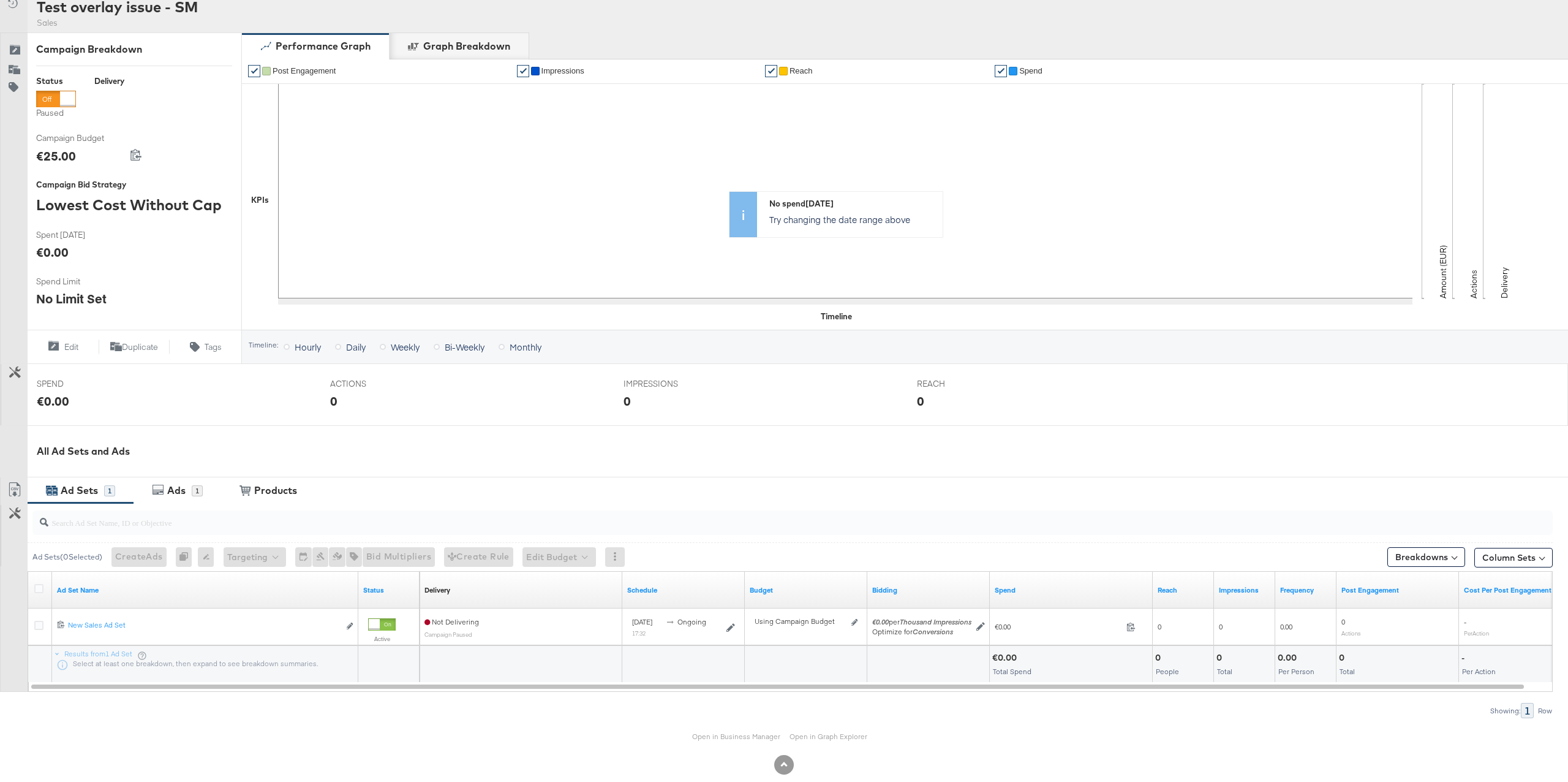
scroll to position [154, 0]
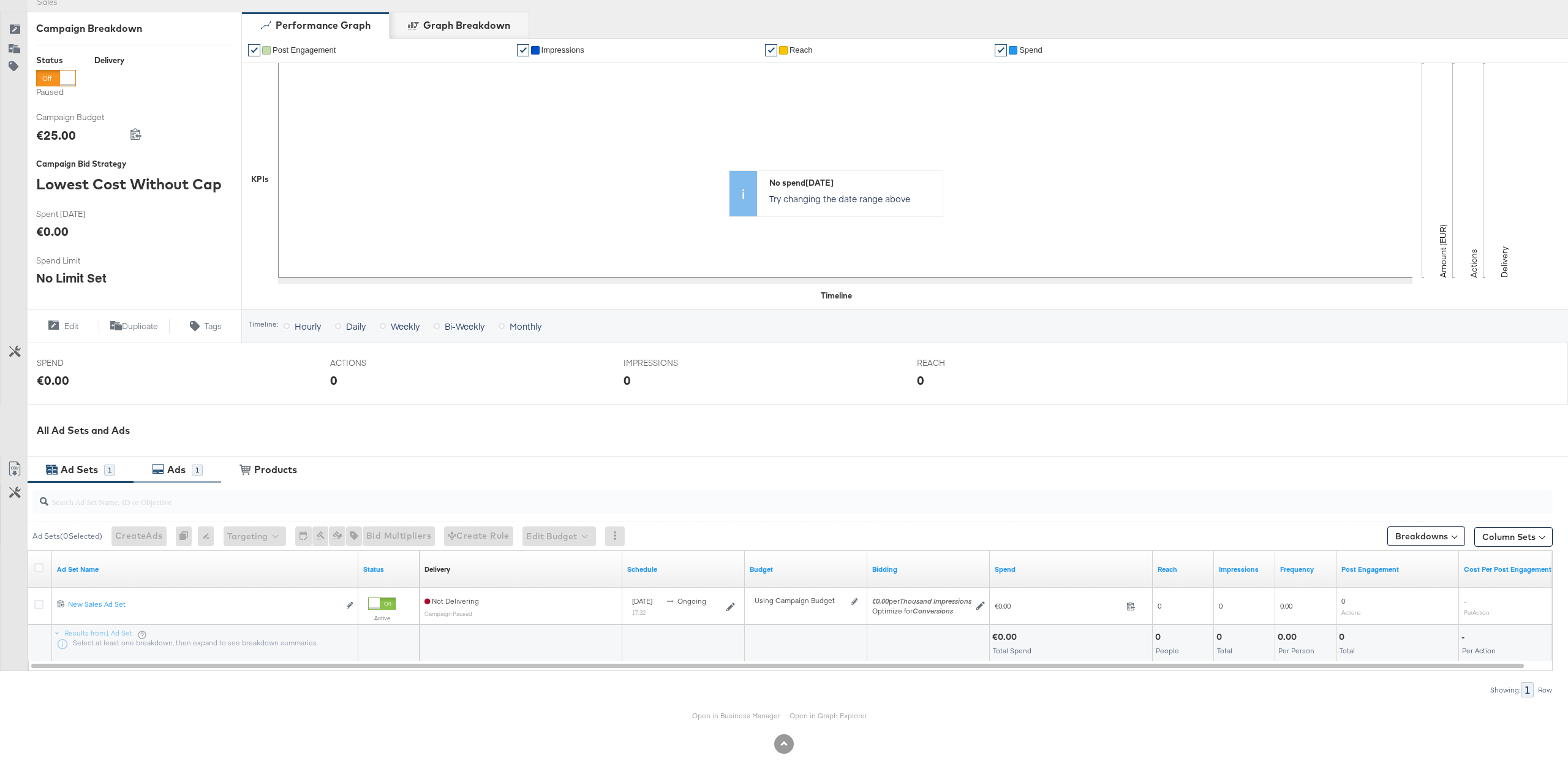
click at [188, 473] on div "Ads" at bounding box center [178, 470] width 28 height 14
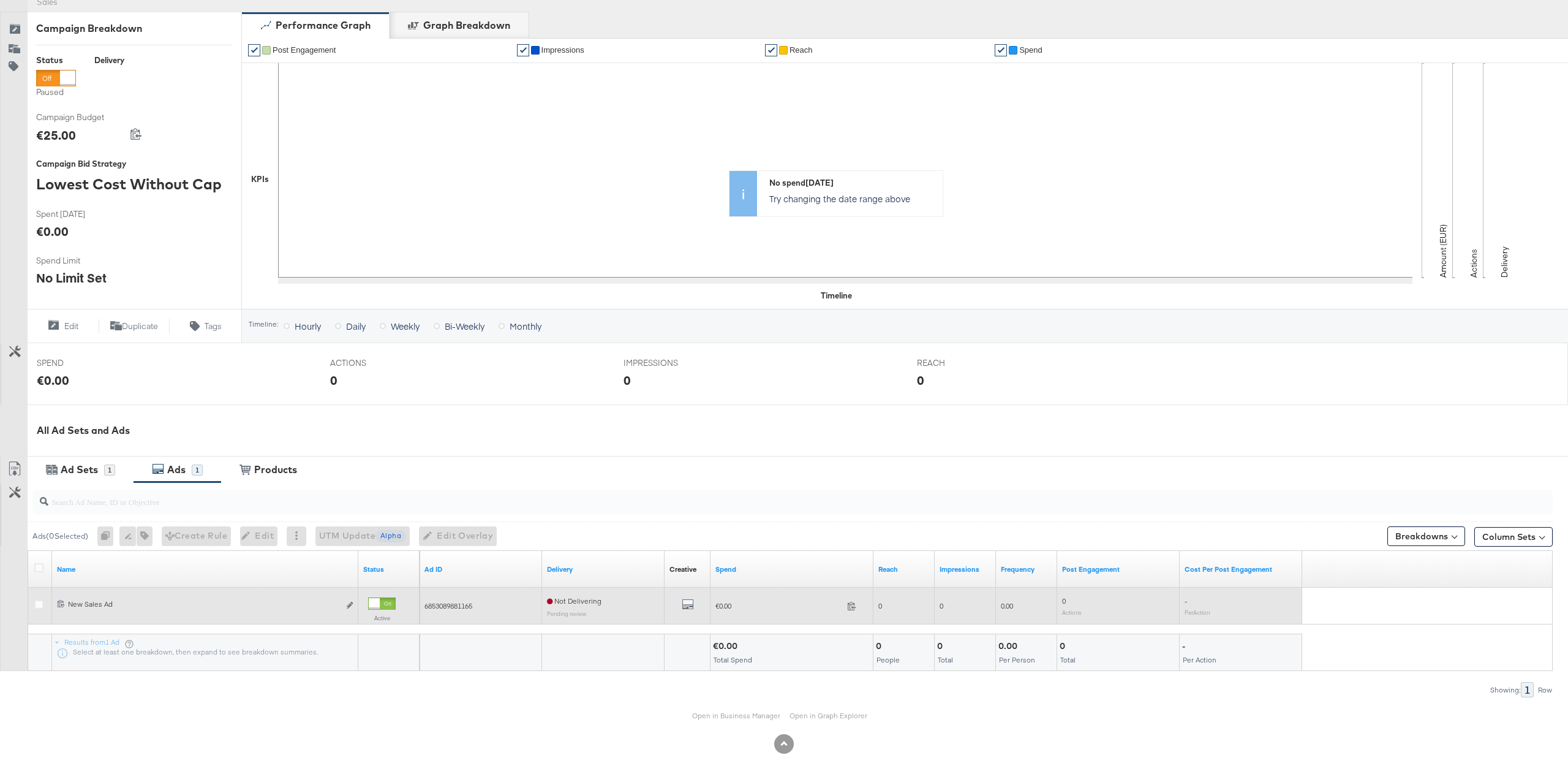
drag, startPoint x: 37, startPoint y: 603, endPoint x: 138, endPoint y: 590, distance: 101.8
click at [38, 602] on icon at bounding box center [39, 604] width 9 height 9
click at [0, 0] on input "checkbox" at bounding box center [0, 0] width 0 height 0
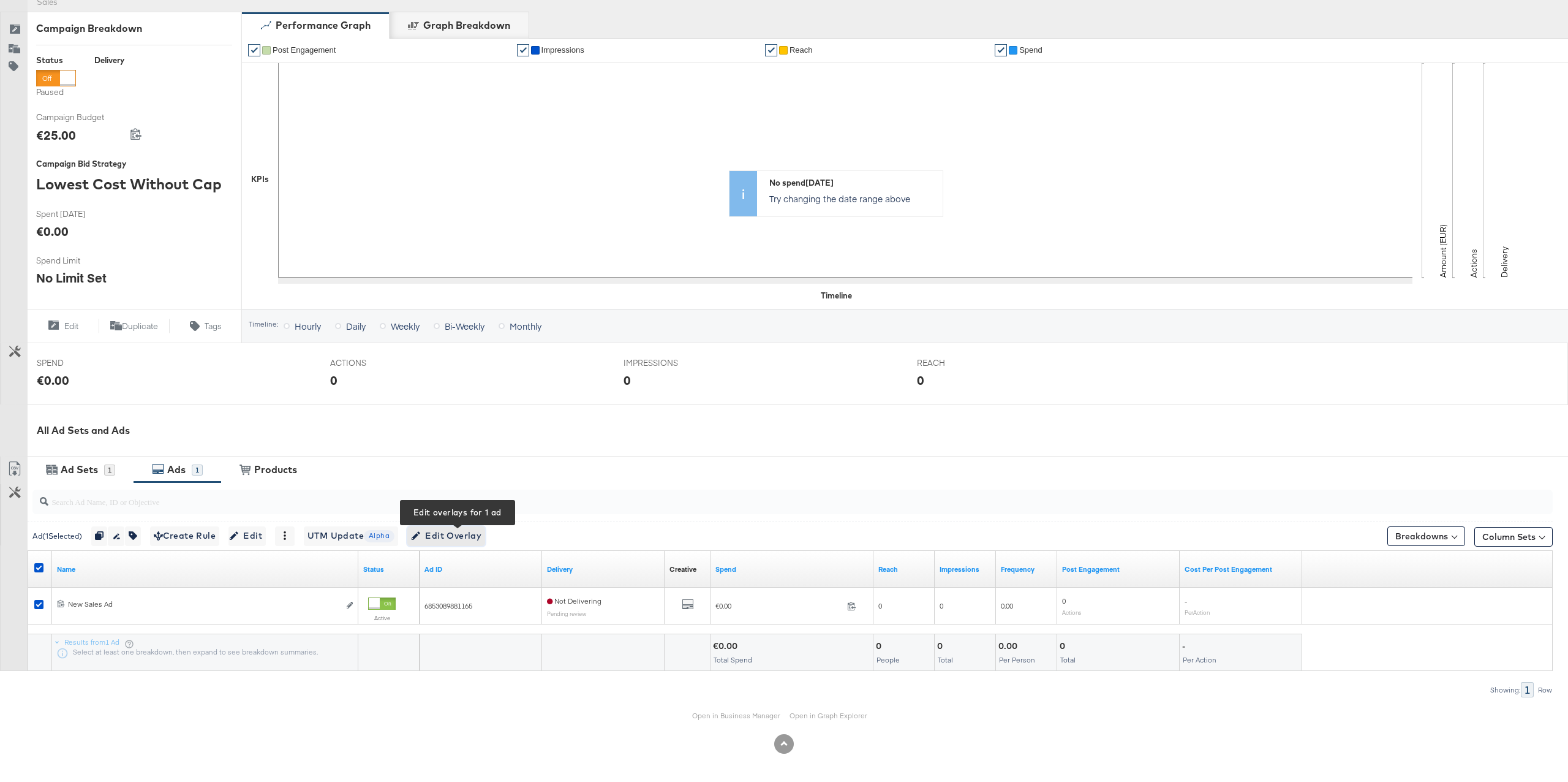
click at [455, 536] on span "Edit Overlay Edit overlays for 1 ad" at bounding box center [446, 535] width 70 height 15
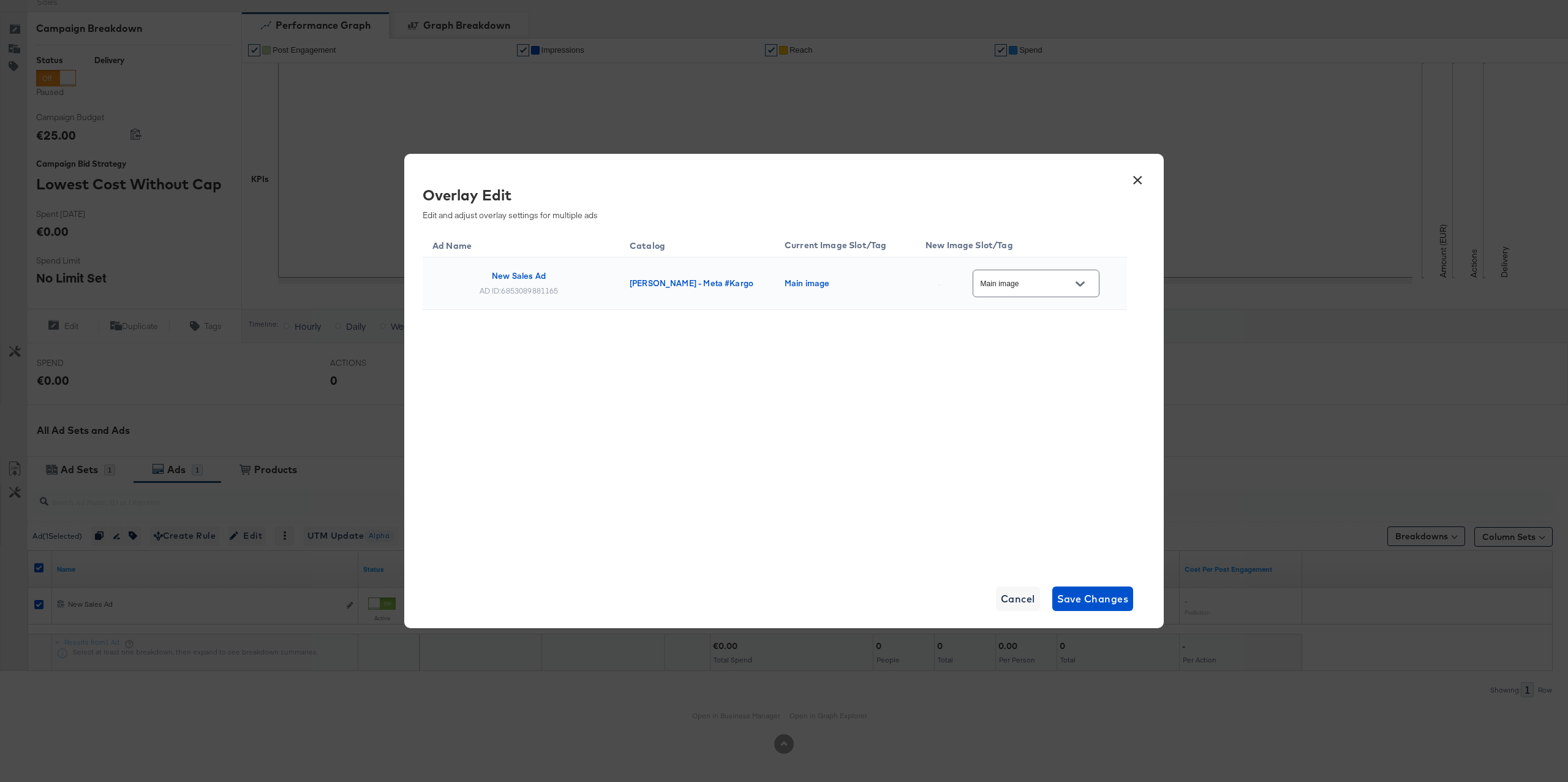
click at [1025, 285] on input "Main image" at bounding box center [1026, 284] width 97 height 14
click at [1033, 471] on div "sale_price..." at bounding box center [1042, 465] width 70 height 13
type input "sale_price_smar_overlay_5"
click at [1079, 591] on span "Save Changes" at bounding box center [1093, 598] width 71 height 17
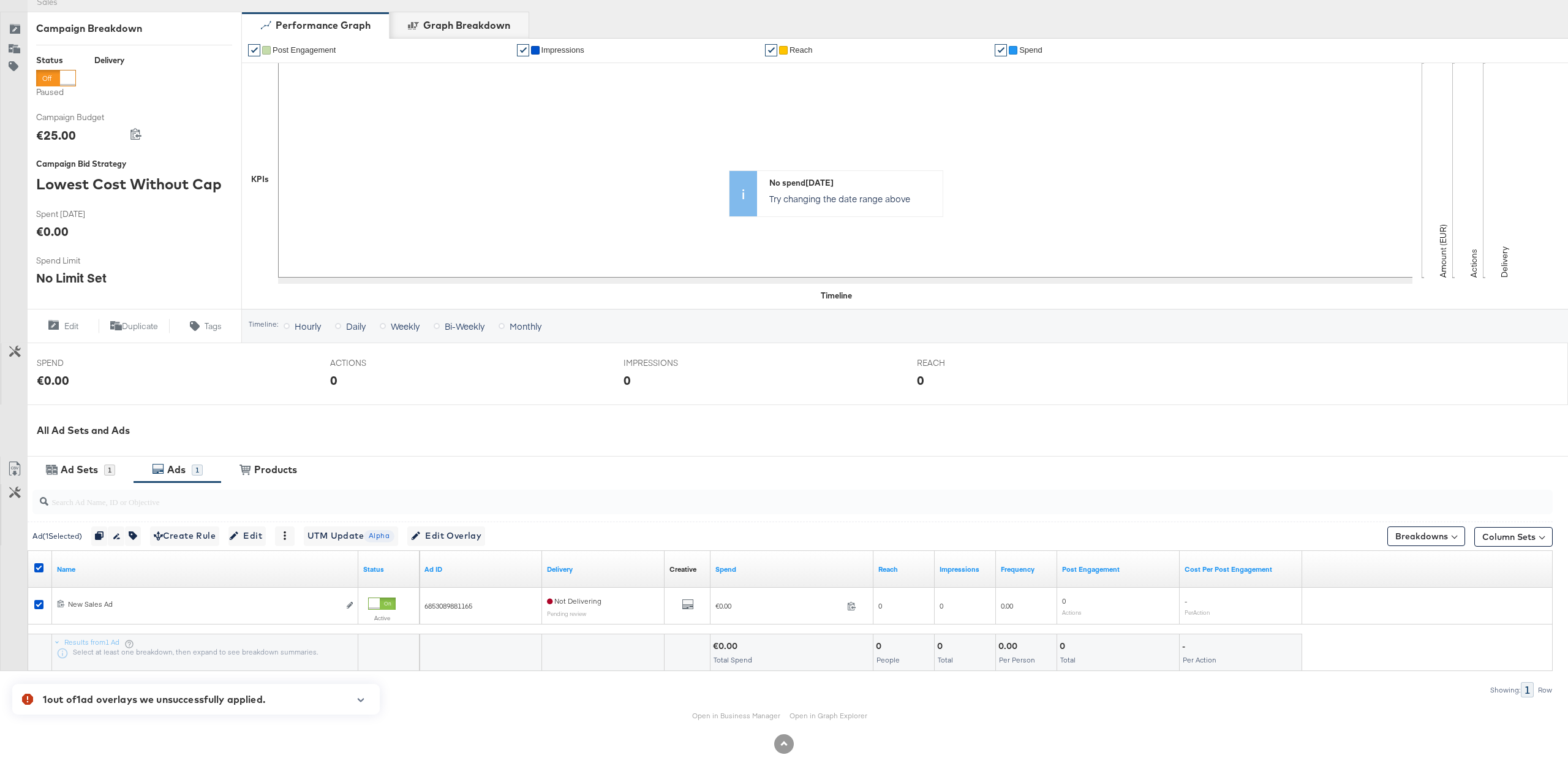
drag, startPoint x: 338, startPoint y: 702, endPoint x: 357, endPoint y: 700, distance: 19.1
click at [340, 702] on div "1 out of 1 ad overlays we unsuccessfully applied. Review the following ad overl…" at bounding box center [191, 699] width 299 height 31
click at [358, 700] on icon "button" at bounding box center [360, 699] width 8 height 6
click at [425, 697] on div "Open in Business Manager Open in Graph Explorer" at bounding box center [784, 715] width 1568 height 37
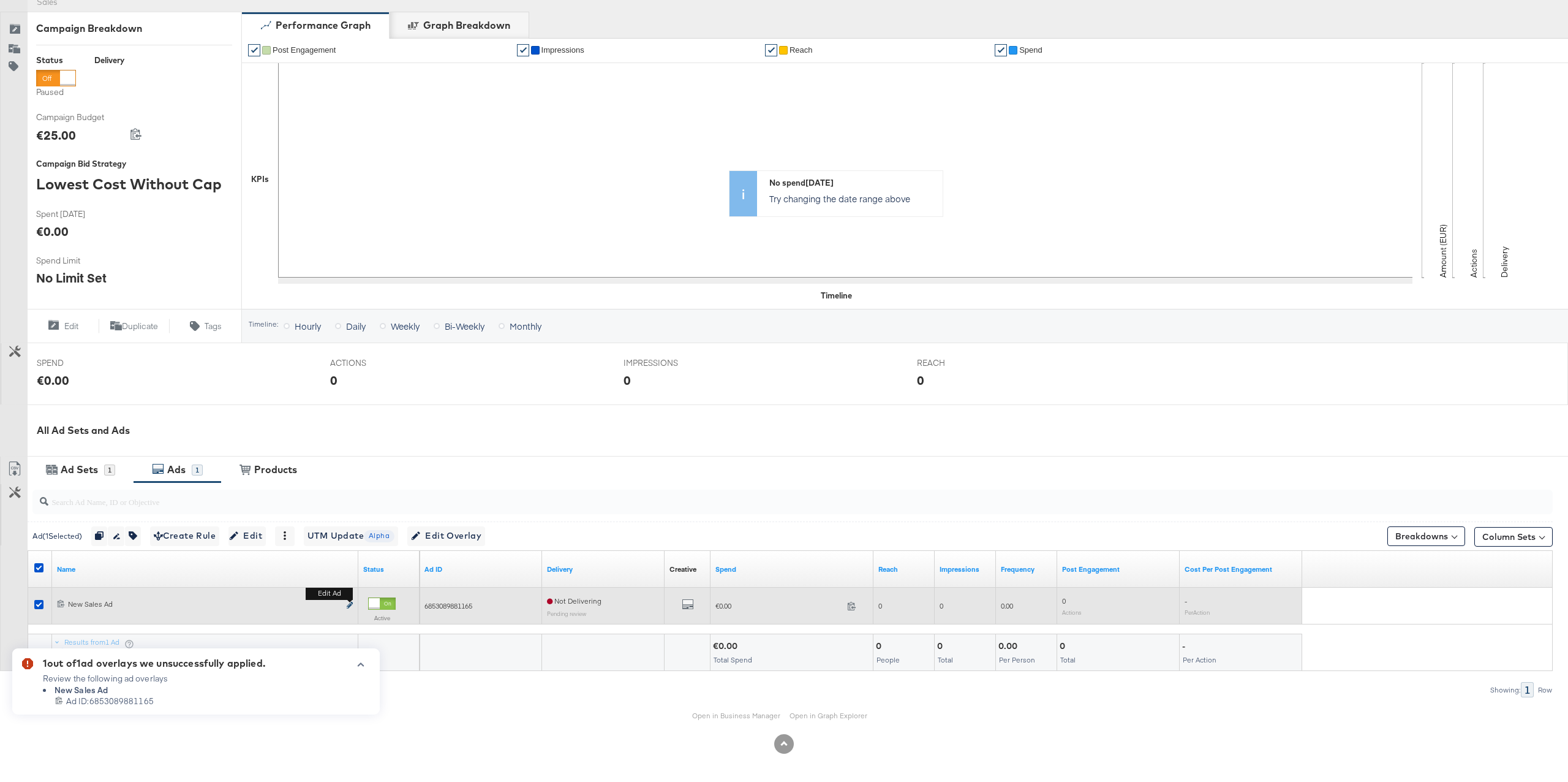
click at [352, 604] on icon "link" at bounding box center [350, 604] width 6 height 6
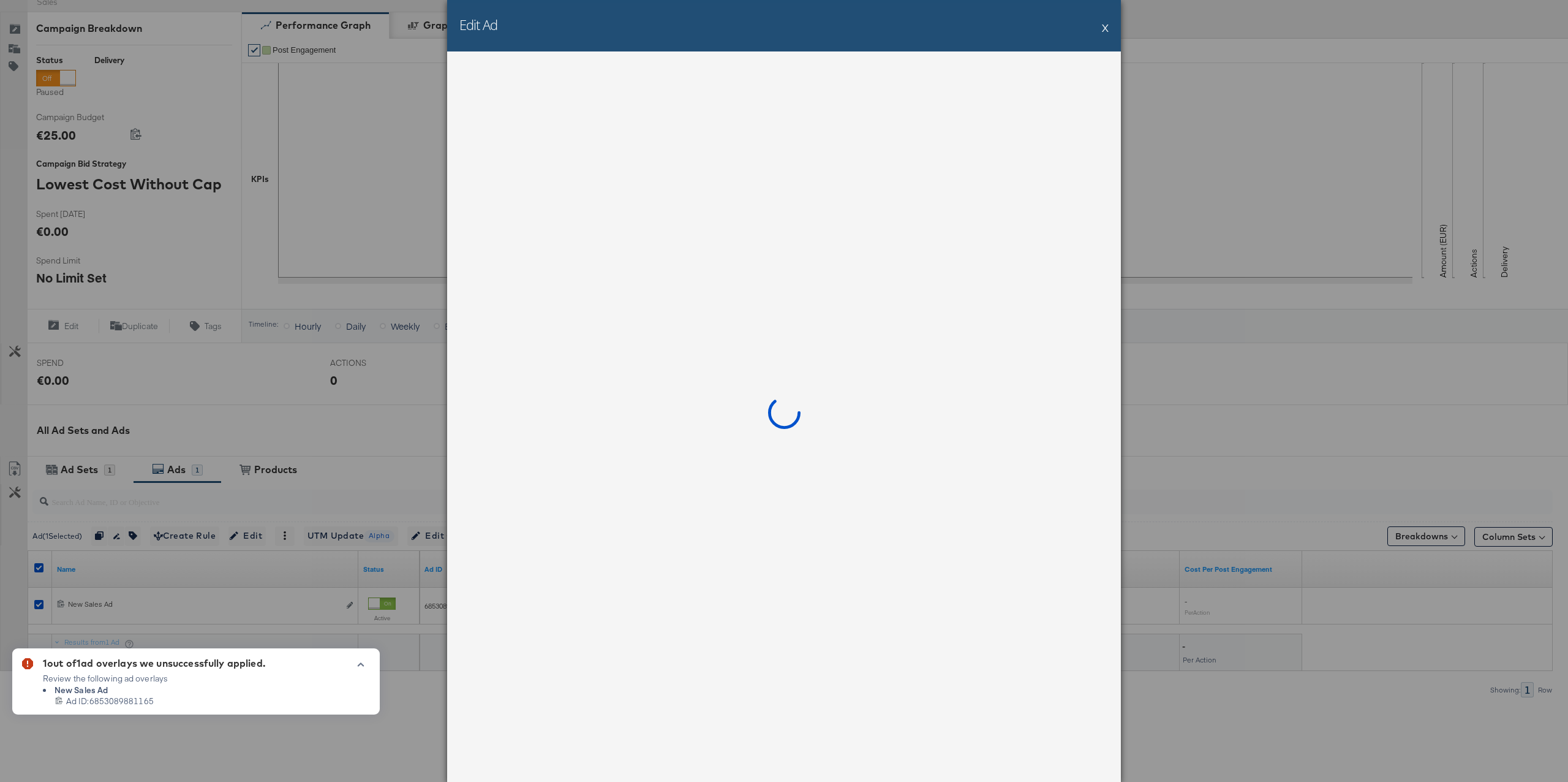
click at [359, 664] on icon "button" at bounding box center [360, 664] width 8 height 6
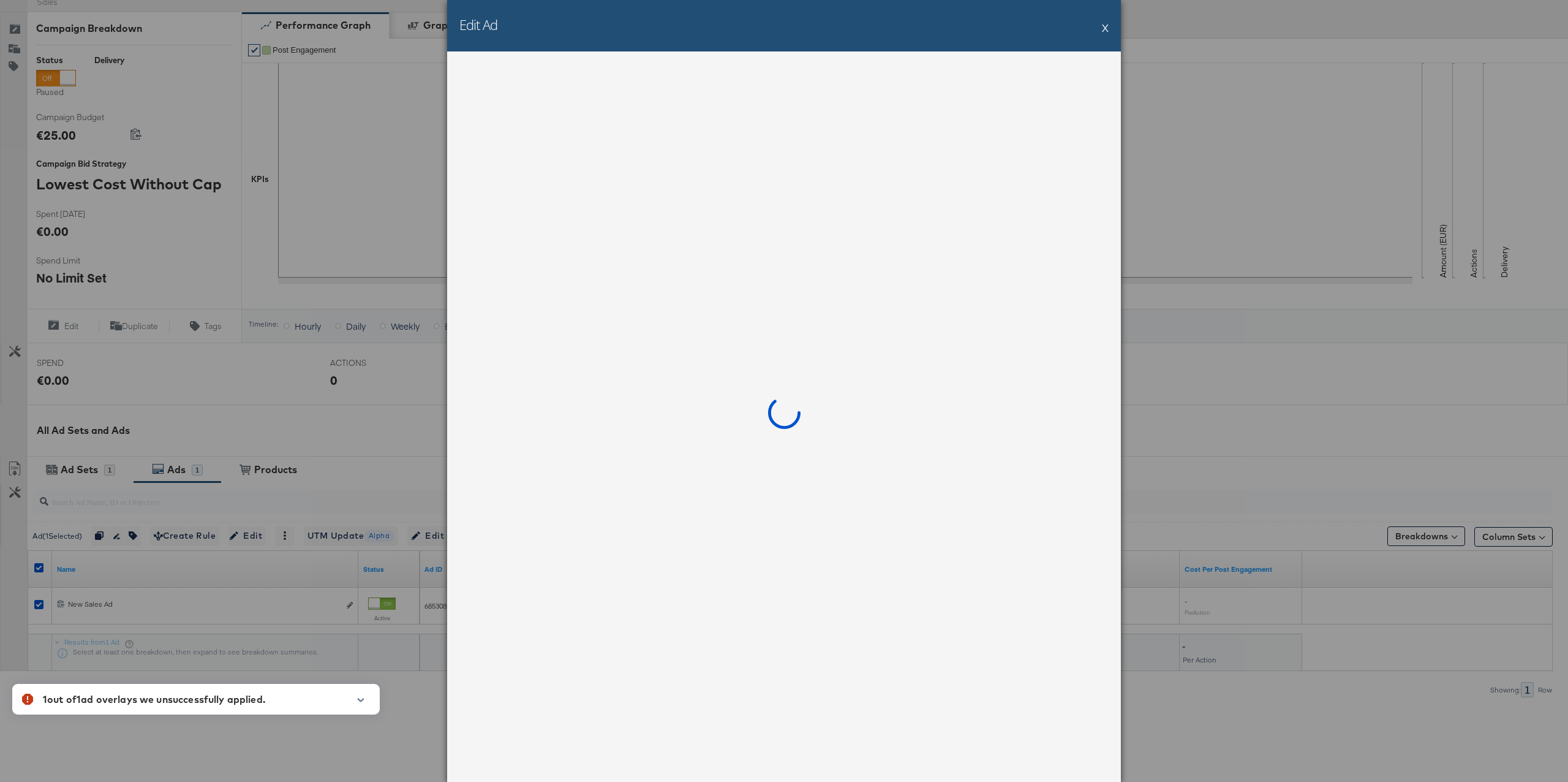
click at [394, 698] on div "Edit Ad X" at bounding box center [784, 391] width 1568 height 782
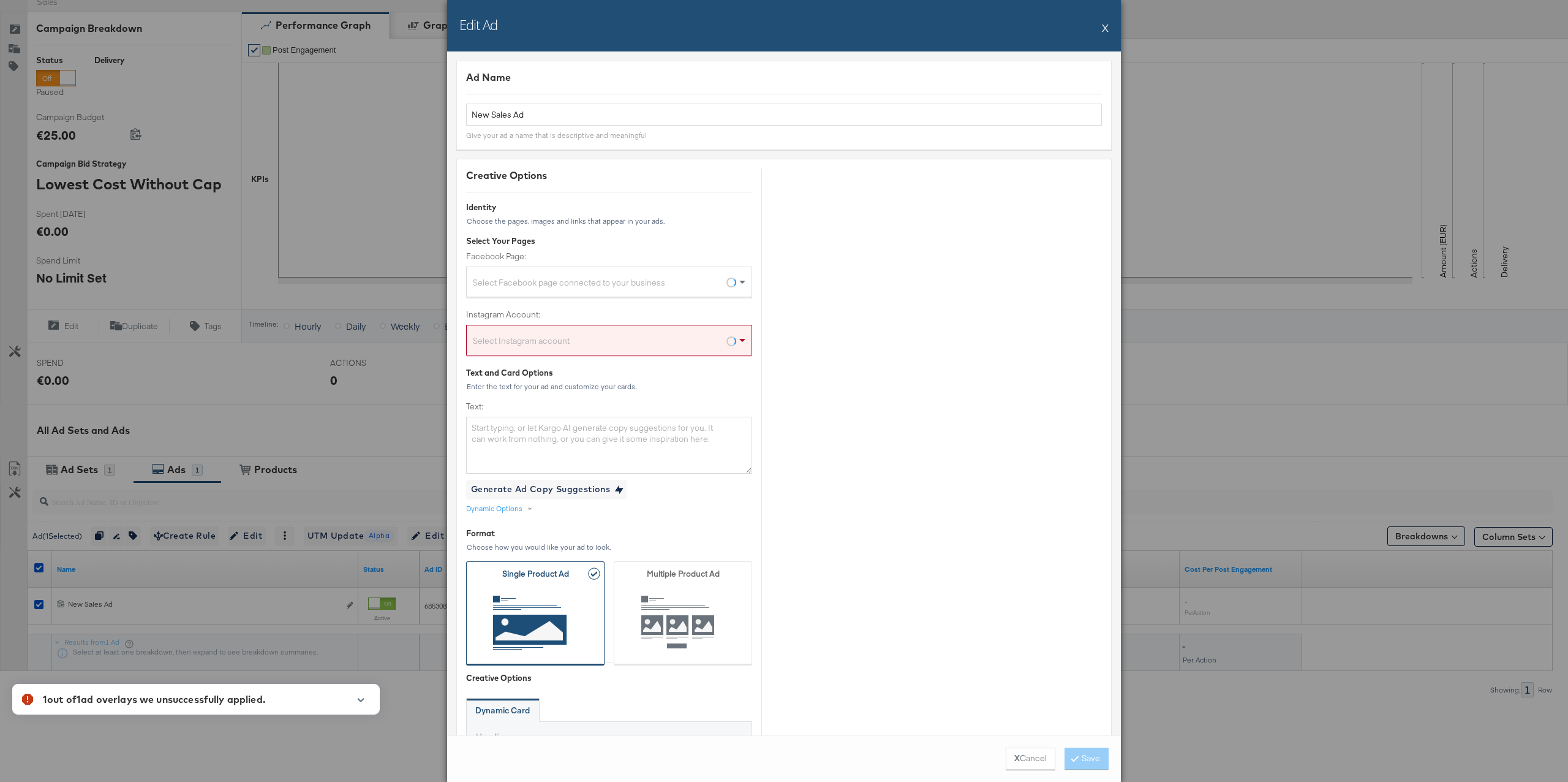
click at [320, 703] on div "1 out of 1 ad overlays we unsuccessfully applied. Review the following ad overl…" at bounding box center [191, 699] width 299 height 31
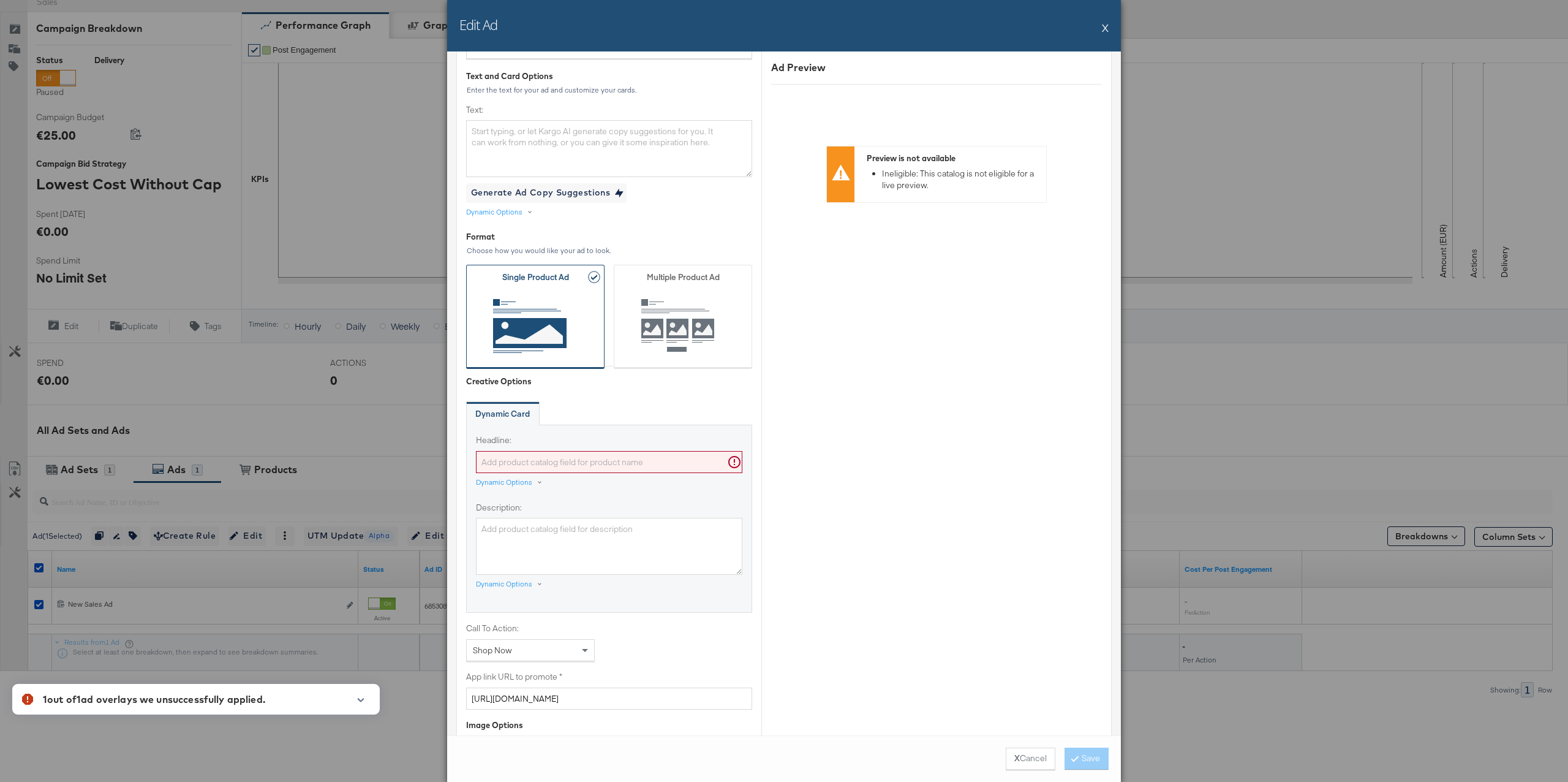
scroll to position [310, 0]
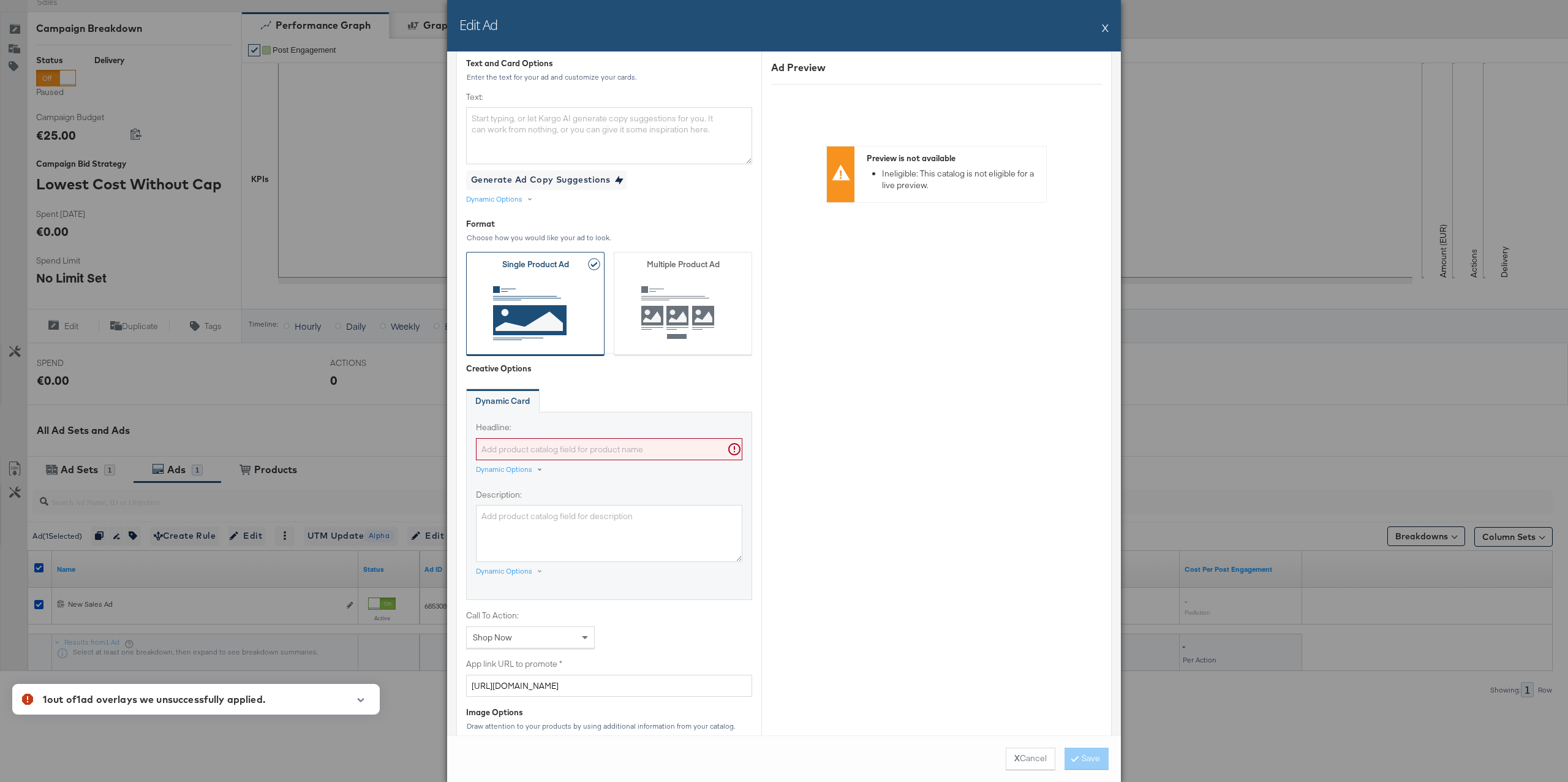
click at [513, 467] on div "Dynamic Options" at bounding box center [504, 469] width 56 height 10
click at [505, 517] on div "Name" at bounding box center [499, 517] width 29 height 18
type input "{{[DOMAIN_NAME]}}"
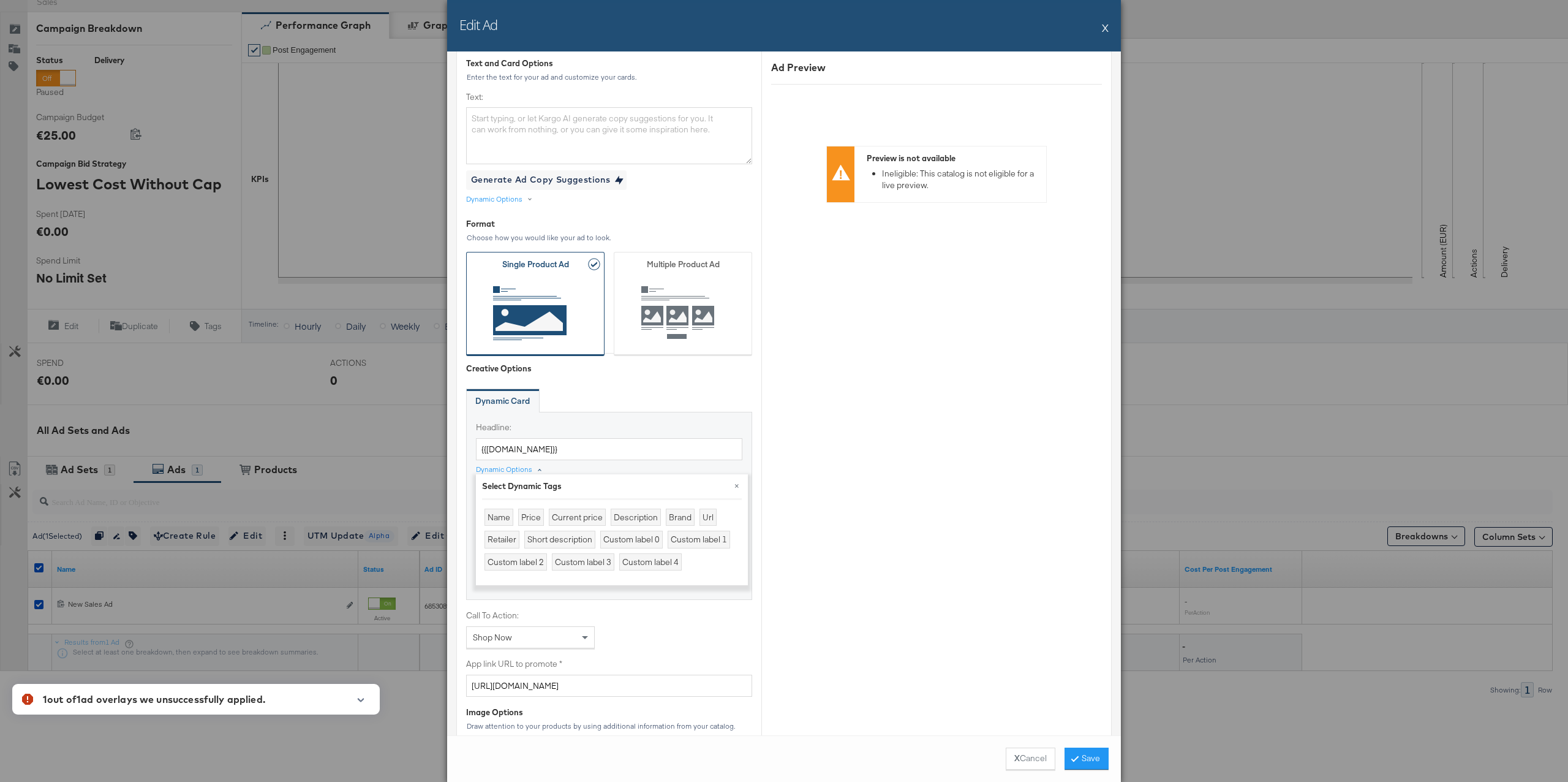
click at [580, 411] on div "Dynamic Card" at bounding box center [609, 400] width 286 height 24
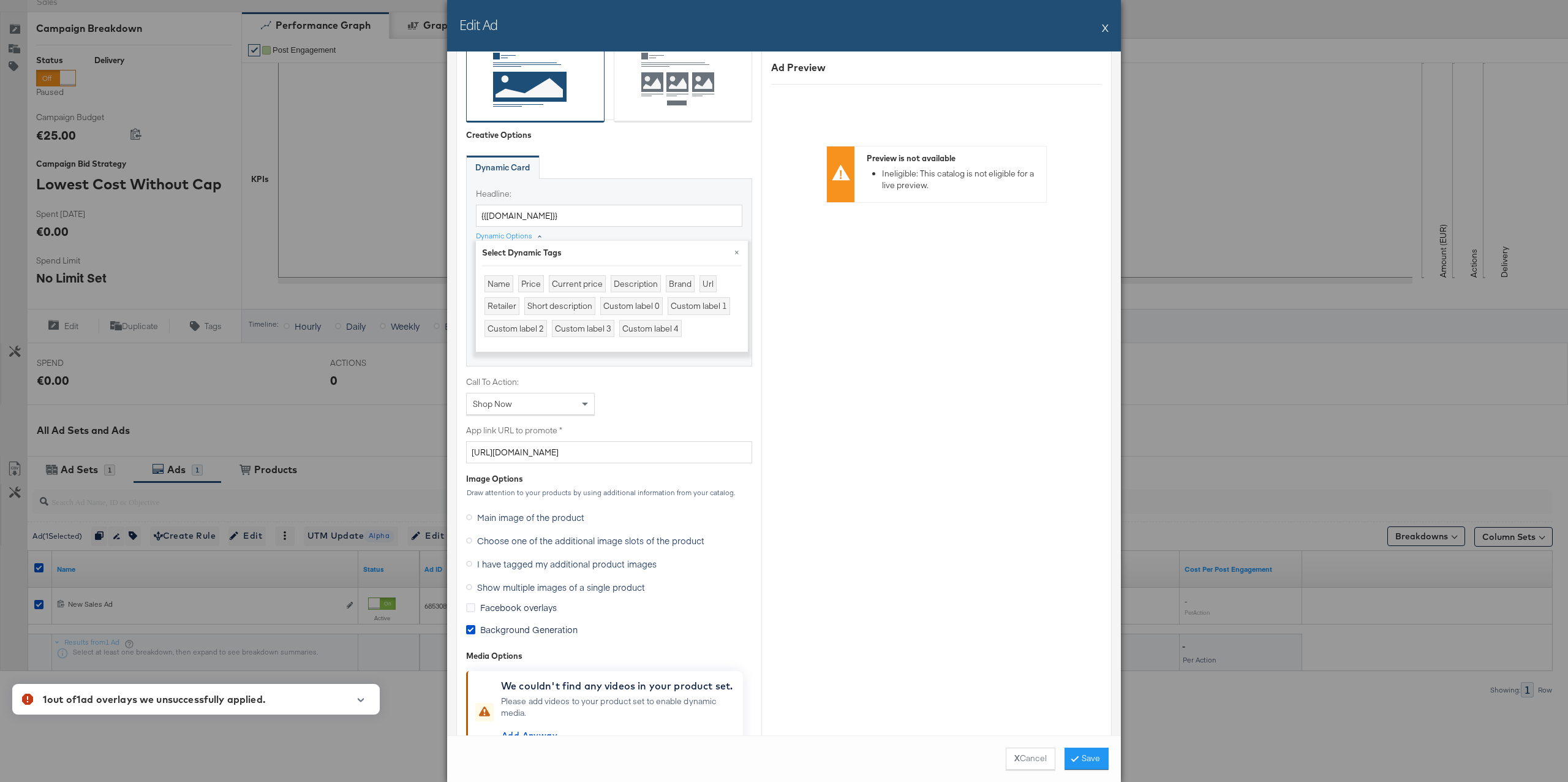
scroll to position [619, 0]
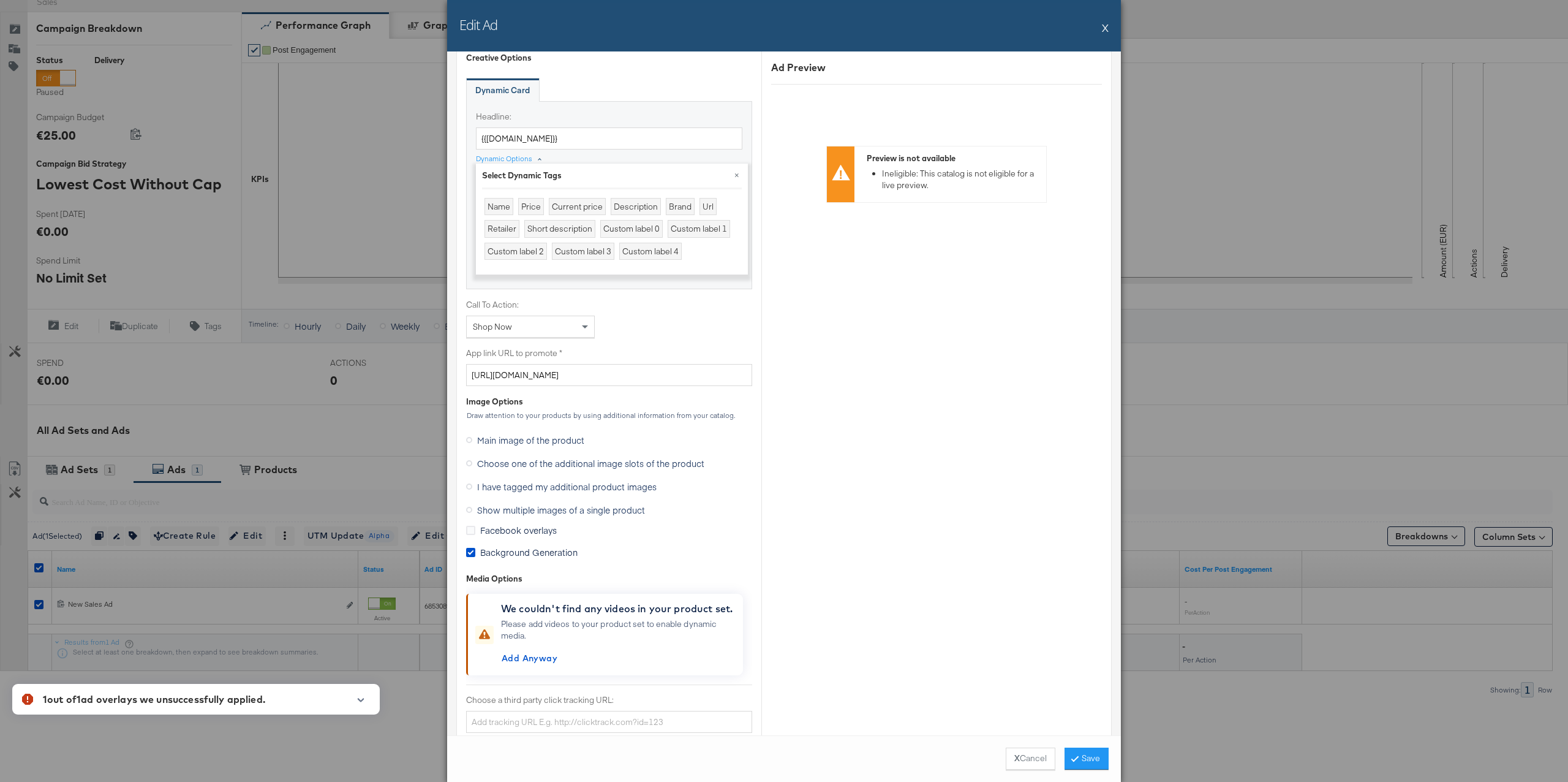
click at [508, 551] on span "Background Generation" at bounding box center [529, 552] width 98 height 13
click at [0, 0] on input "Background Generation" at bounding box center [0, 0] width 0 height 0
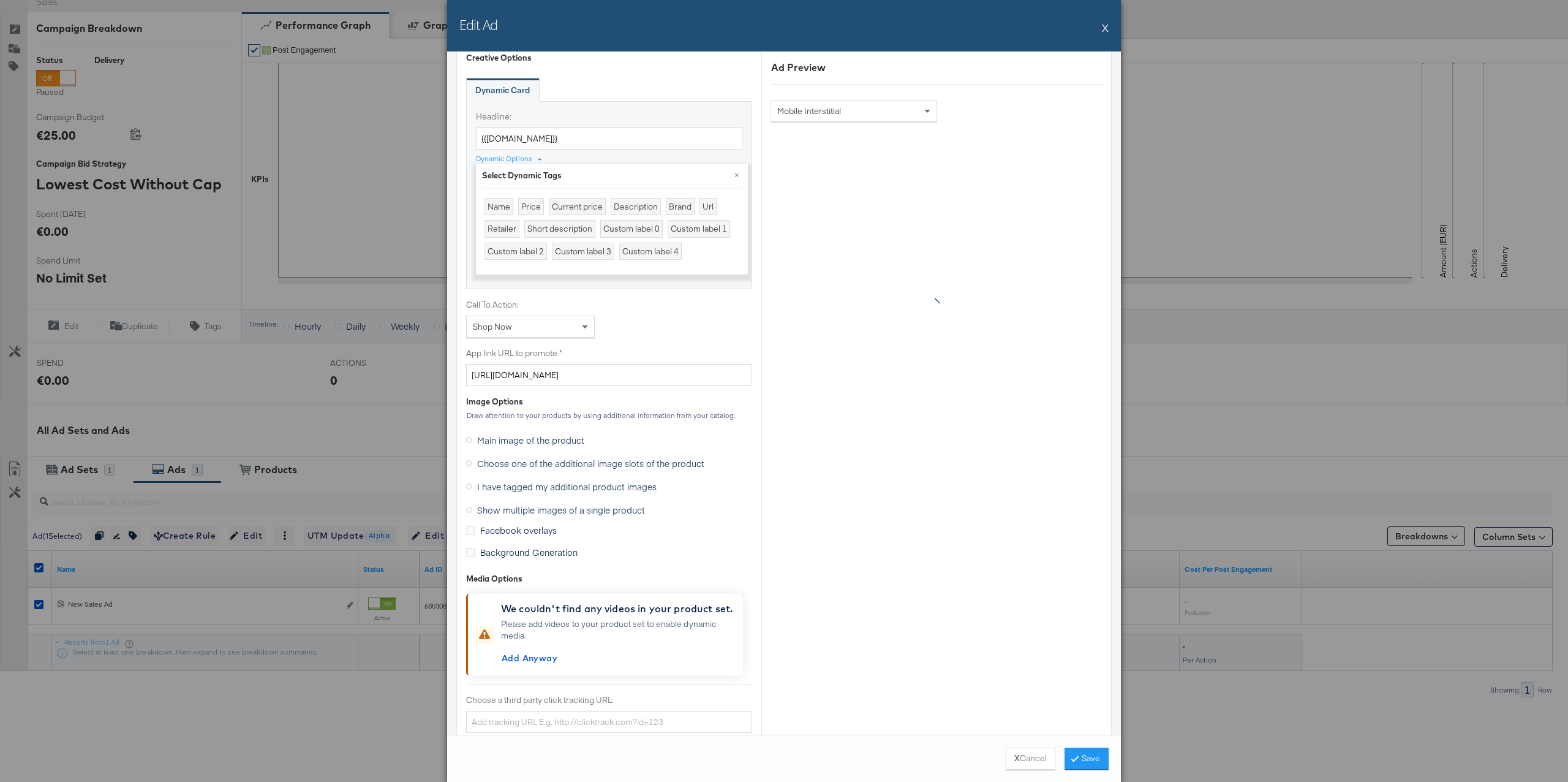
click at [537, 463] on span "Choose one of the additional image slots of the product" at bounding box center [591, 463] width 228 height 13
click at [0, 0] on input "Choose one of the additional image slots of the product" at bounding box center [0, 0] width 0 height 0
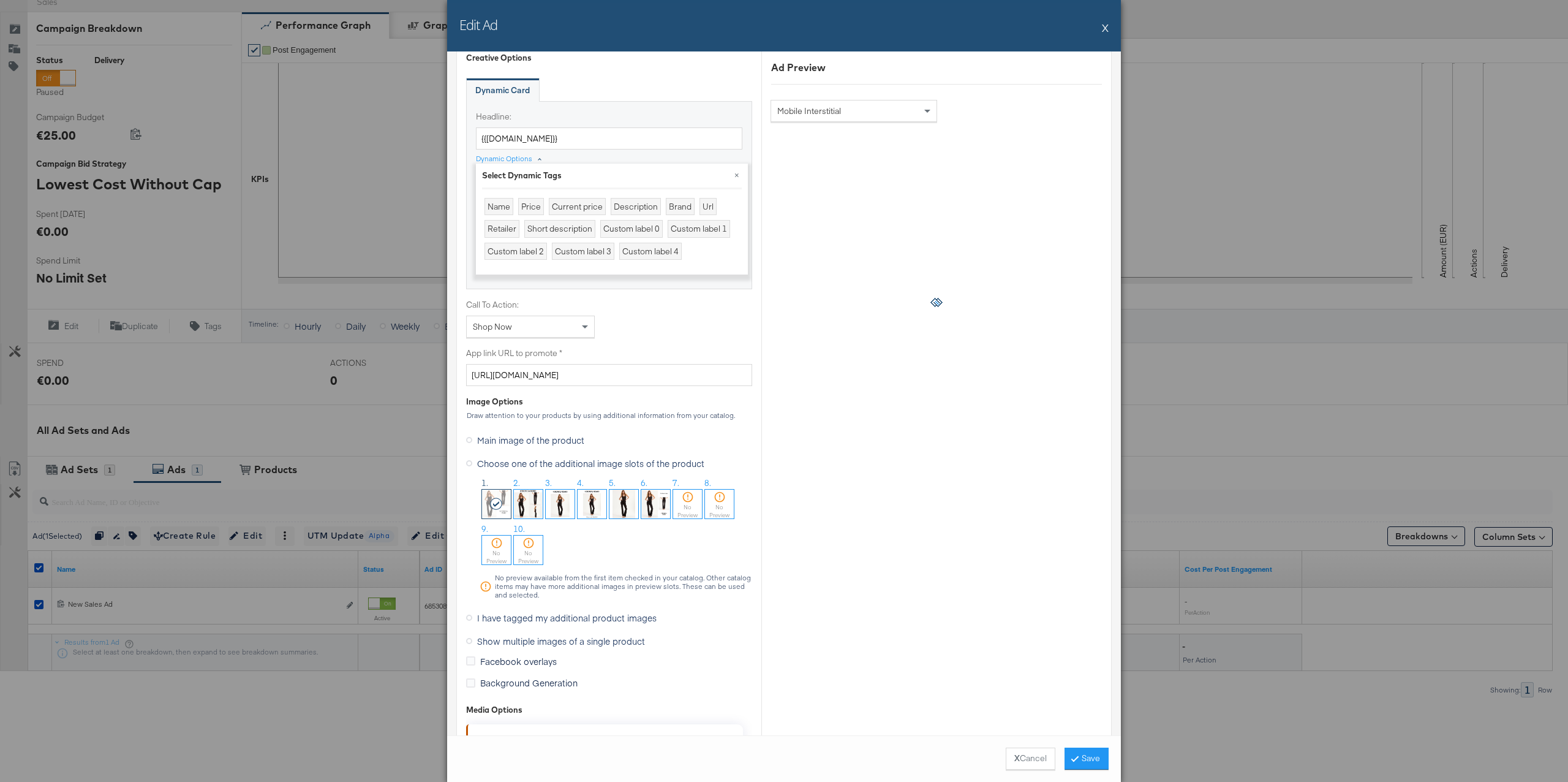
click at [618, 502] on img at bounding box center [624, 504] width 29 height 29
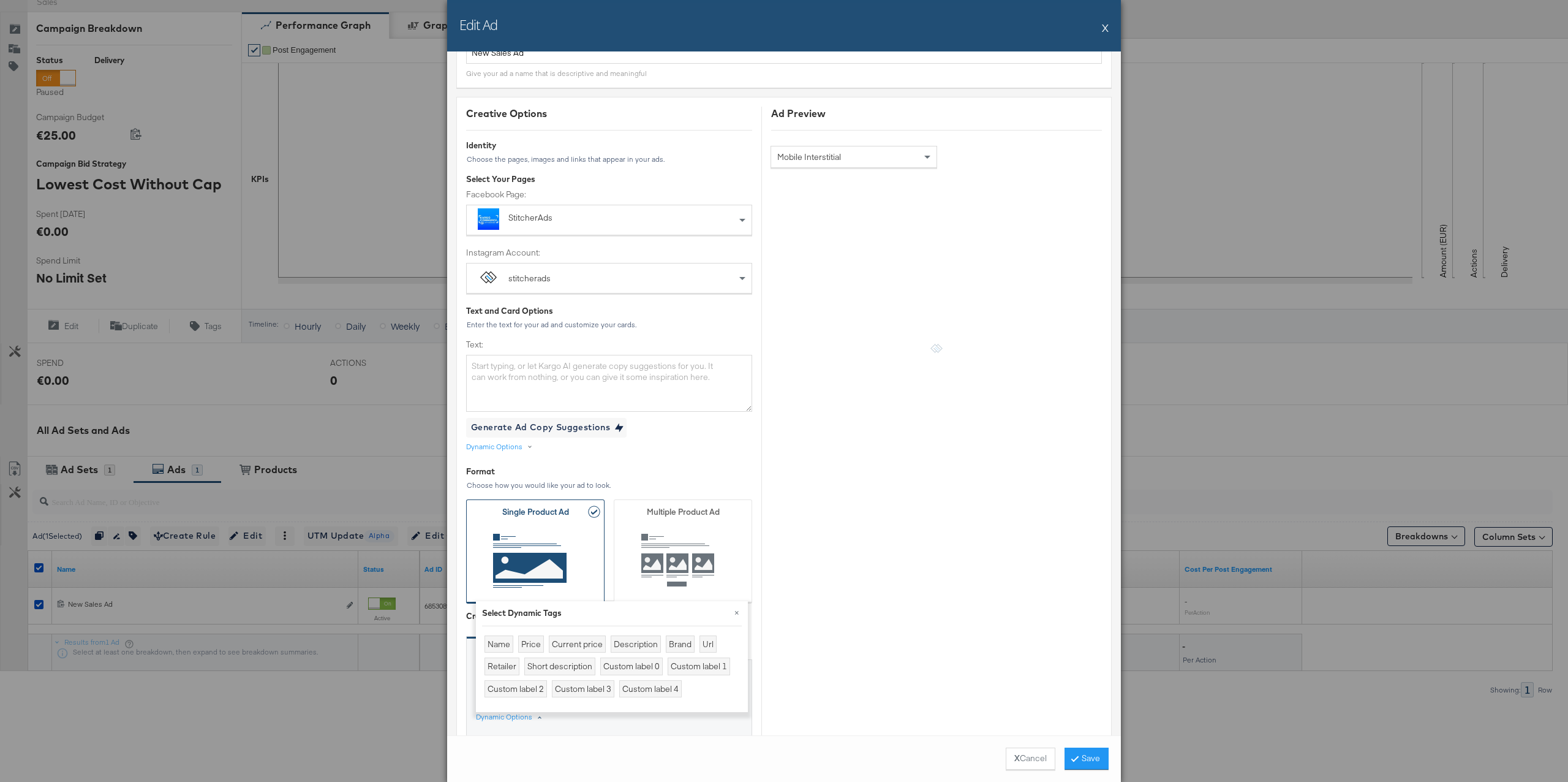
scroll to position [0, 0]
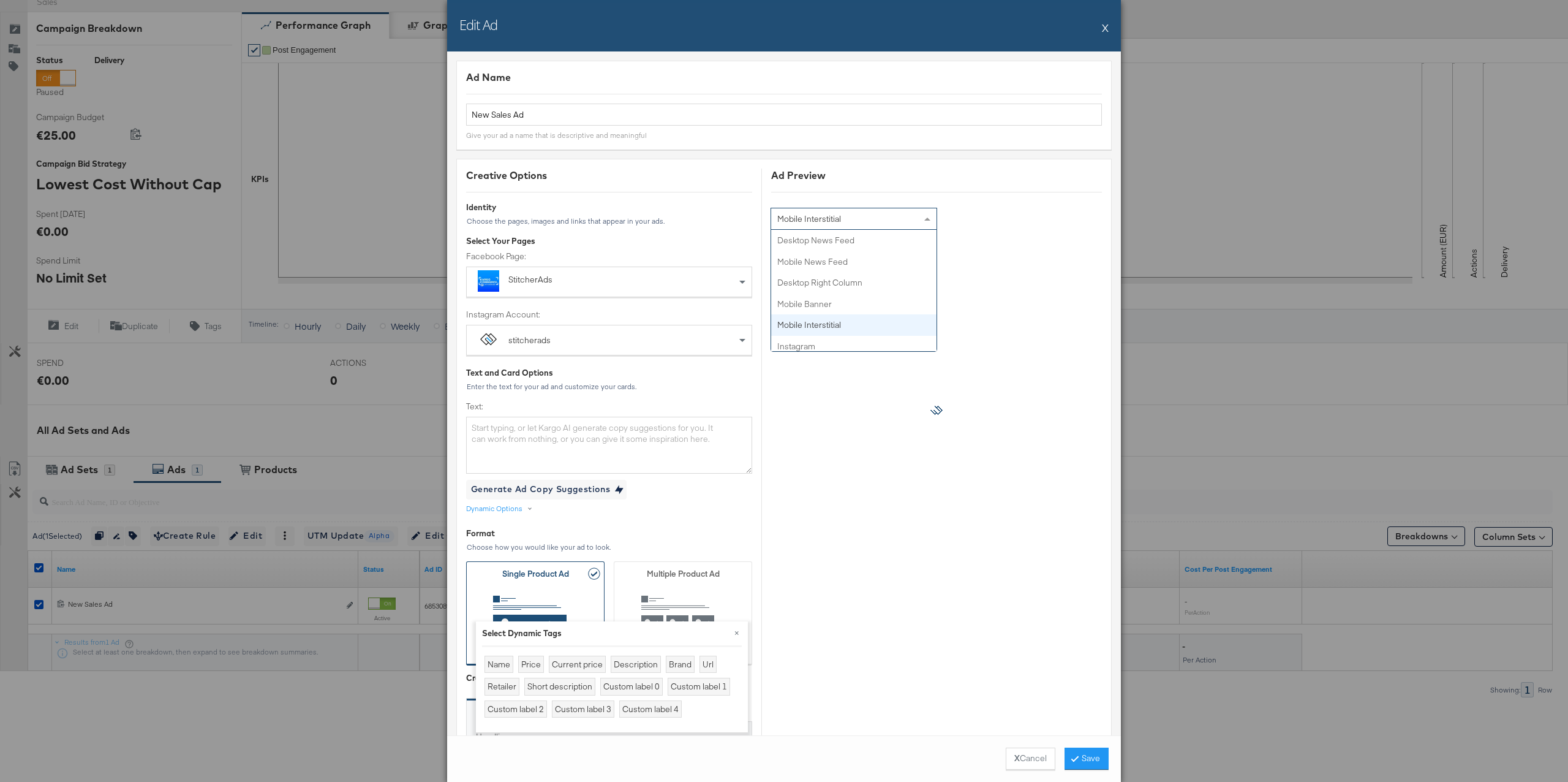
click at [814, 222] on span "Mobile Interstitial" at bounding box center [809, 219] width 64 height 11
click at [1094, 759] on button "Save" at bounding box center [1087, 759] width 44 height 22
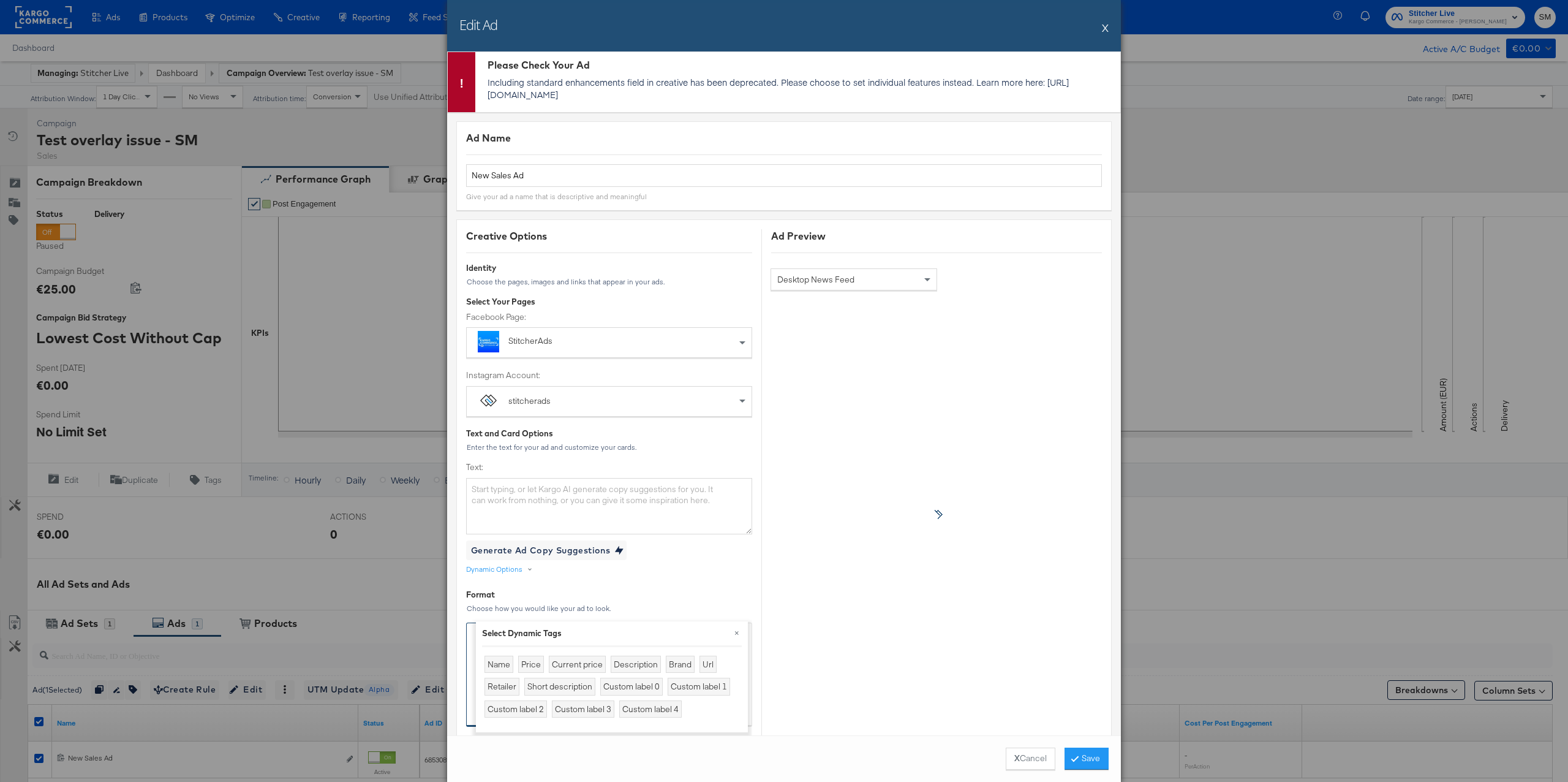
drag, startPoint x: 489, startPoint y: 94, endPoint x: 603, endPoint y: 95, distance: 114.0
click at [603, 95] on p "Including standard enhancements field in creative has been deprecated. Please c…" at bounding box center [801, 88] width 627 height 24
copy p "[URL][DOMAIN_NAME]"
click at [641, 98] on p "Including standard enhancements field in creative has been deprecated. Please c…" at bounding box center [801, 88] width 627 height 24
drag, startPoint x: 630, startPoint y: 98, endPoint x: 487, endPoint y: 85, distance: 143.6
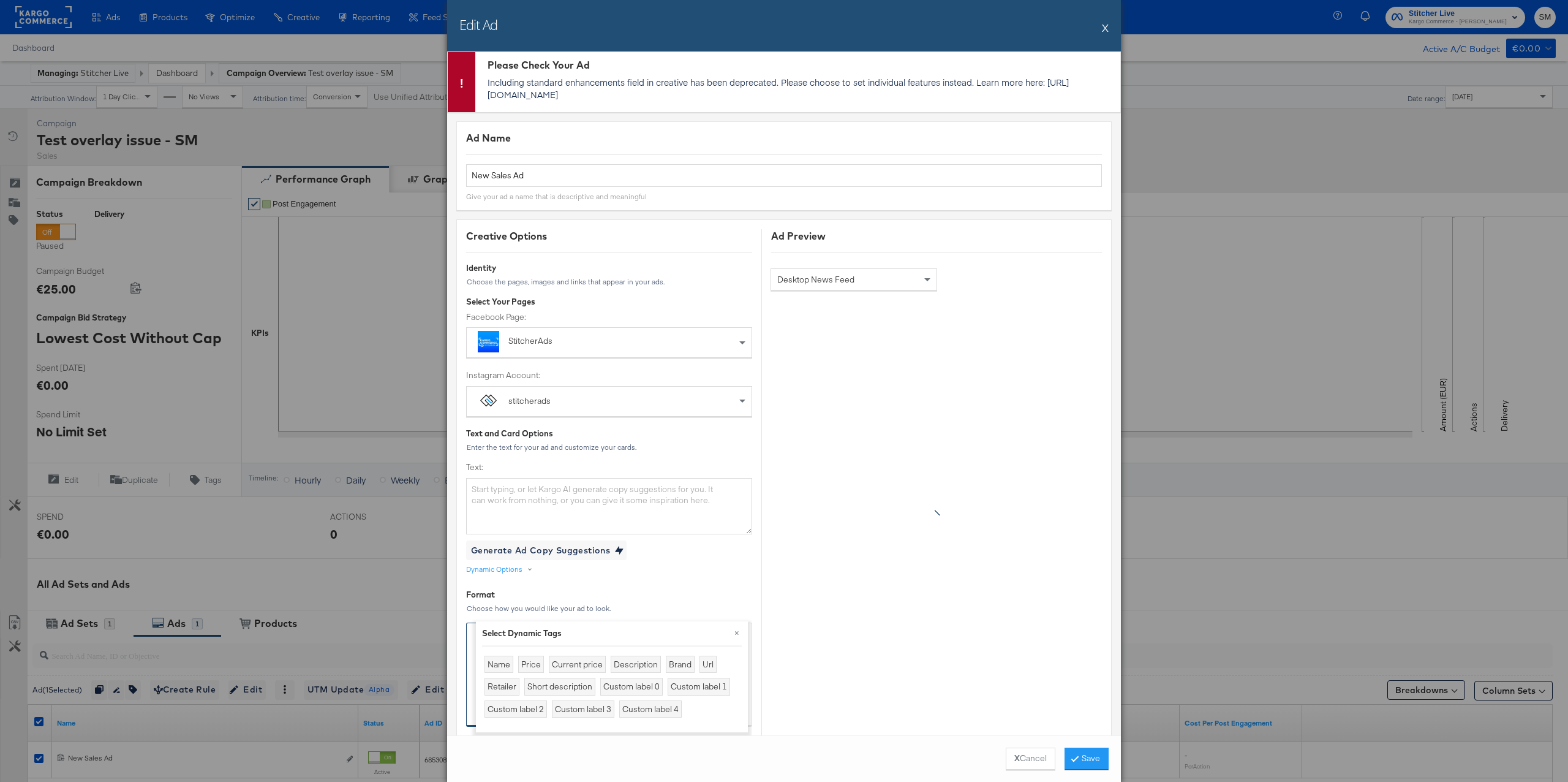
click at [487, 85] on div "Please Check Your Ad Including standard enhancements field in creative has been…" at bounding box center [798, 82] width 645 height 60
copy p "Including standard enhancements field in creative has been deprecated. Please c…"
